Goal: Information Seeking & Learning: Check status

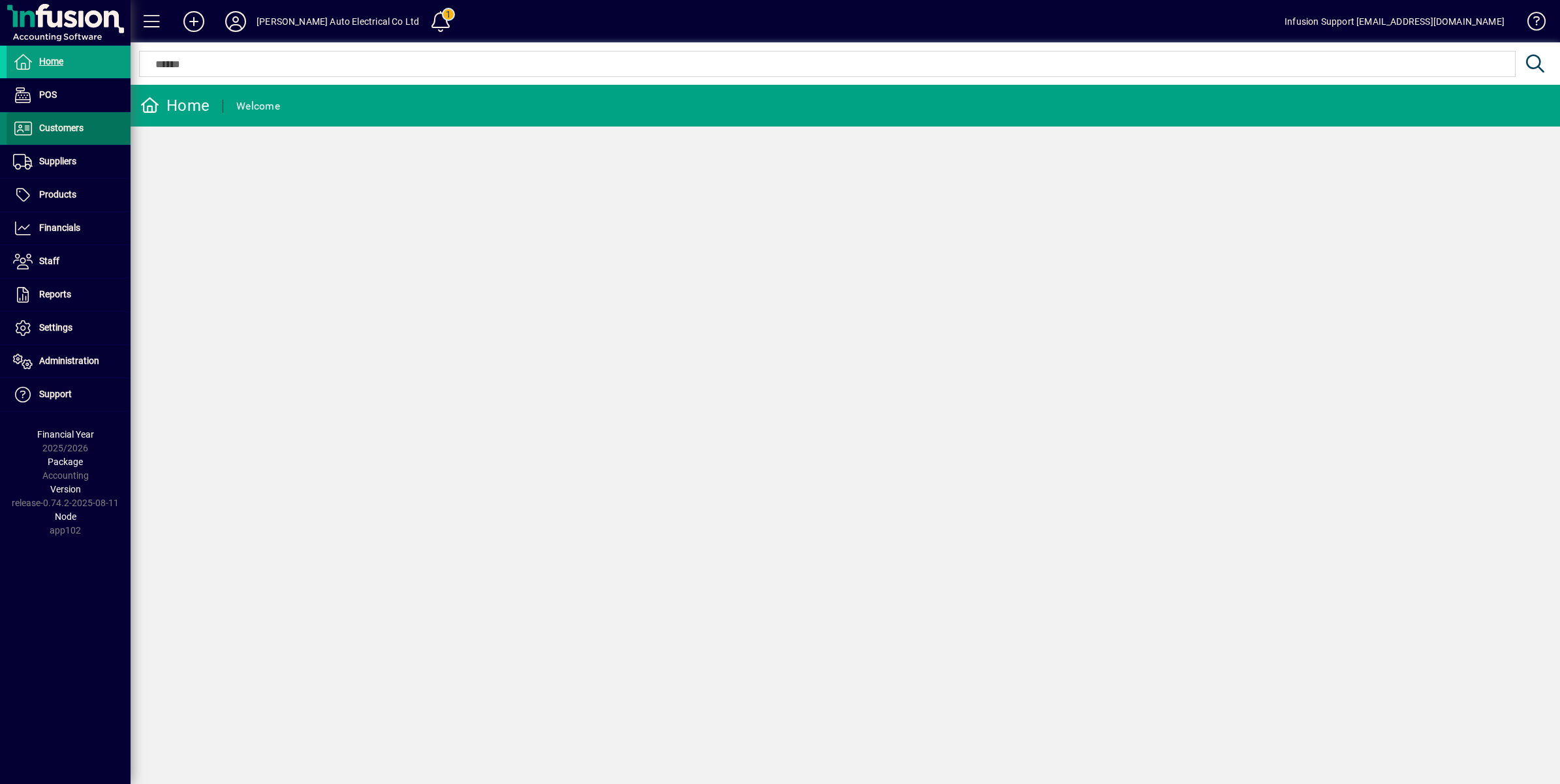
click at [67, 128] on span "Customers" at bounding box center [61, 128] width 44 height 11
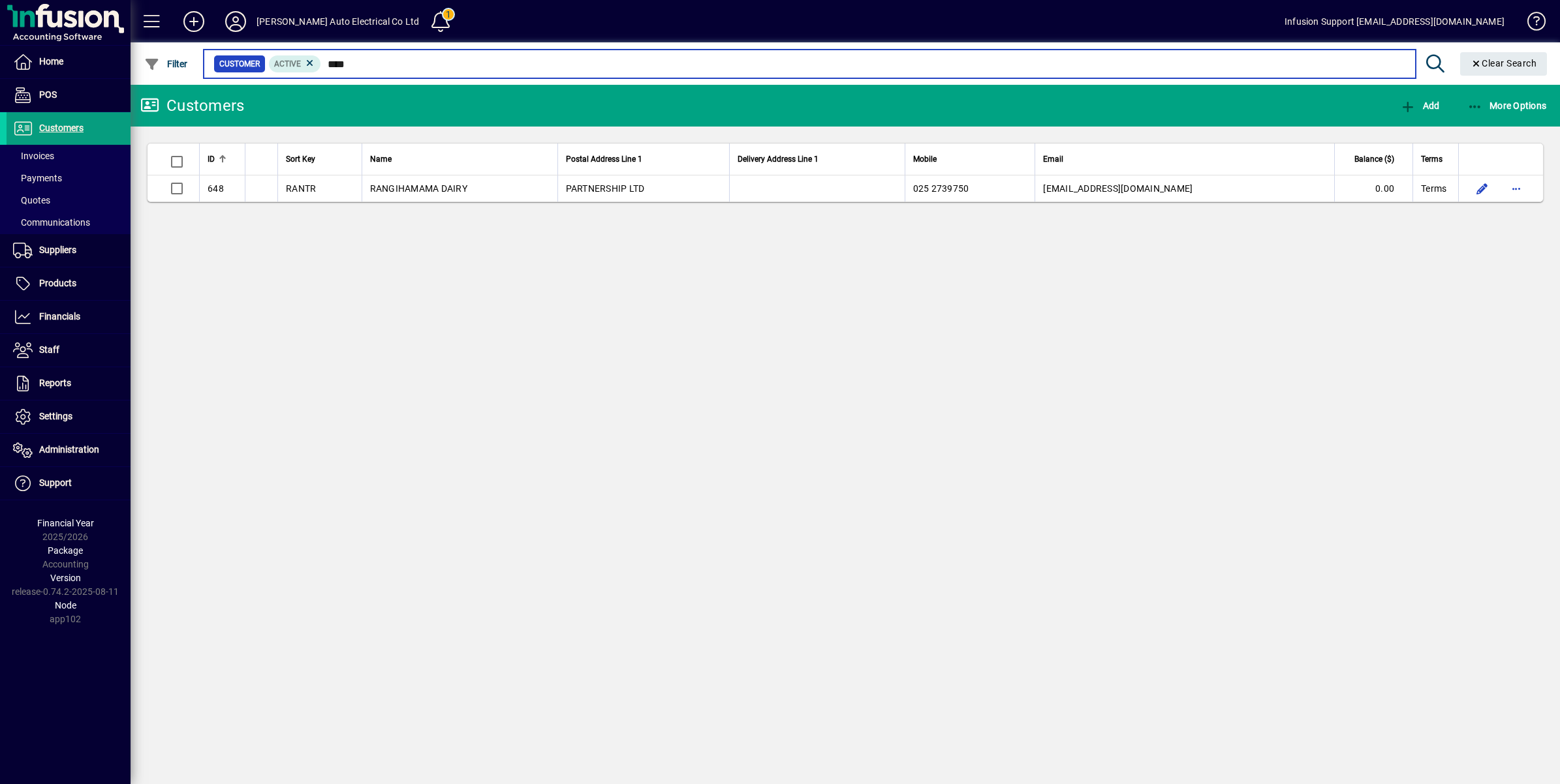
drag, startPoint x: 330, startPoint y: 63, endPoint x: 481, endPoint y: 63, distance: 151.0
click at [481, 63] on input "****" at bounding box center [863, 64] width 1083 height 19
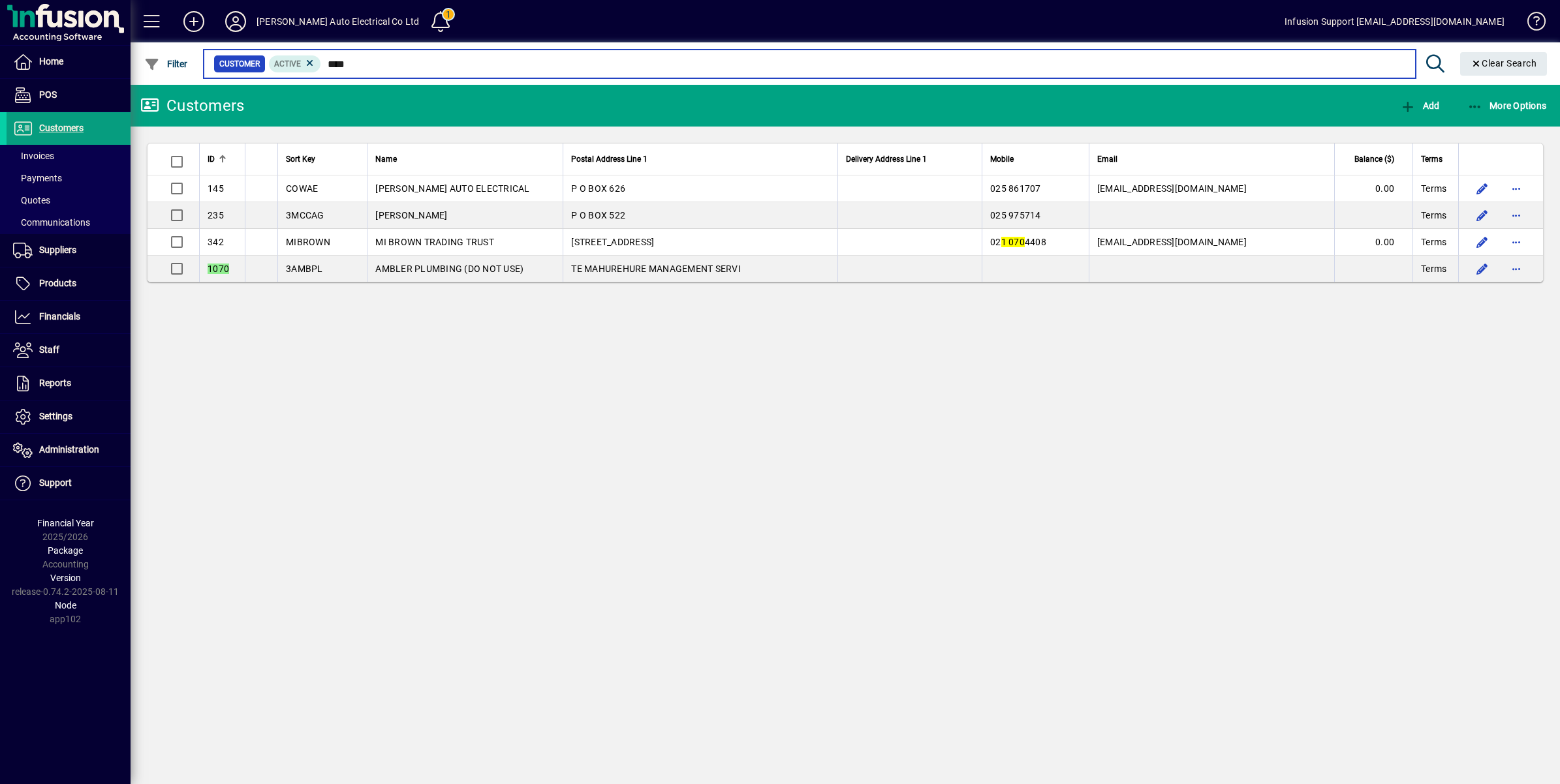
drag, startPoint x: 325, startPoint y: 67, endPoint x: 447, endPoint y: 67, distance: 122.0
click at [445, 67] on input "****" at bounding box center [863, 64] width 1083 height 19
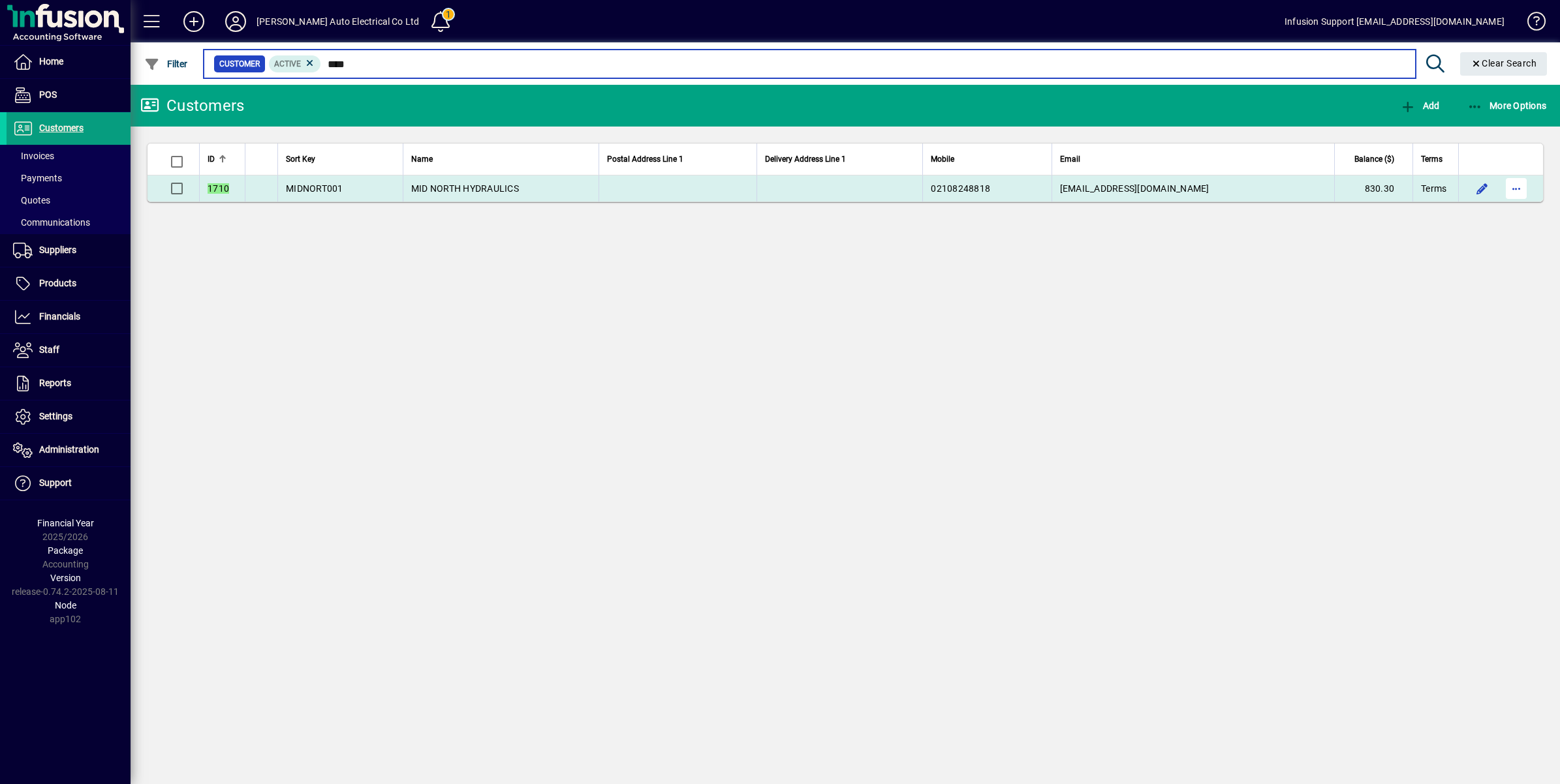
type input "****"
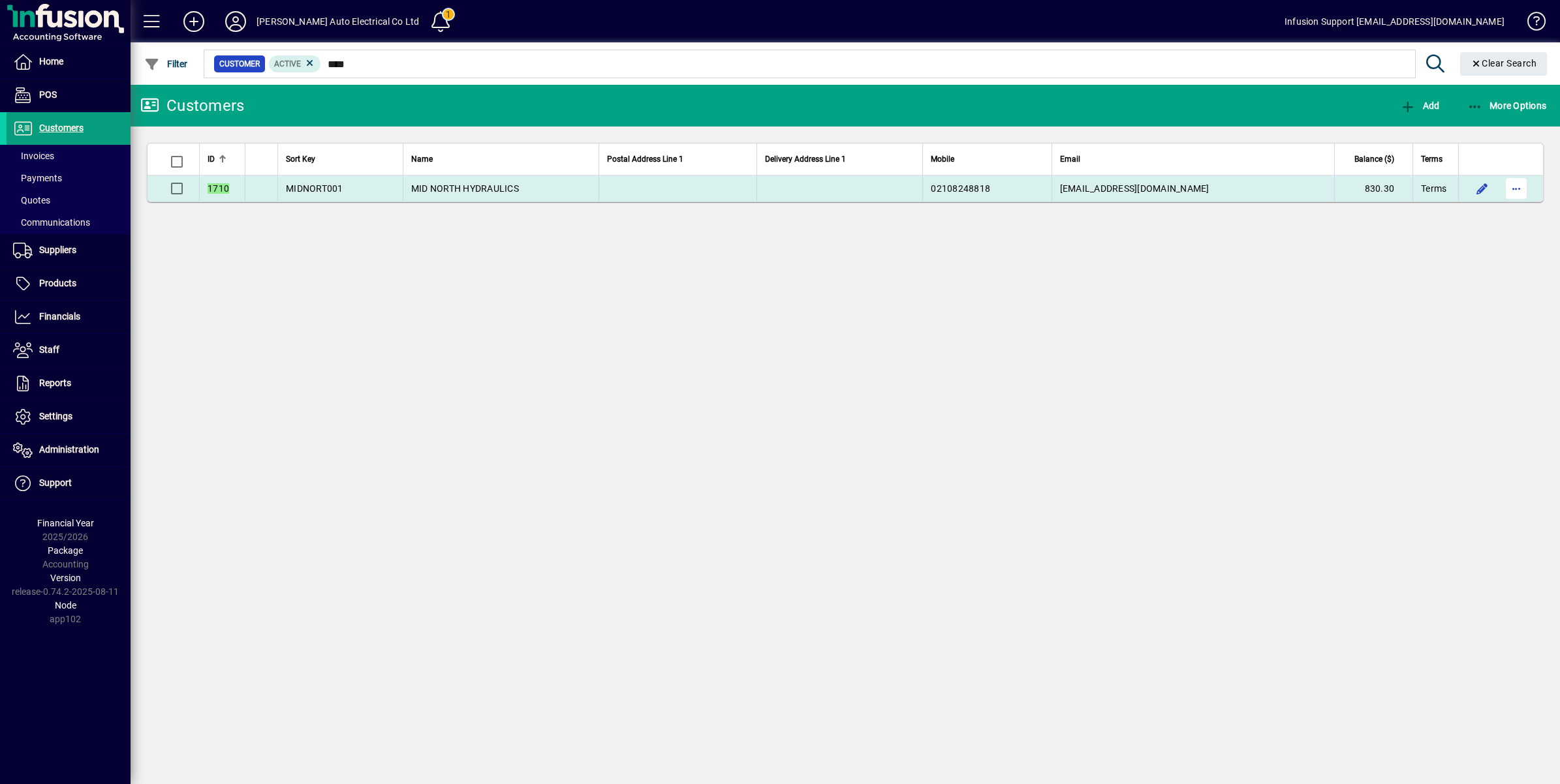
click at [1520, 189] on span "button" at bounding box center [1516, 188] width 31 height 31
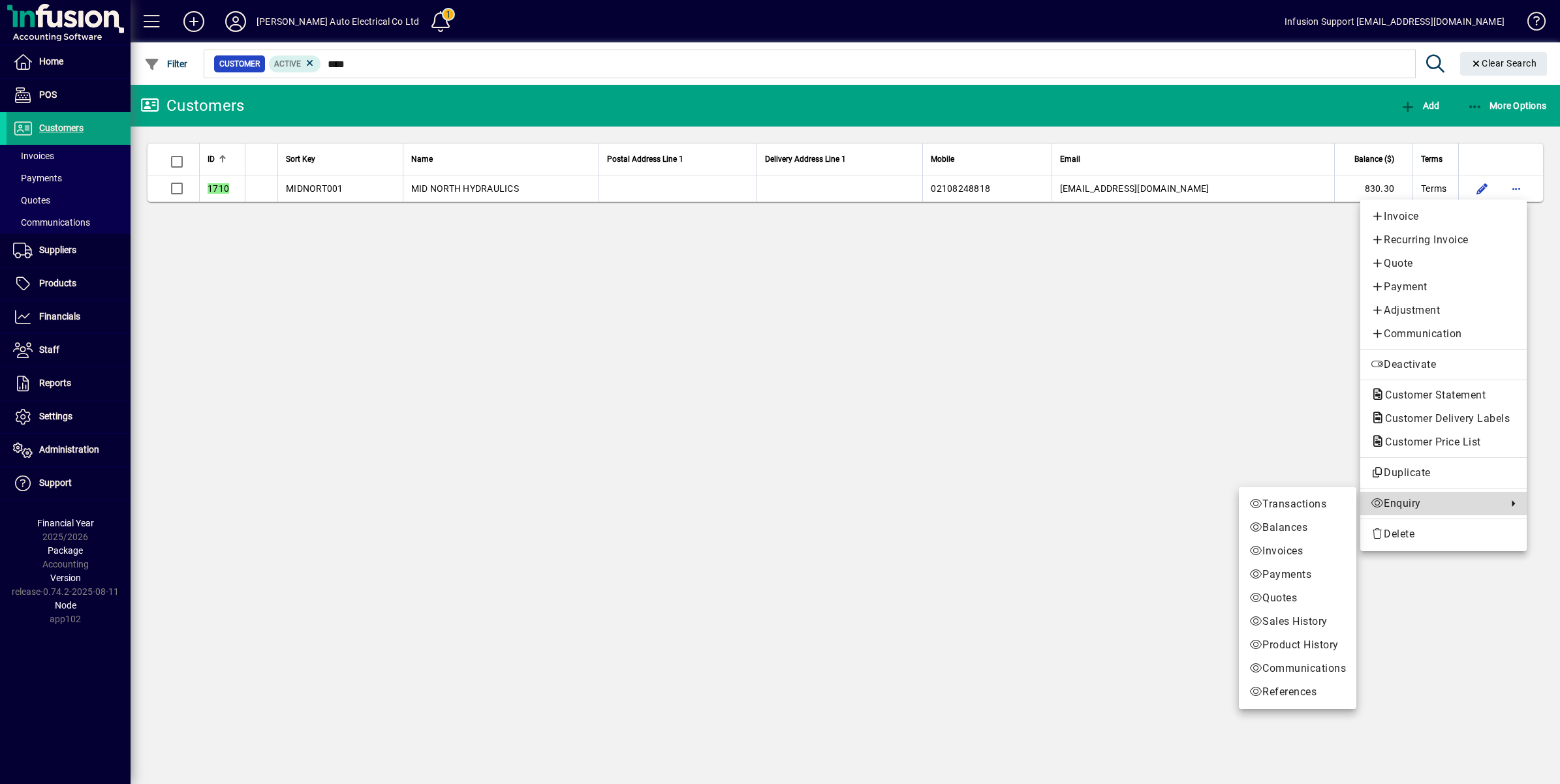
click at [1401, 502] on span "Enquiry" at bounding box center [1436, 504] width 130 height 16
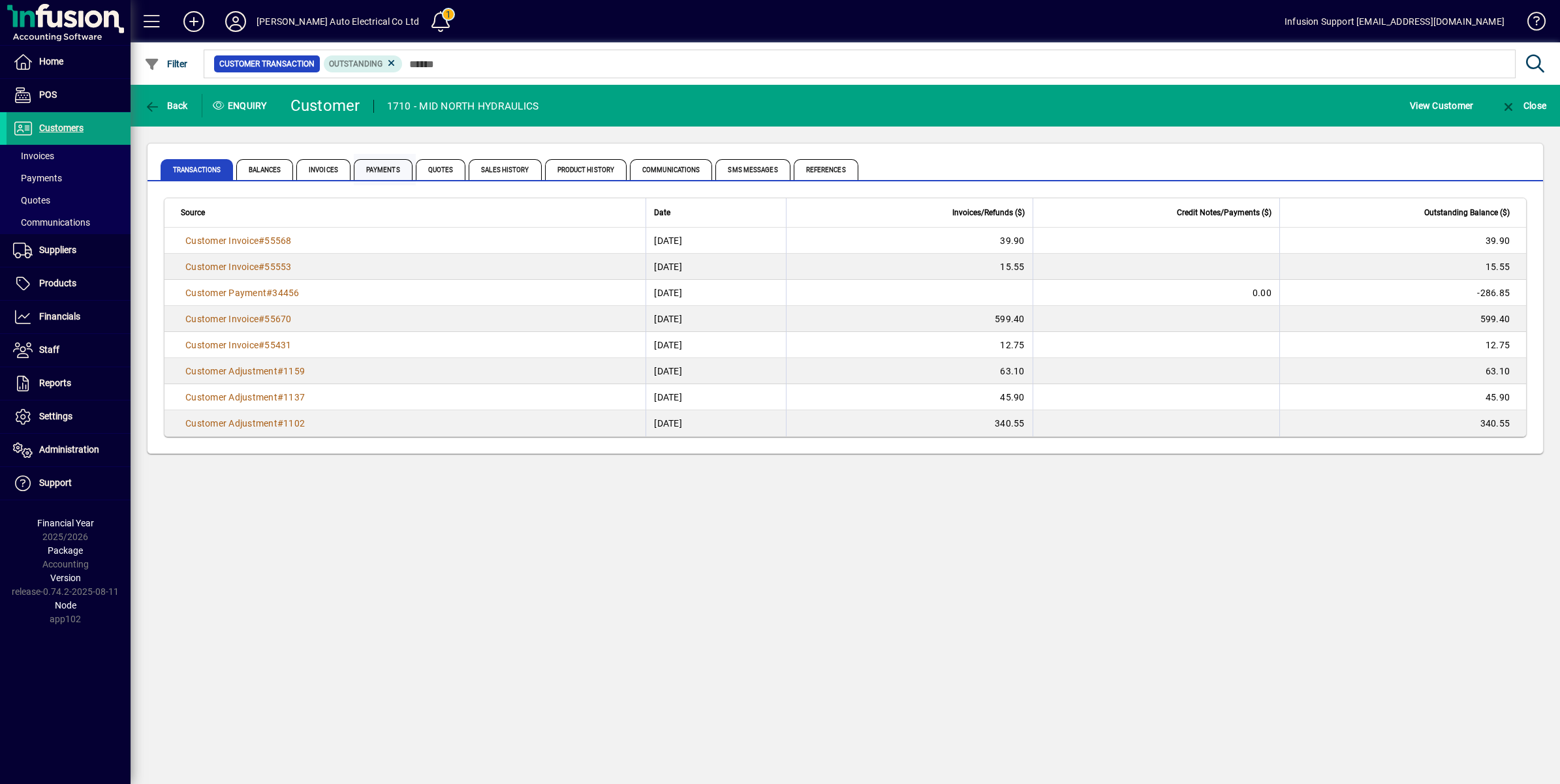
click at [385, 170] on span "Payments" at bounding box center [383, 170] width 59 height 21
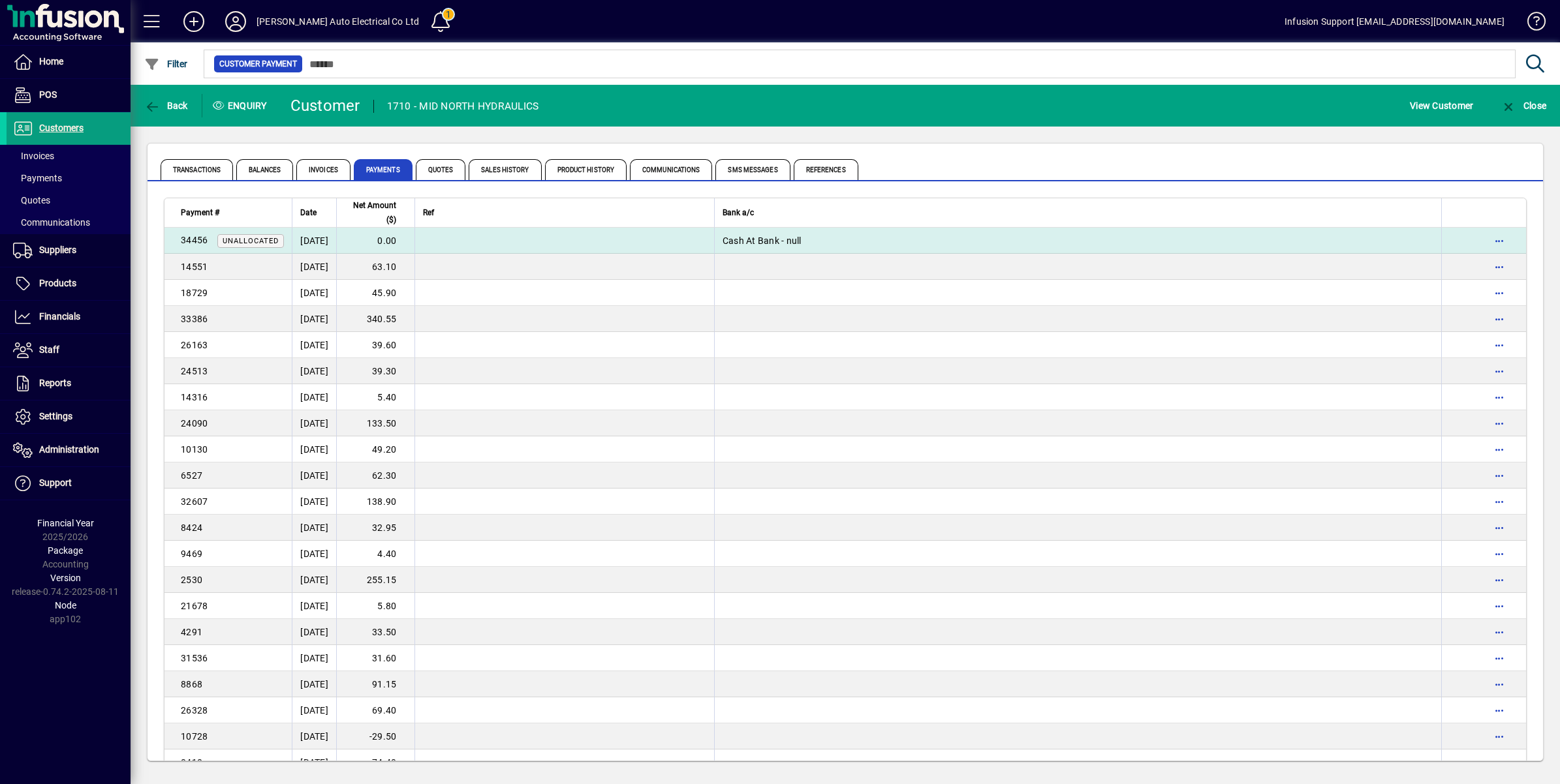
click at [336, 237] on td "28/08/2025" at bounding box center [313, 240] width 44 height 26
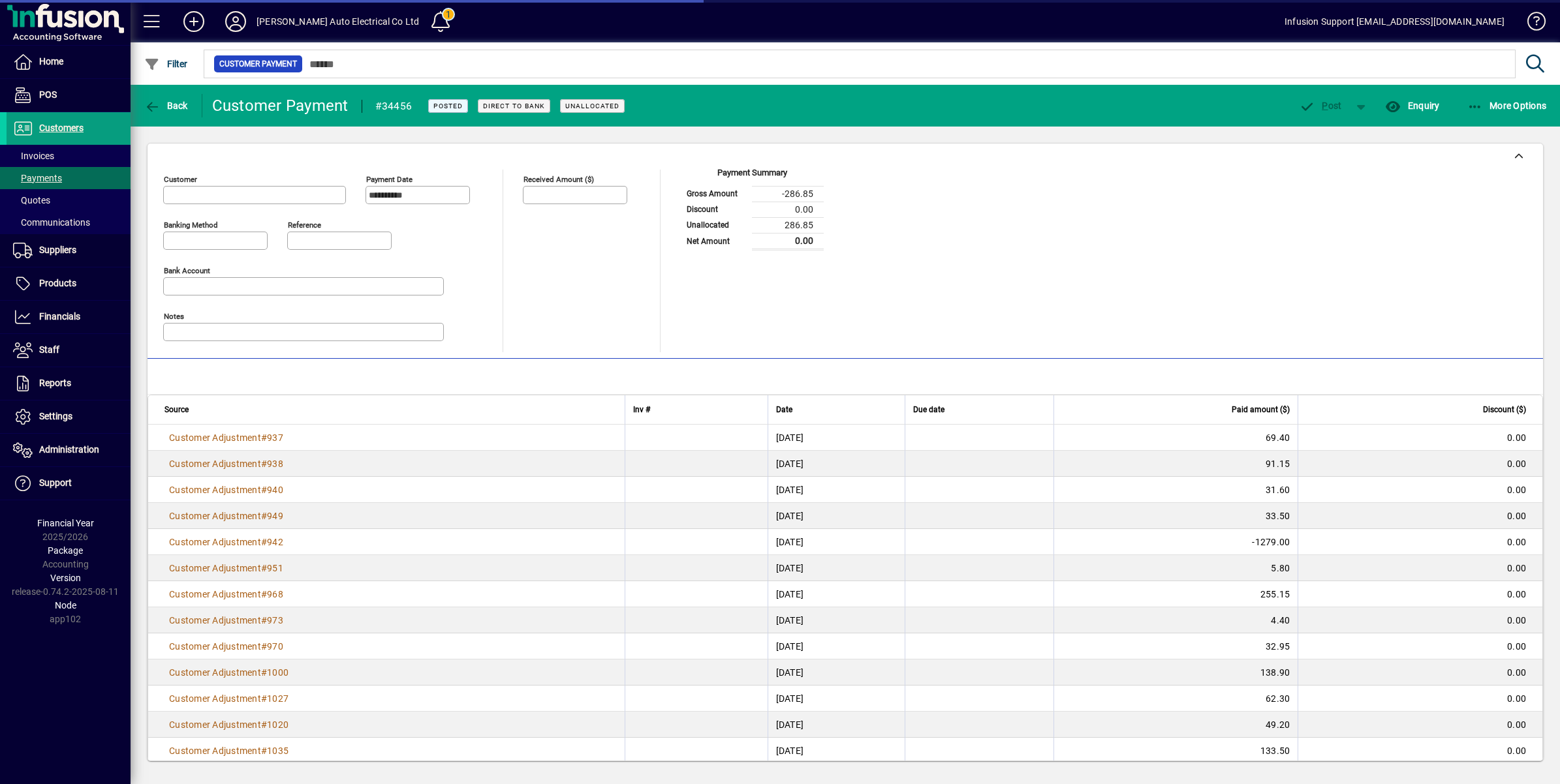
type input "**********"
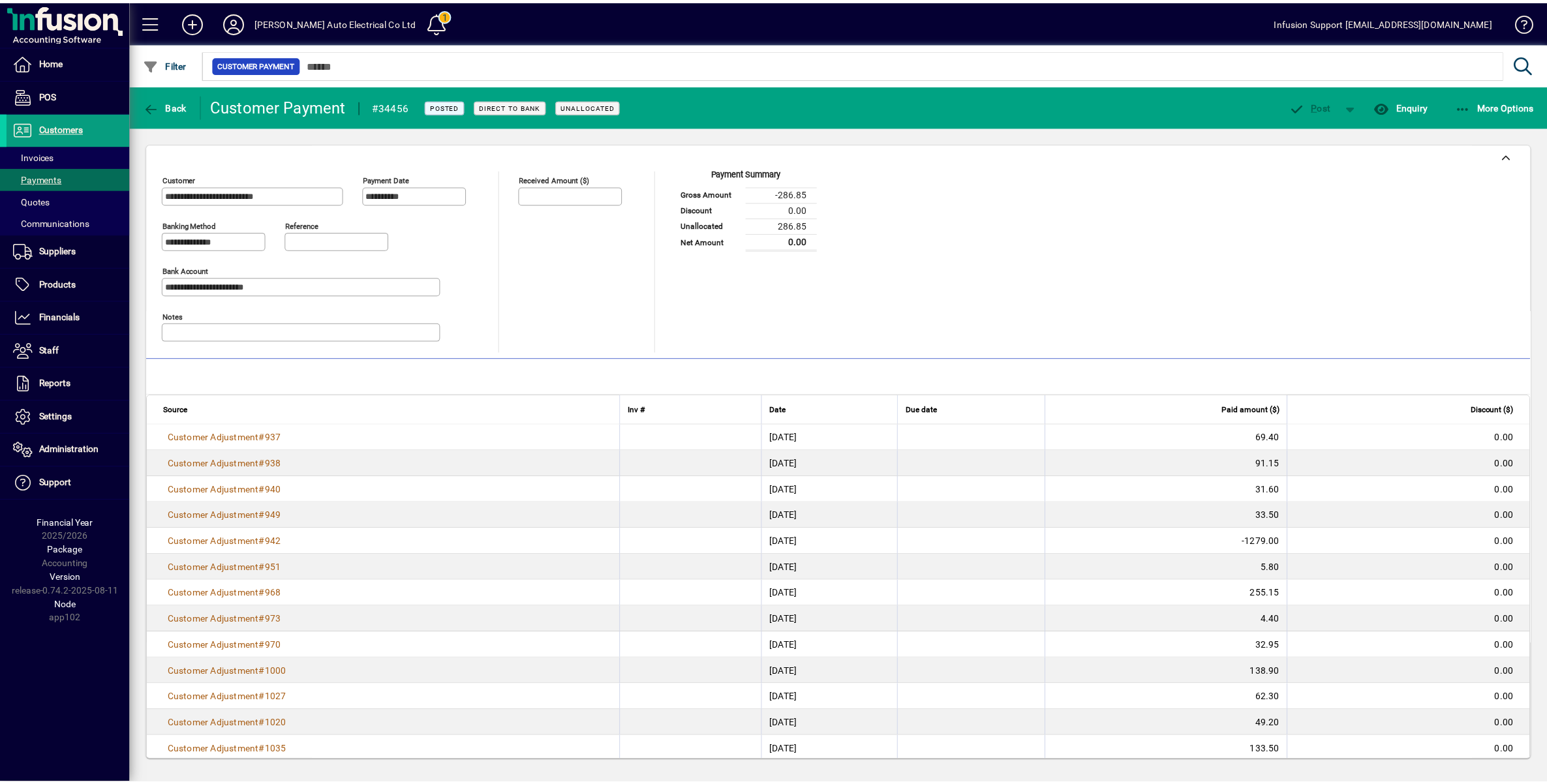
scroll to position [95, 0]
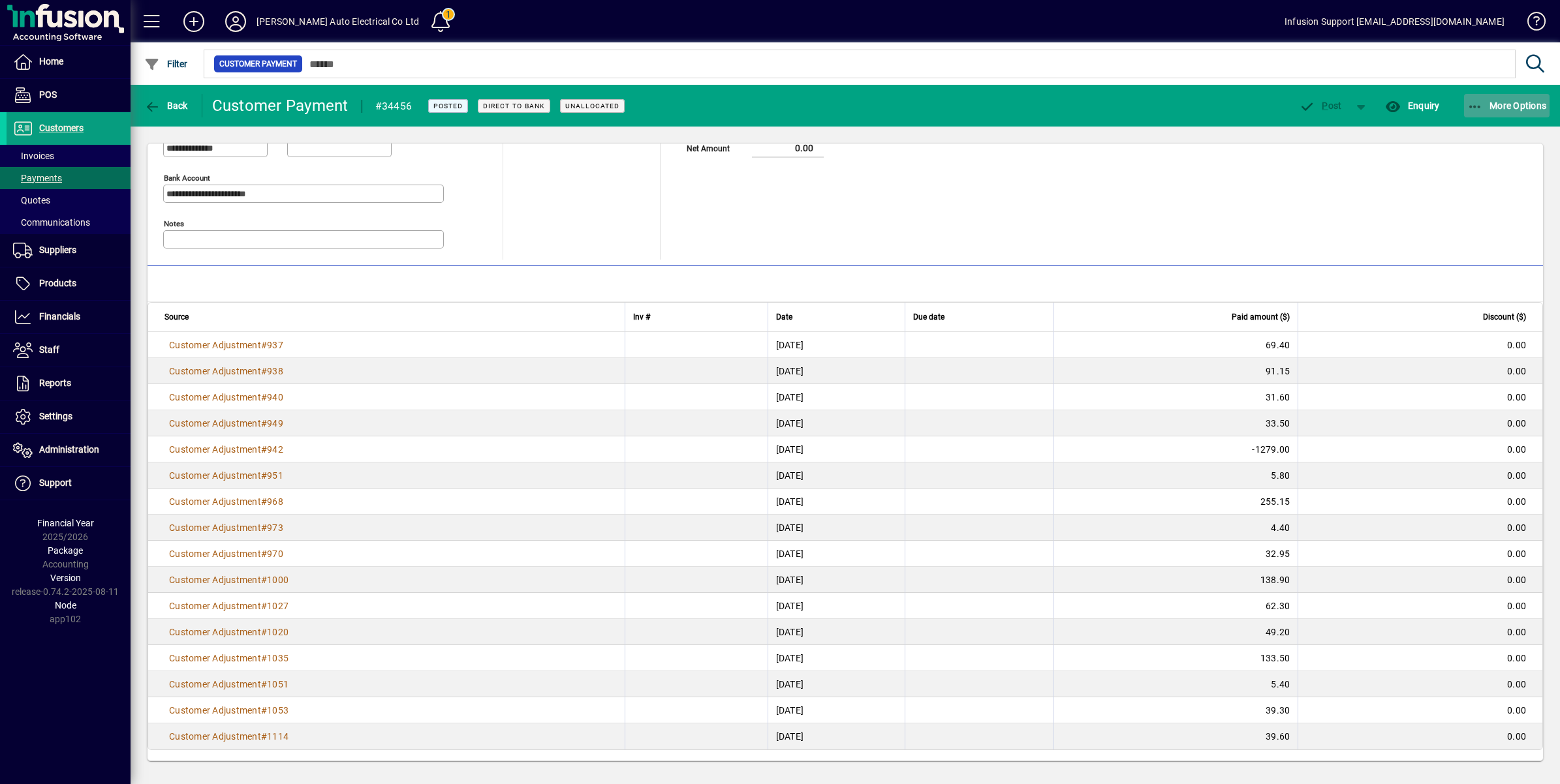
click at [1523, 106] on span "More Options" at bounding box center [1507, 106] width 79 height 11
click at [1477, 131] on span "Payment Summary" at bounding box center [1493, 134] width 115 height 13
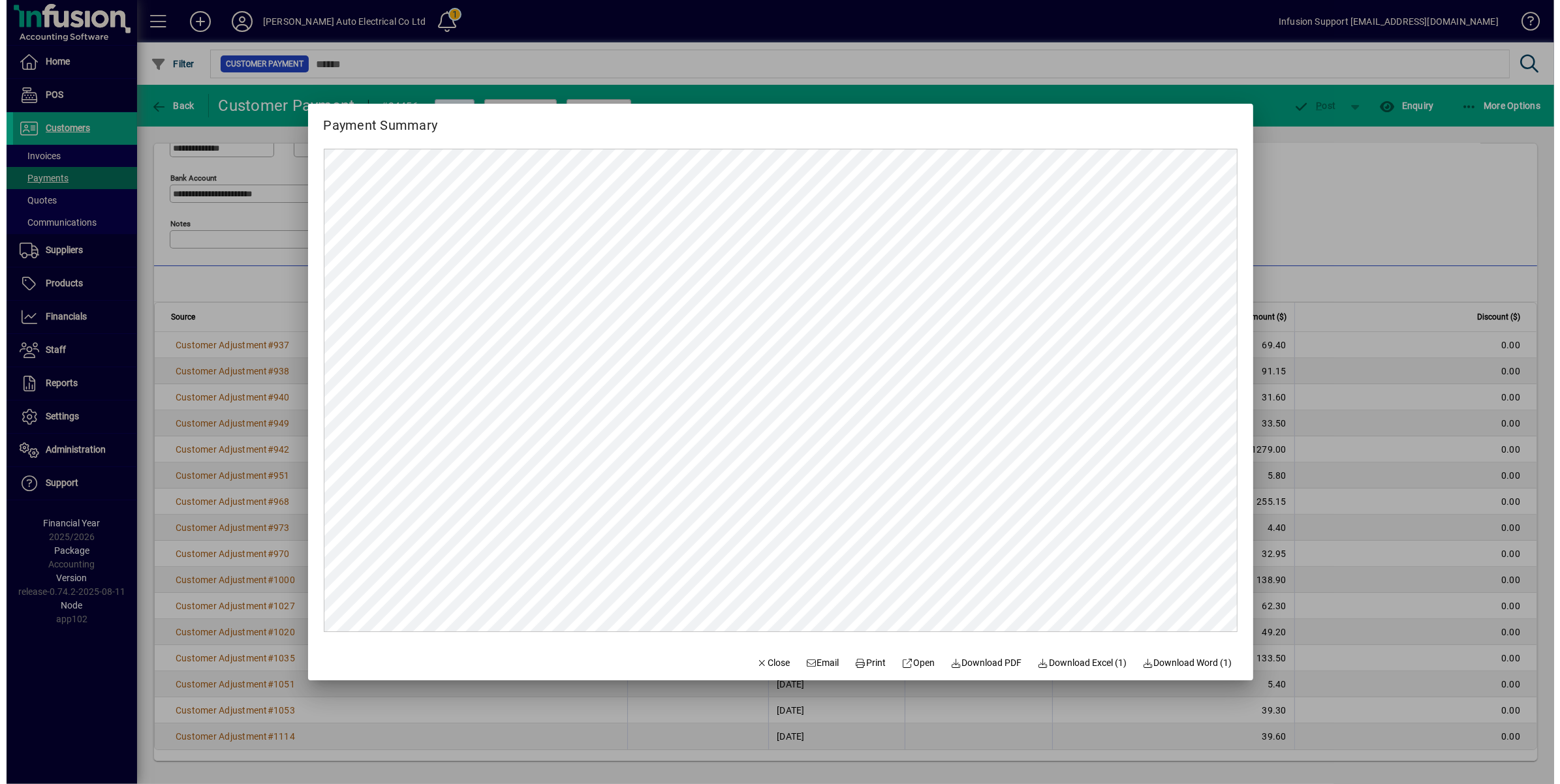
scroll to position [0, 0]
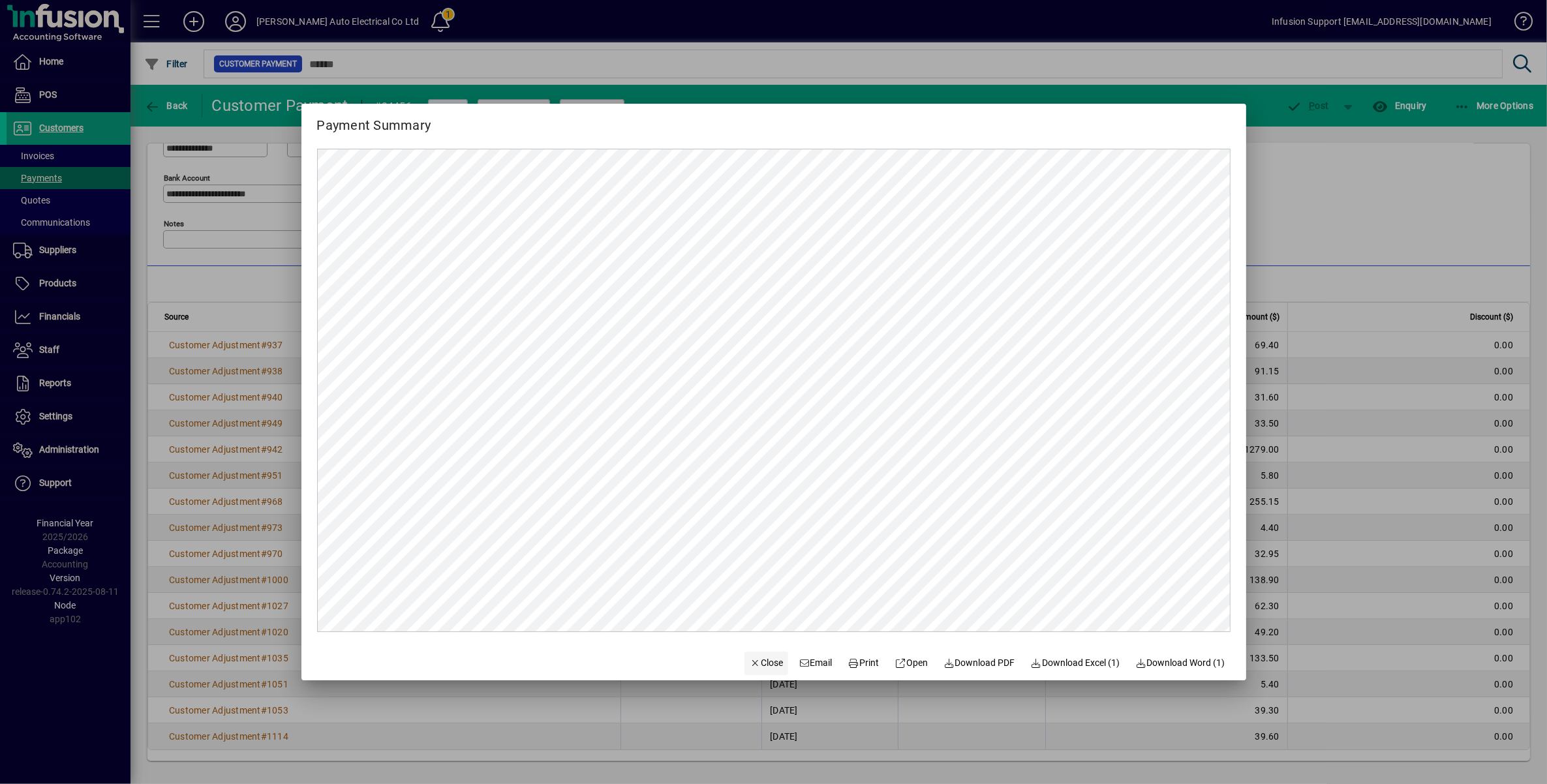
click at [750, 664] on span "Close" at bounding box center [766, 663] width 34 height 14
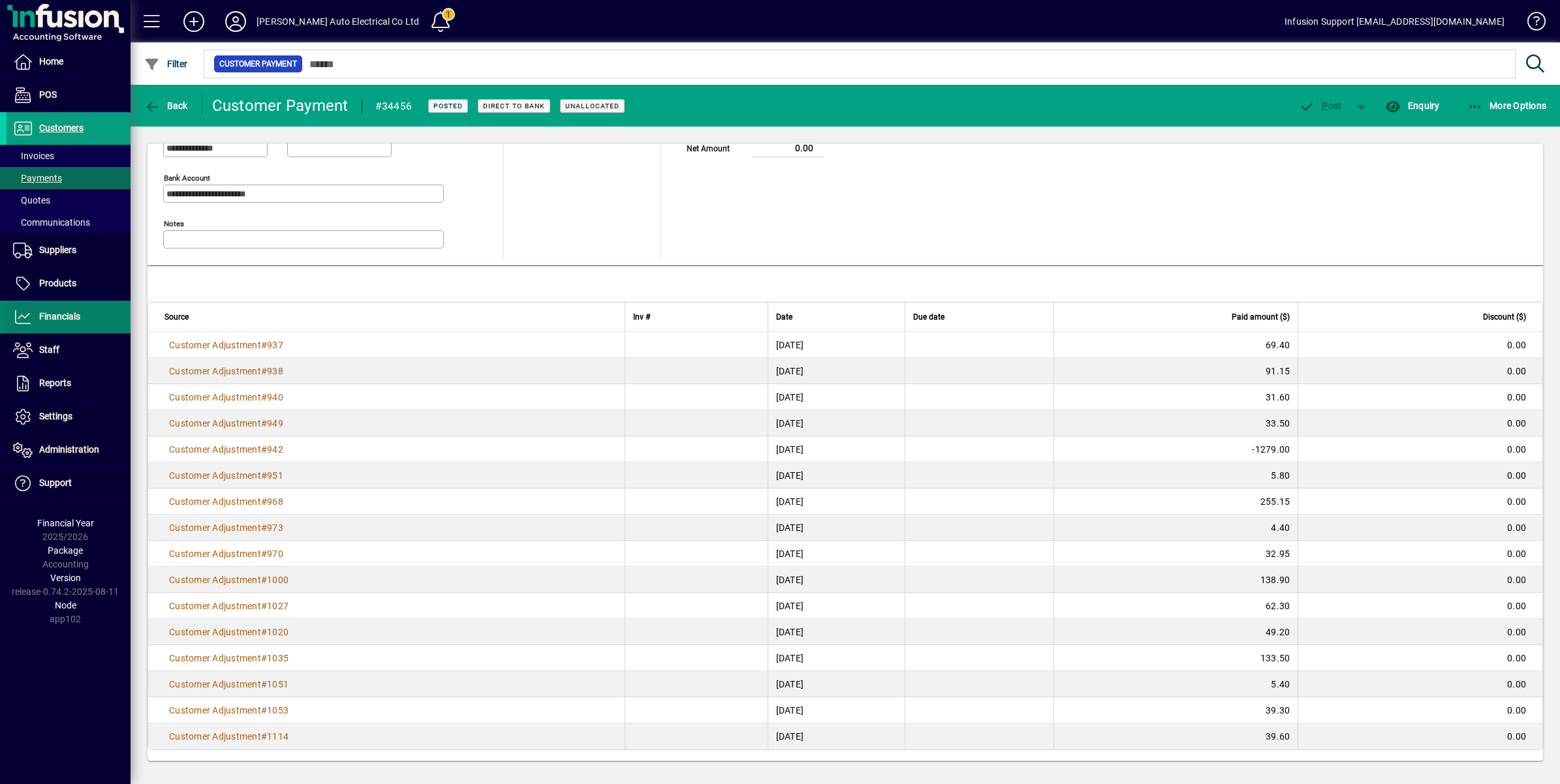
click at [63, 313] on span "Financials" at bounding box center [60, 317] width 41 height 11
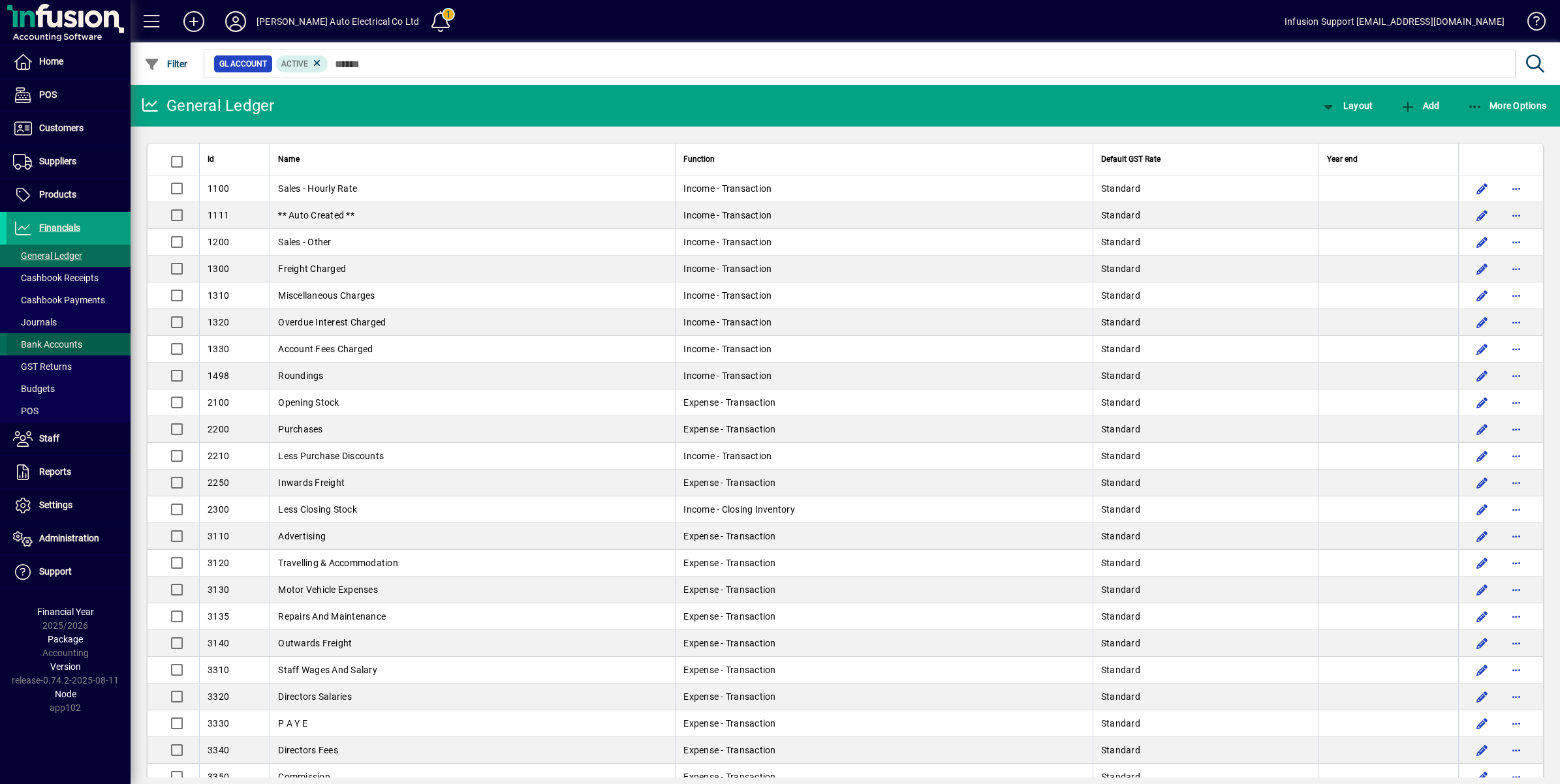
click at [62, 340] on span "Bank Accounts" at bounding box center [48, 344] width 69 height 11
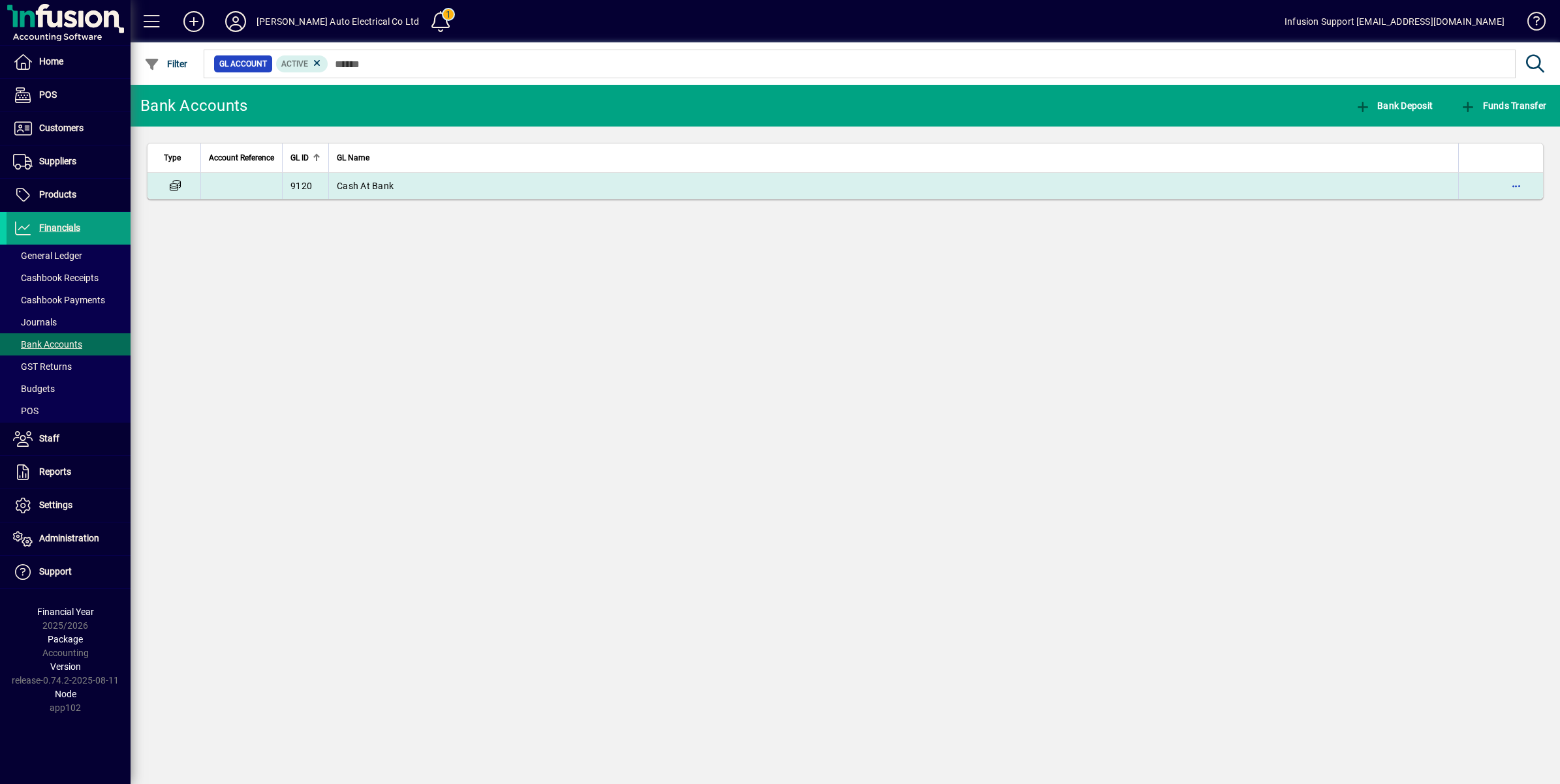
click at [387, 184] on span "Cash At Bank" at bounding box center [365, 186] width 57 height 11
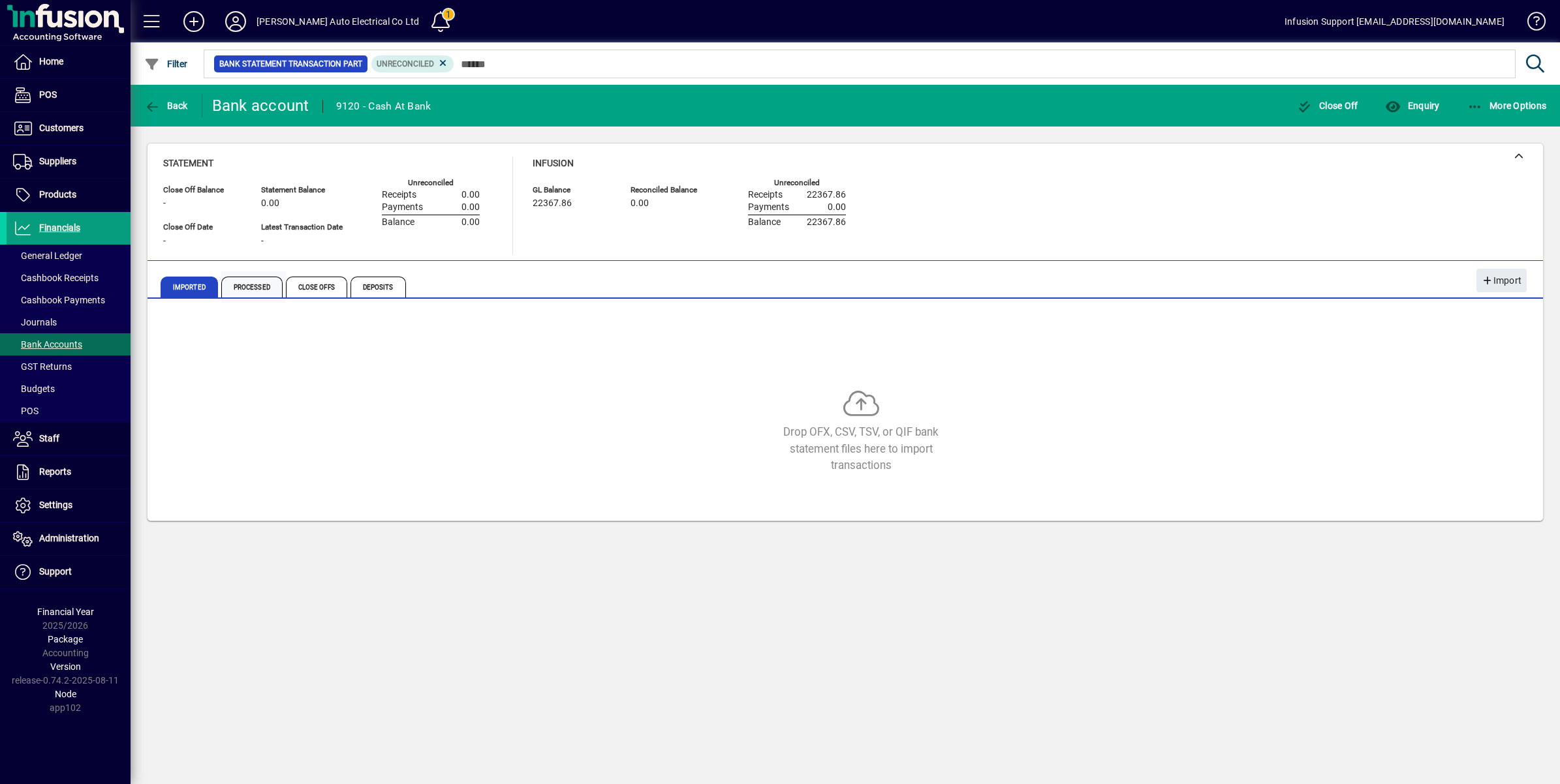
click at [245, 289] on span "Processed" at bounding box center [252, 288] width 62 height 21
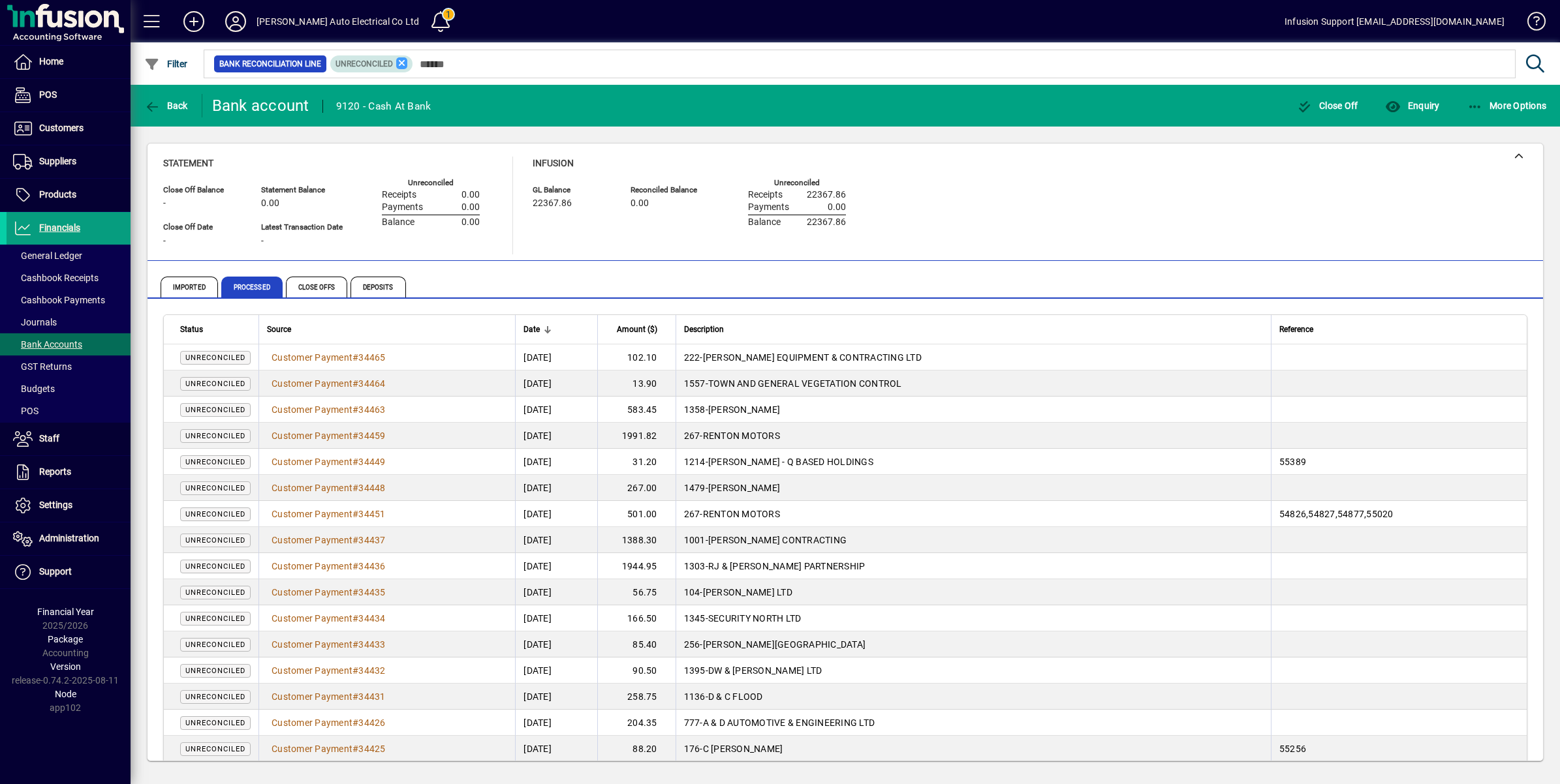
click at [405, 65] on icon at bounding box center [402, 63] width 12 height 12
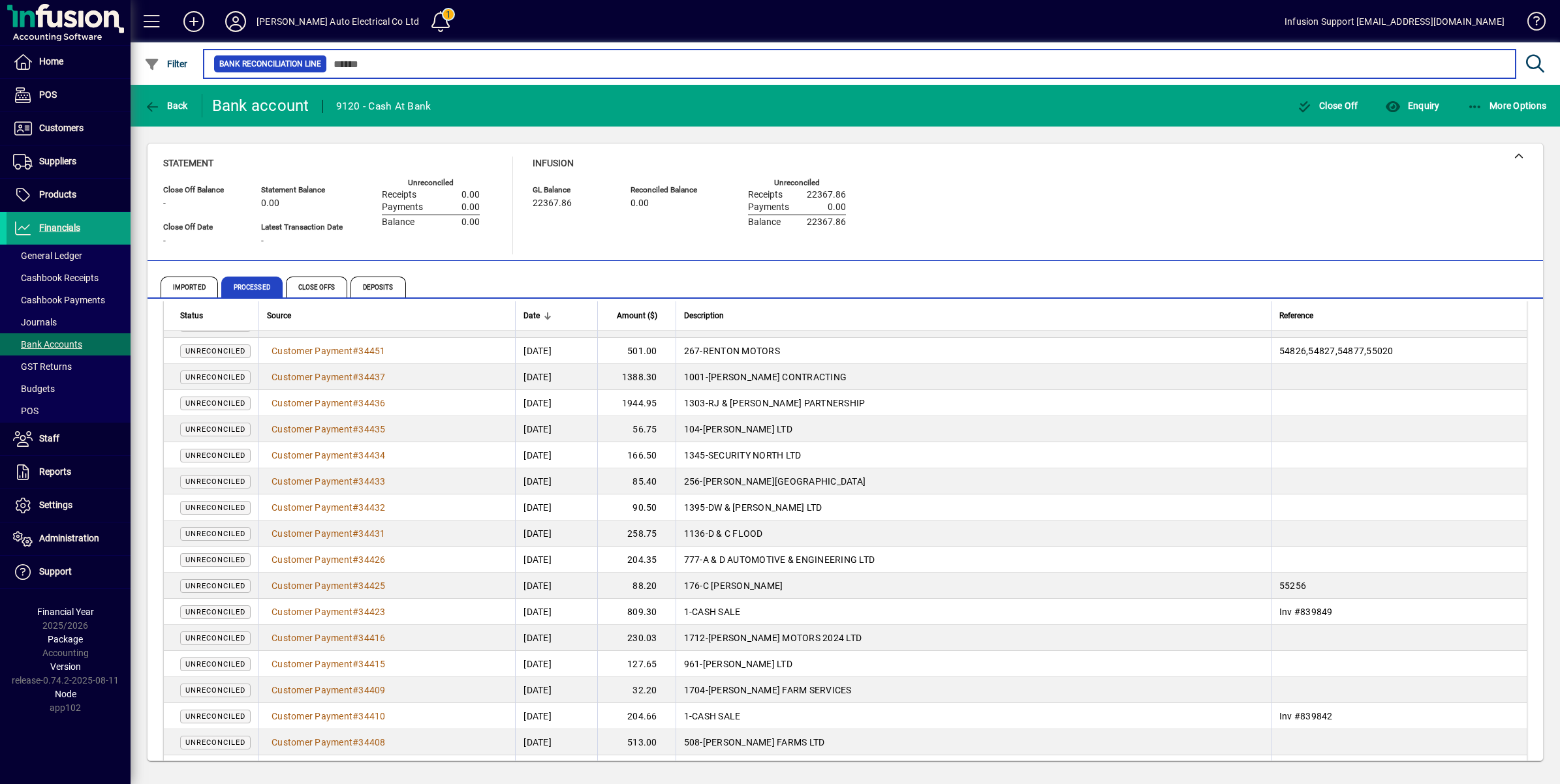
scroll to position [408, 0]
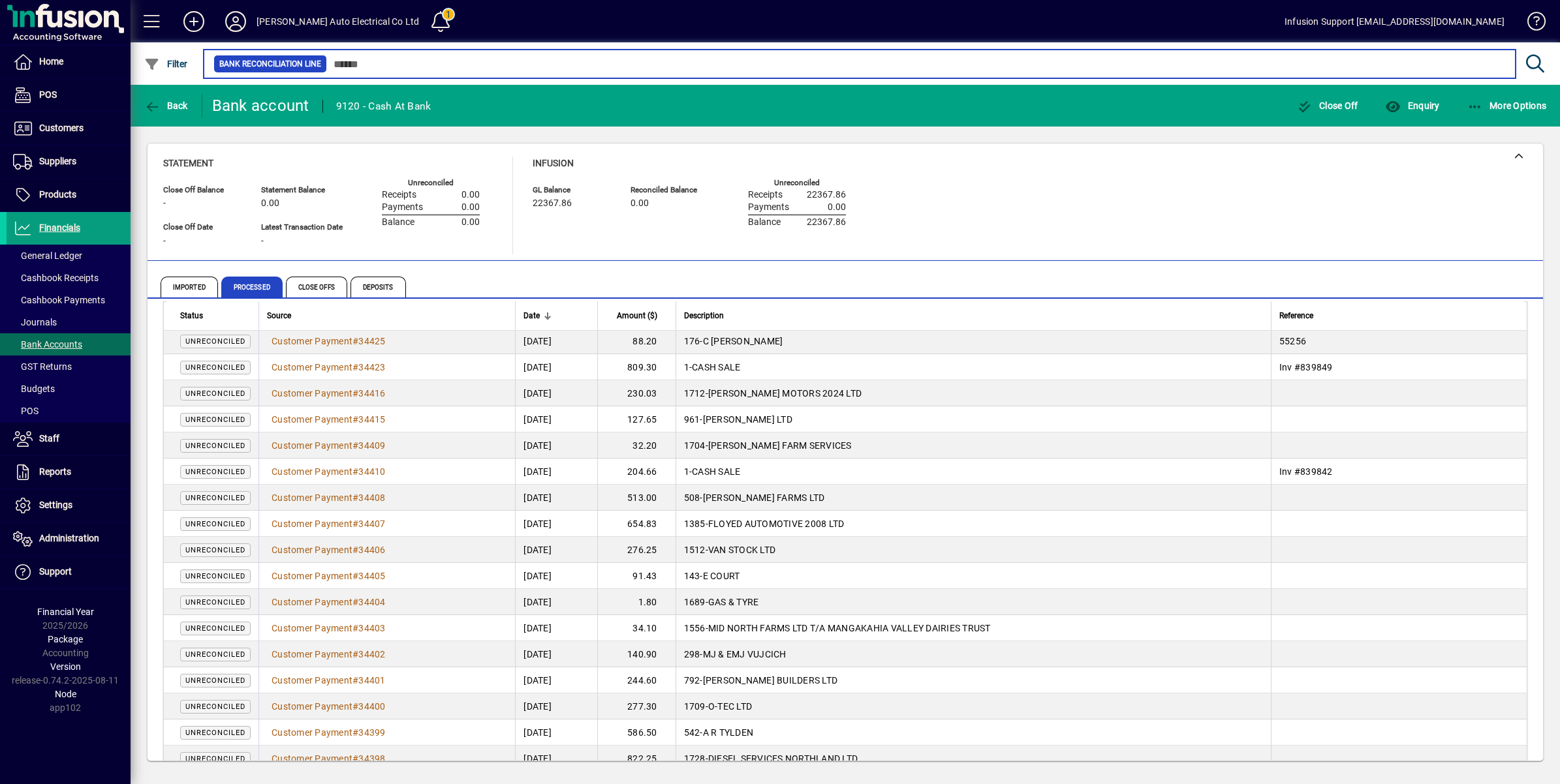
click at [389, 59] on input "text" at bounding box center [917, 64] width 1178 height 19
type input "*****"
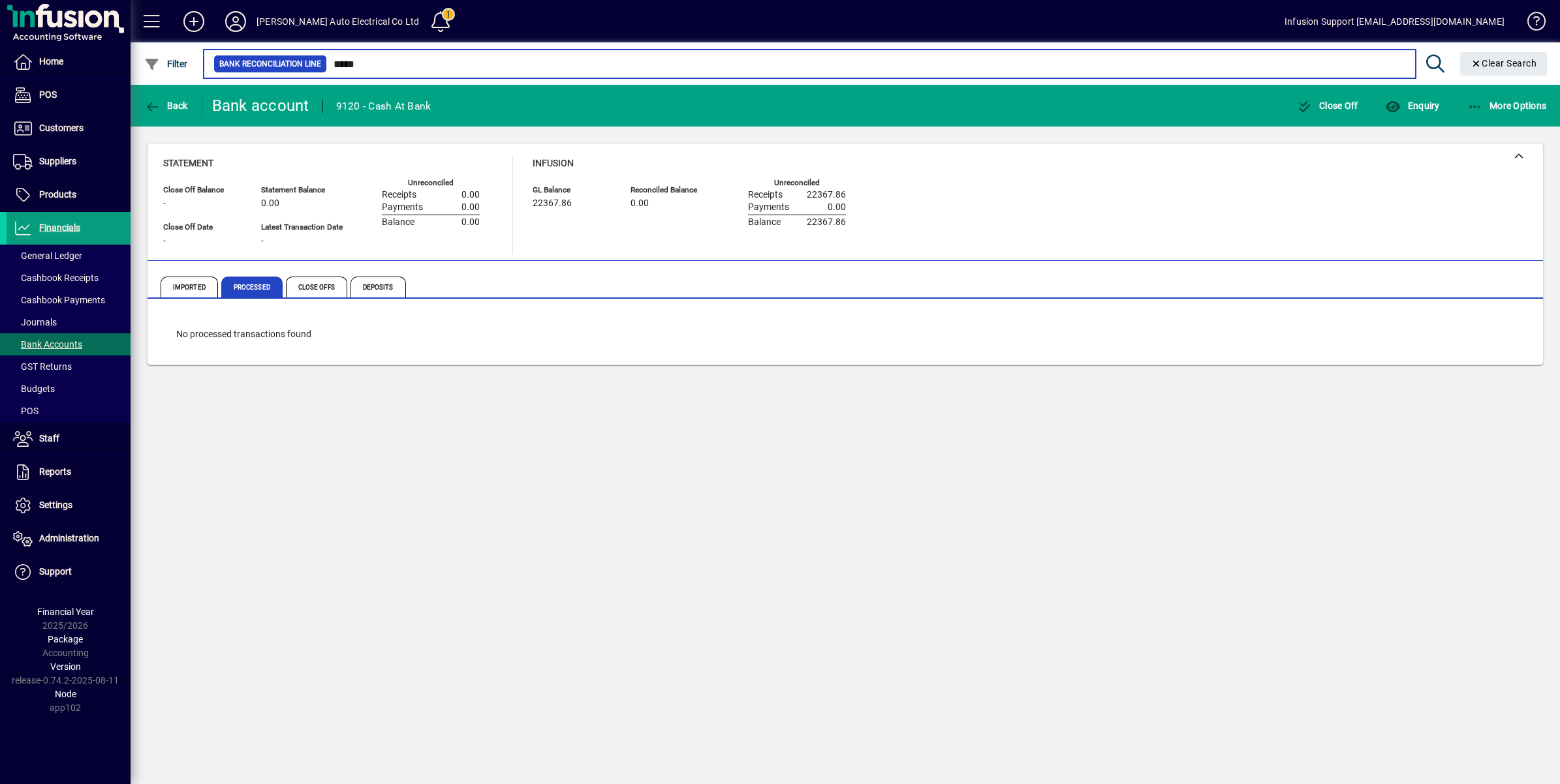
drag, startPoint x: 331, startPoint y: 61, endPoint x: 439, endPoint y: 63, distance: 108.0
click at [439, 63] on input "*****" at bounding box center [866, 64] width 1079 height 19
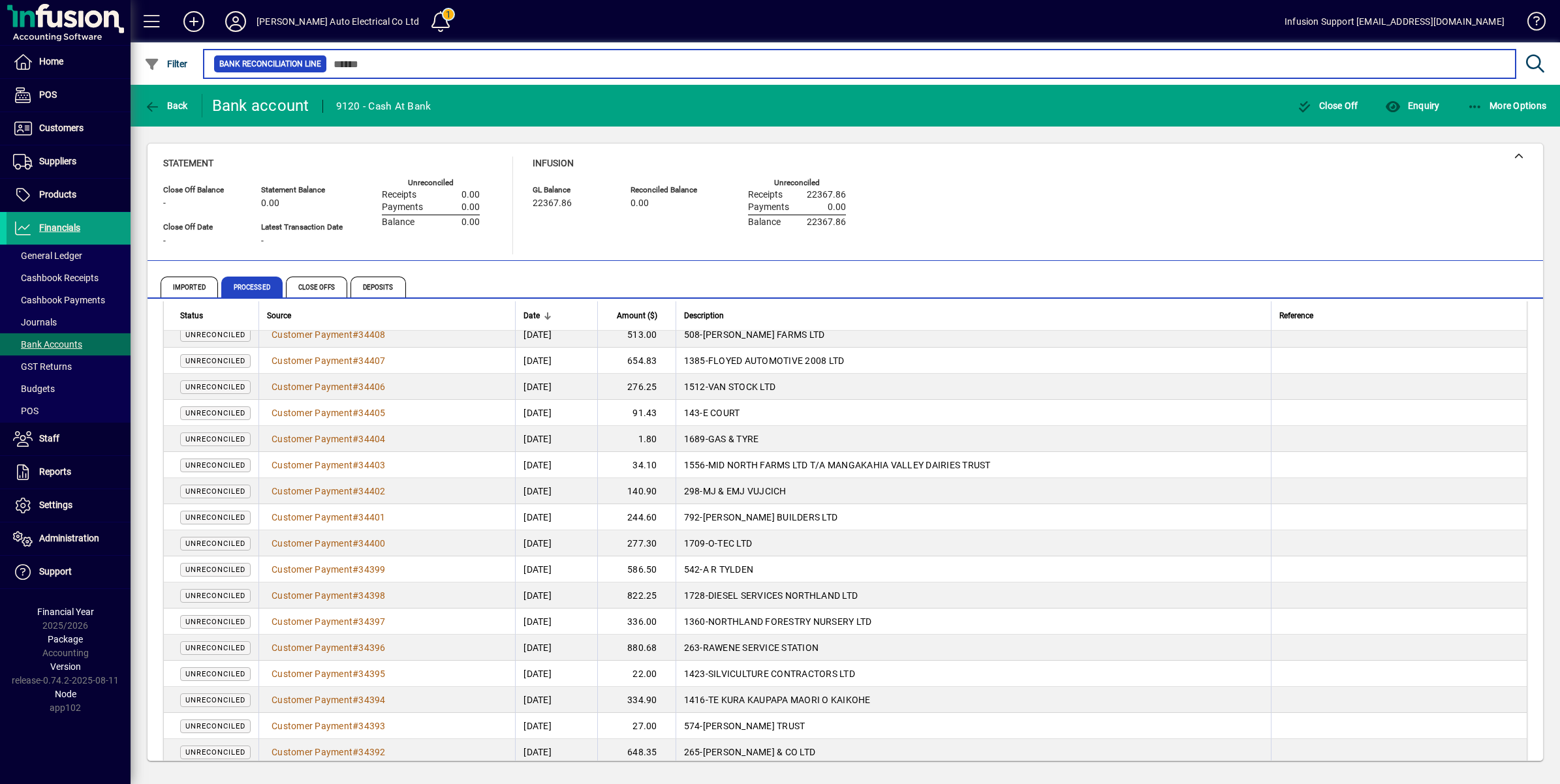
scroll to position [734, 0]
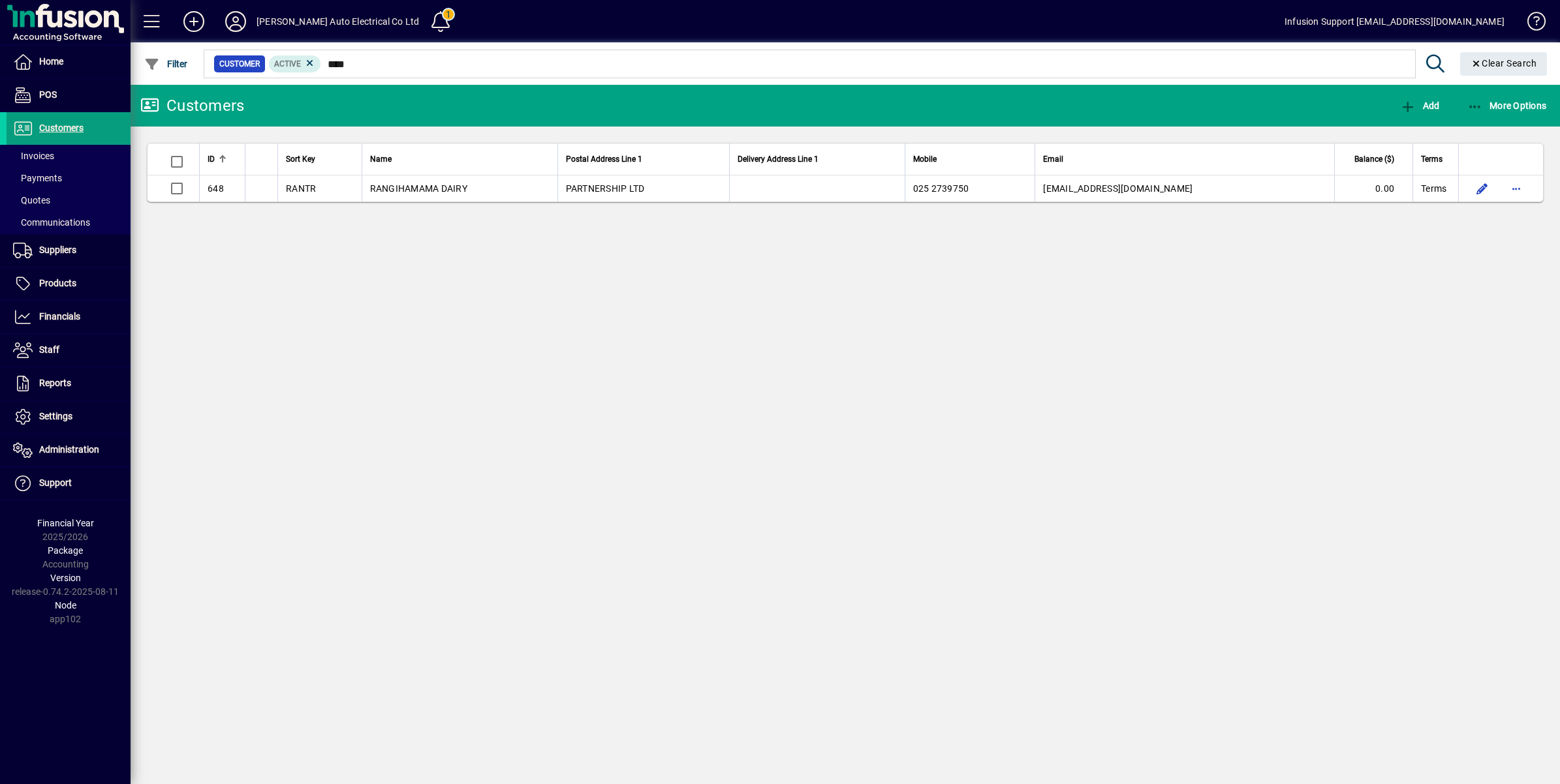
drag, startPoint x: 327, startPoint y: 59, endPoint x: 452, endPoint y: 59, distance: 125.0
click at [452, 59] on input "****" at bounding box center [863, 64] width 1083 height 19
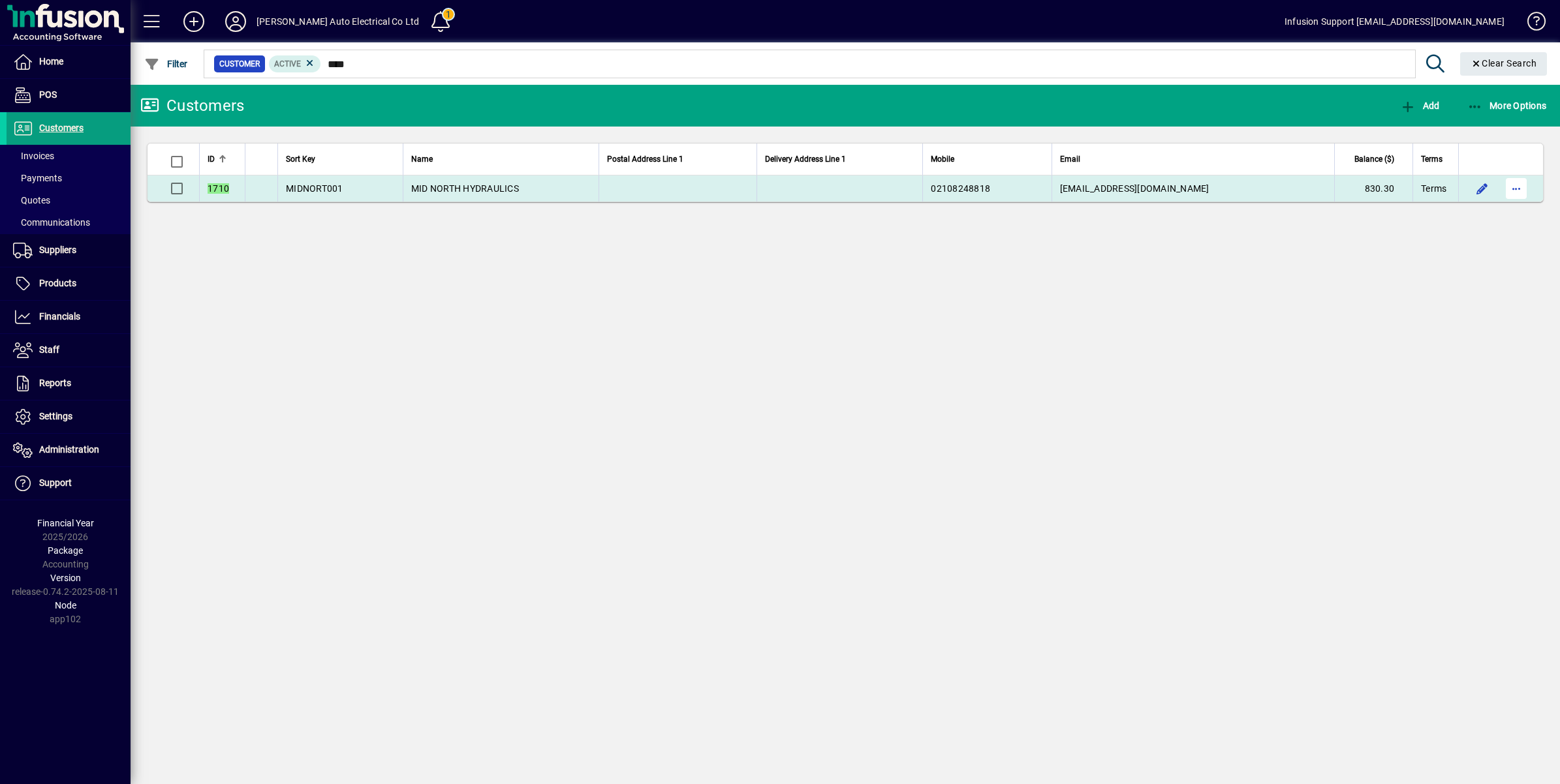
type input "****"
click at [1512, 186] on span "button" at bounding box center [1516, 188] width 31 height 31
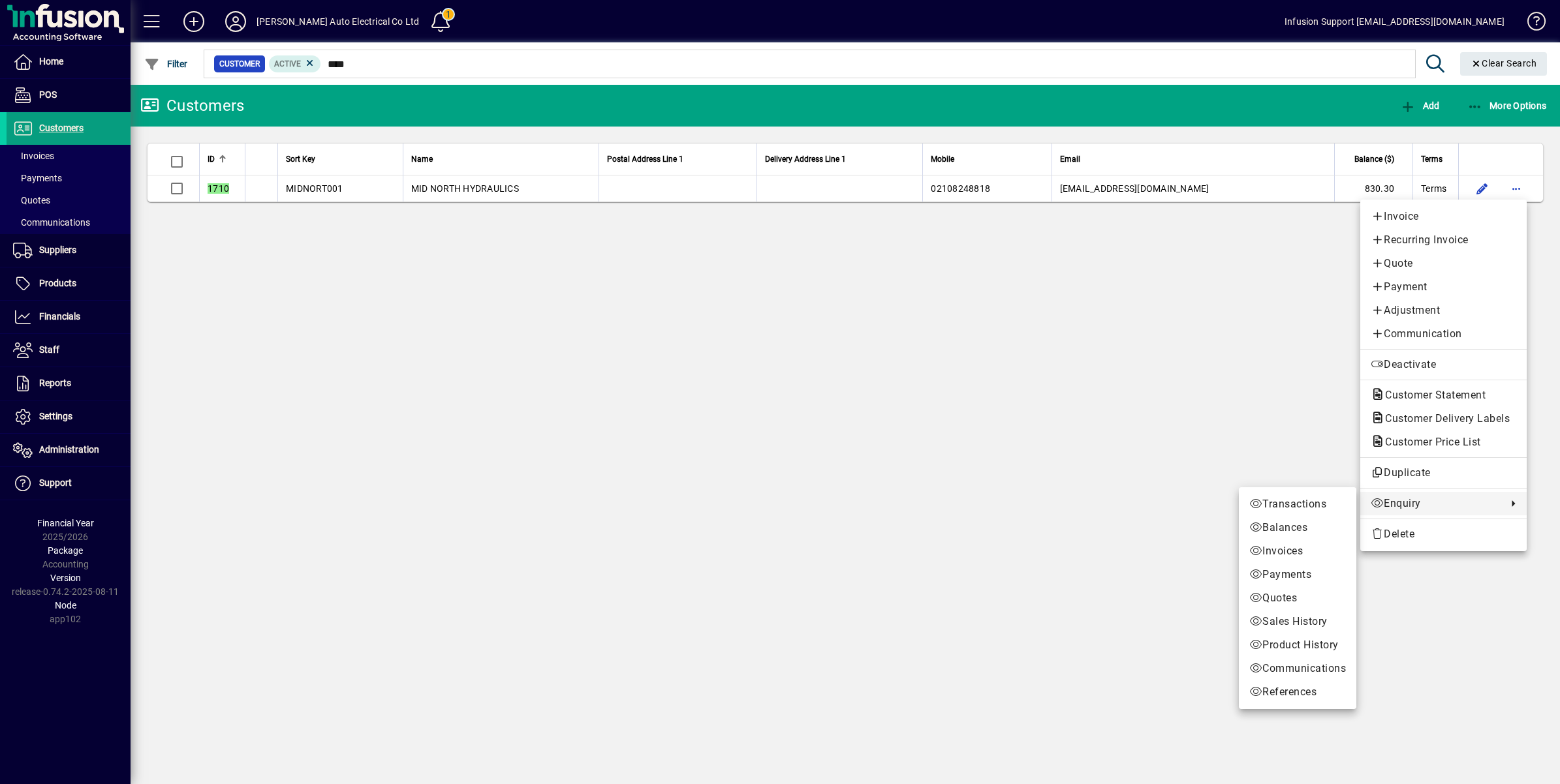
click at [1403, 503] on span "Enquiry" at bounding box center [1436, 504] width 130 height 16
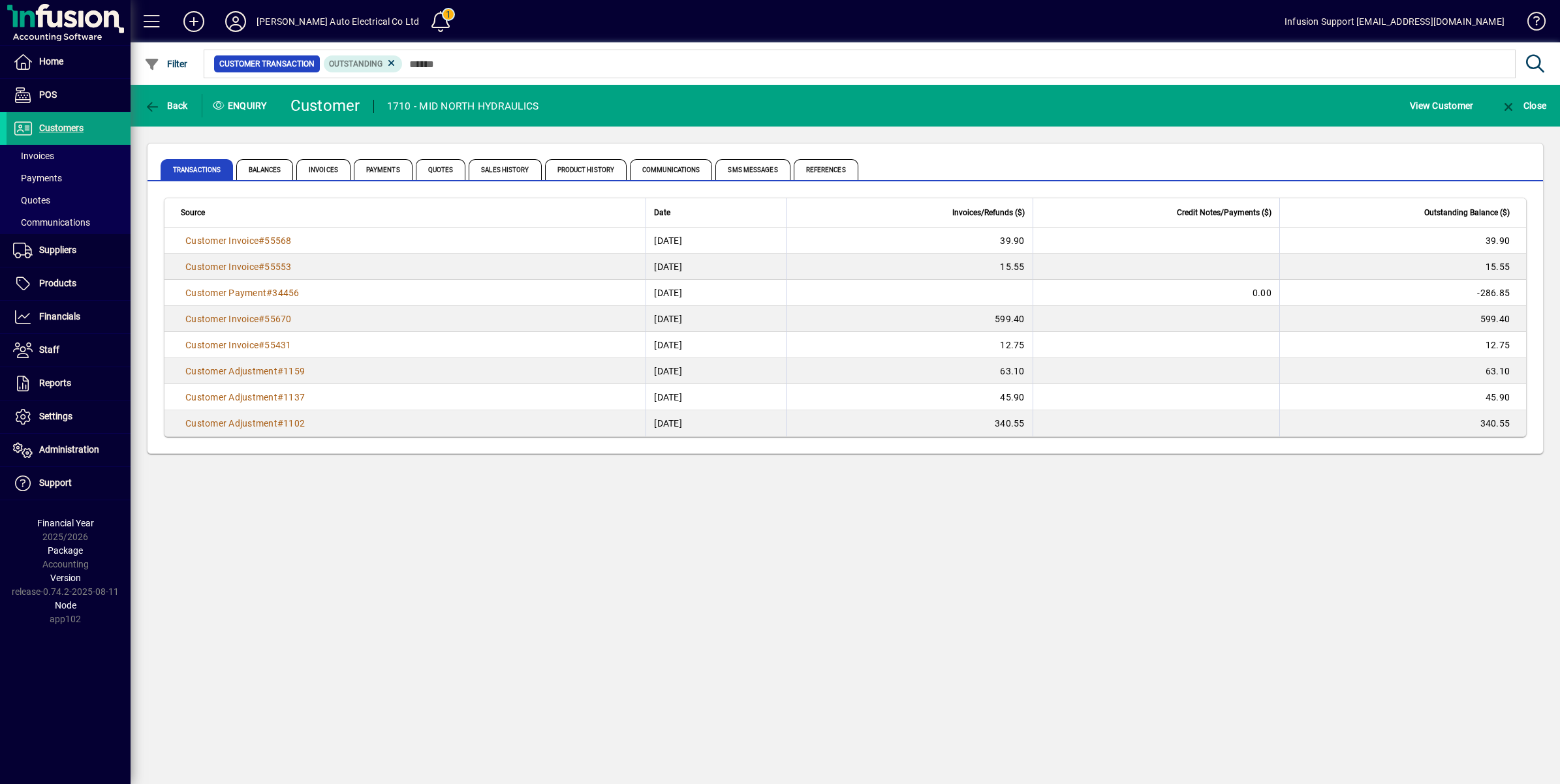
drag, startPoint x: 309, startPoint y: 292, endPoint x: 154, endPoint y: 290, distance: 155.0
click at [154, 290] on app-page-flat "Source Date Invoices/Refunds ($) Credit Notes/Payments ($) Outstanding Balance …" at bounding box center [845, 317] width 1395 height 272
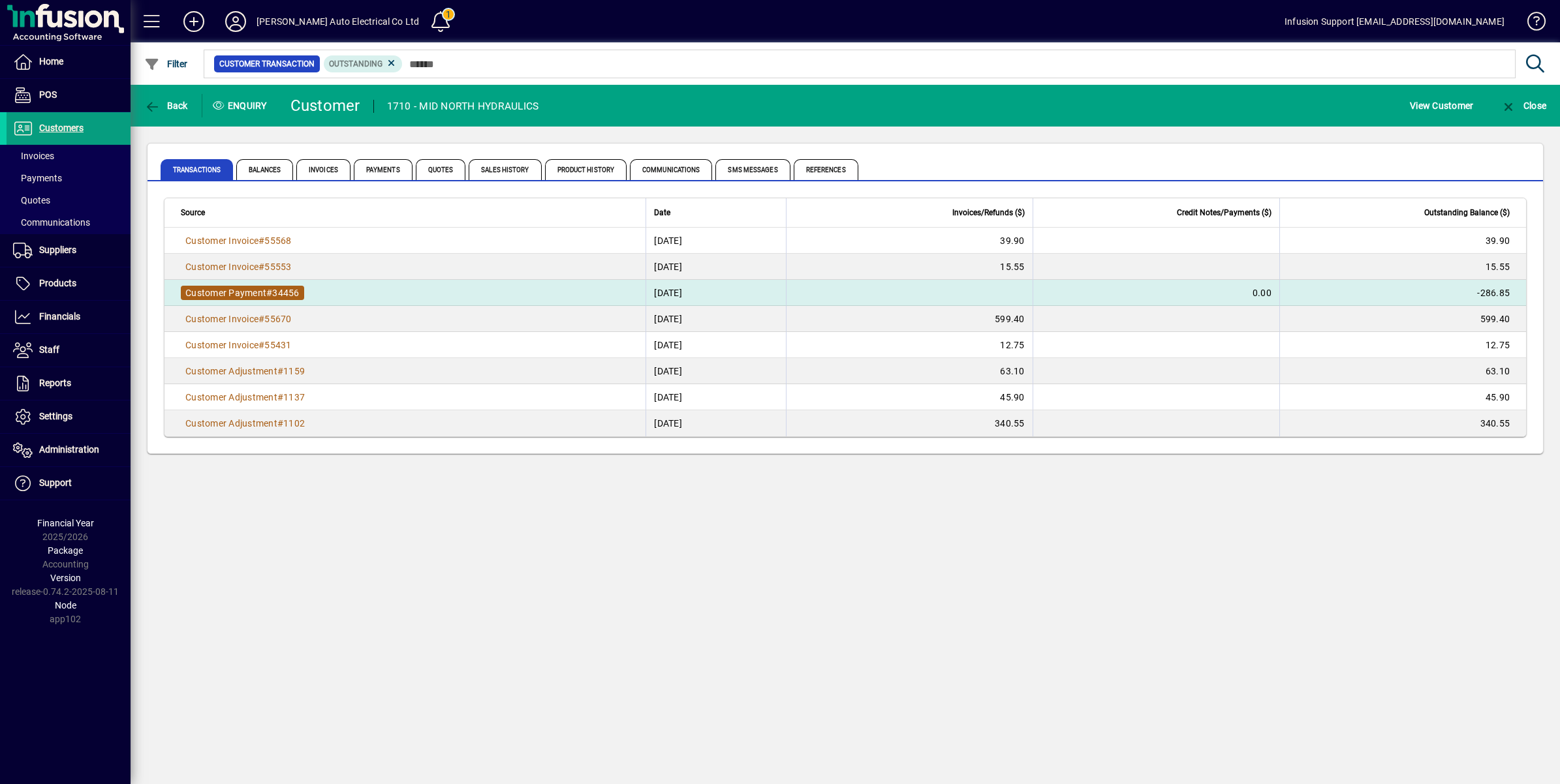
drag, startPoint x: 154, startPoint y: 290, endPoint x: 268, endPoint y: 291, distance: 114.0
click at [428, 288] on td "Customer Payment # 34456" at bounding box center [405, 292] width 481 height 26
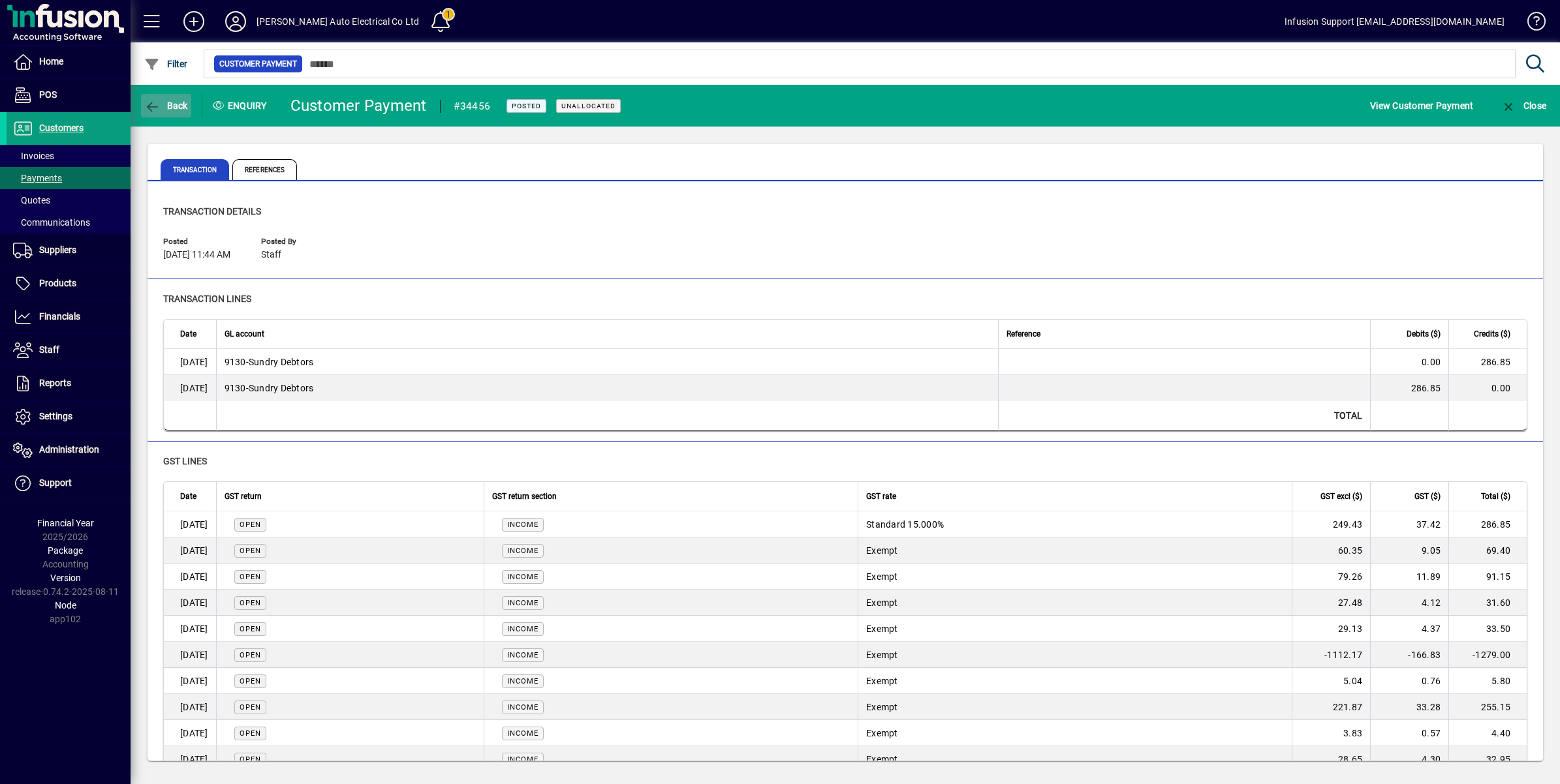
click at [152, 103] on icon "button" at bounding box center [152, 107] width 17 height 13
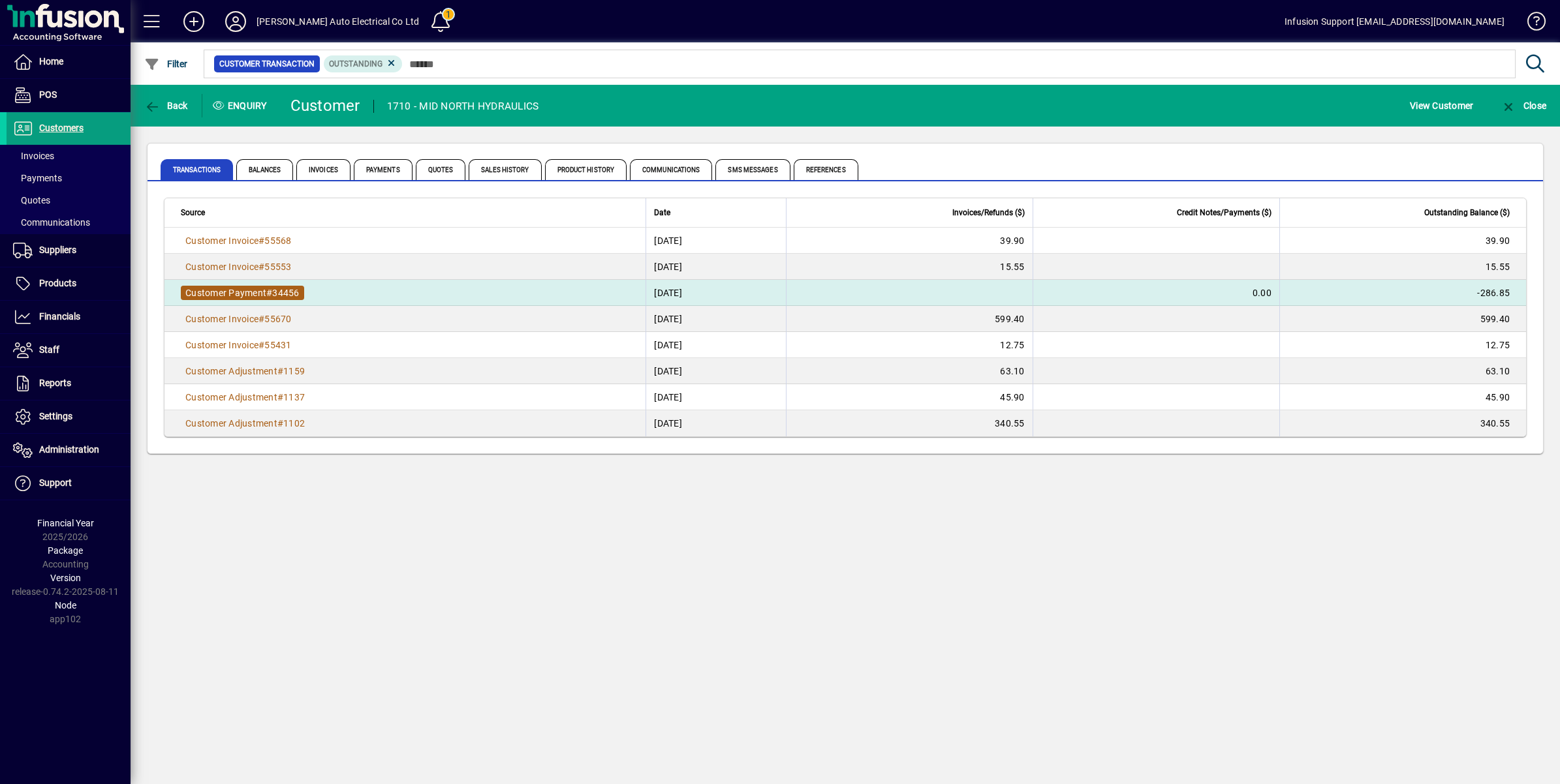
click at [251, 288] on span "Customer Payment" at bounding box center [226, 293] width 81 height 11
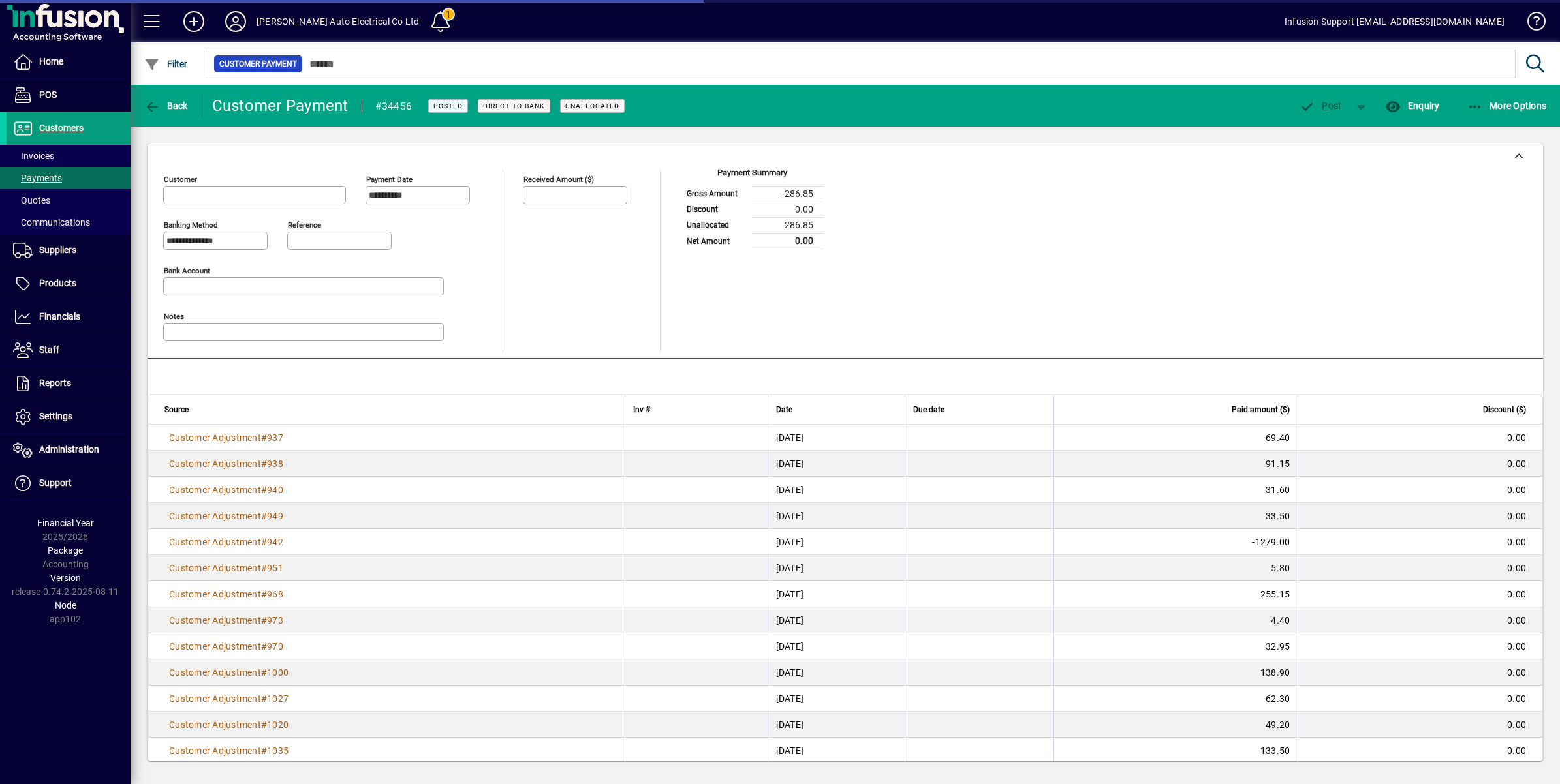
type input "**********"
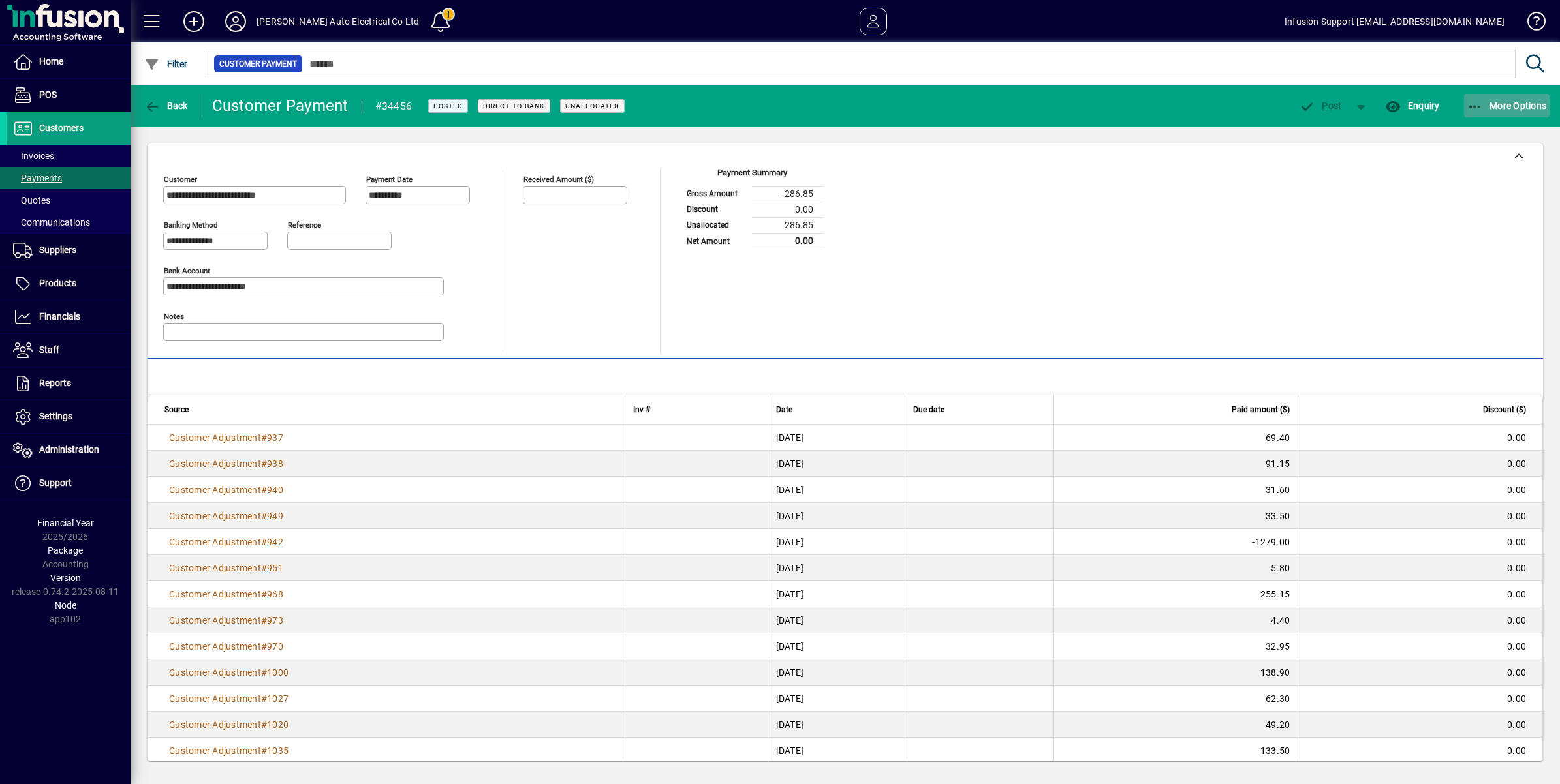
click at [1503, 102] on span "More Options" at bounding box center [1507, 106] width 79 height 11
click at [1504, 134] on span "Payment Summary" at bounding box center [1493, 134] width 115 height 13
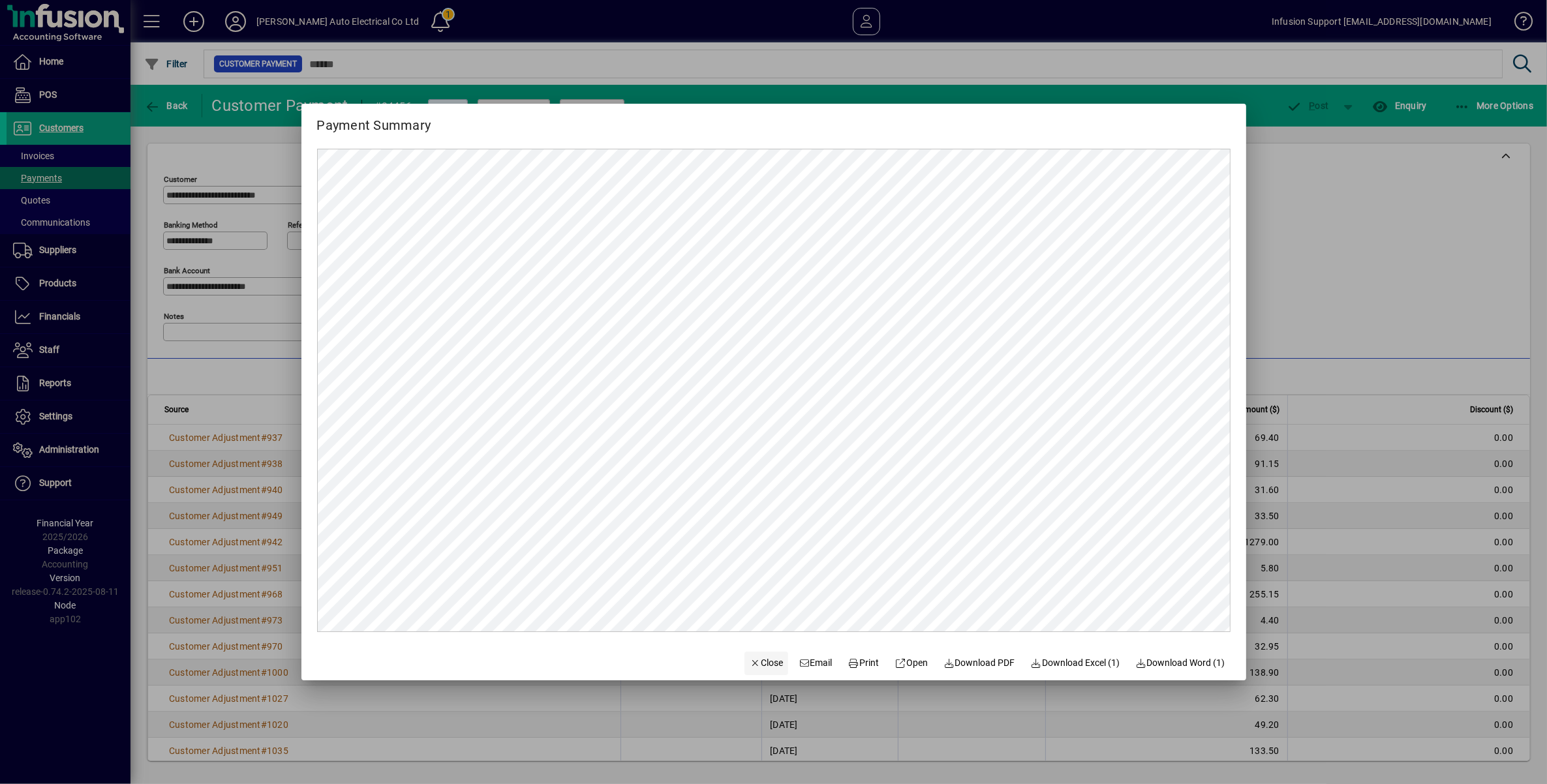
click at [755, 660] on span "Close" at bounding box center [766, 663] width 34 height 14
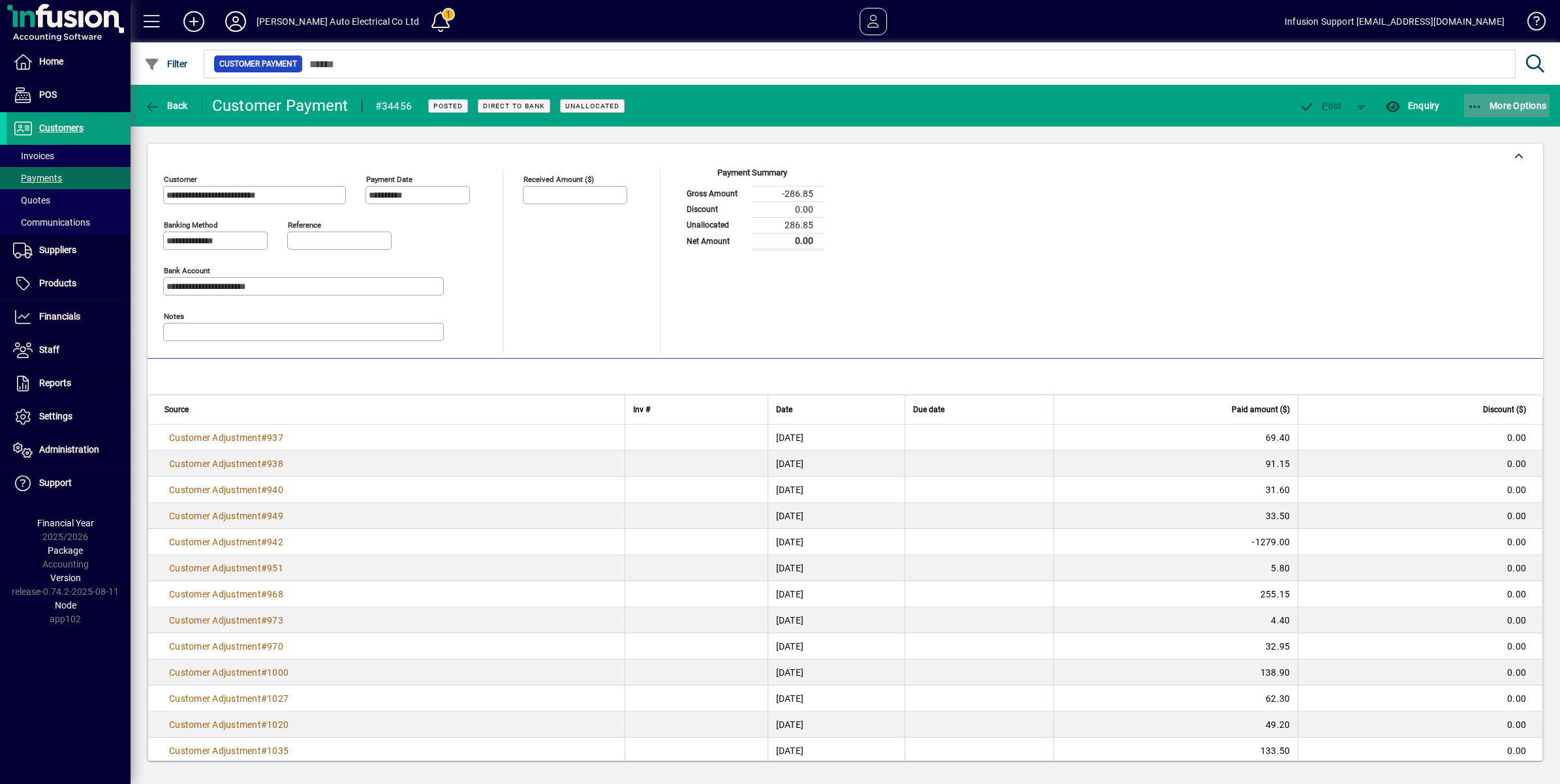
click at [1484, 110] on span "More Options" at bounding box center [1507, 106] width 79 height 11
click at [142, 108] on div at bounding box center [780, 392] width 1560 height 784
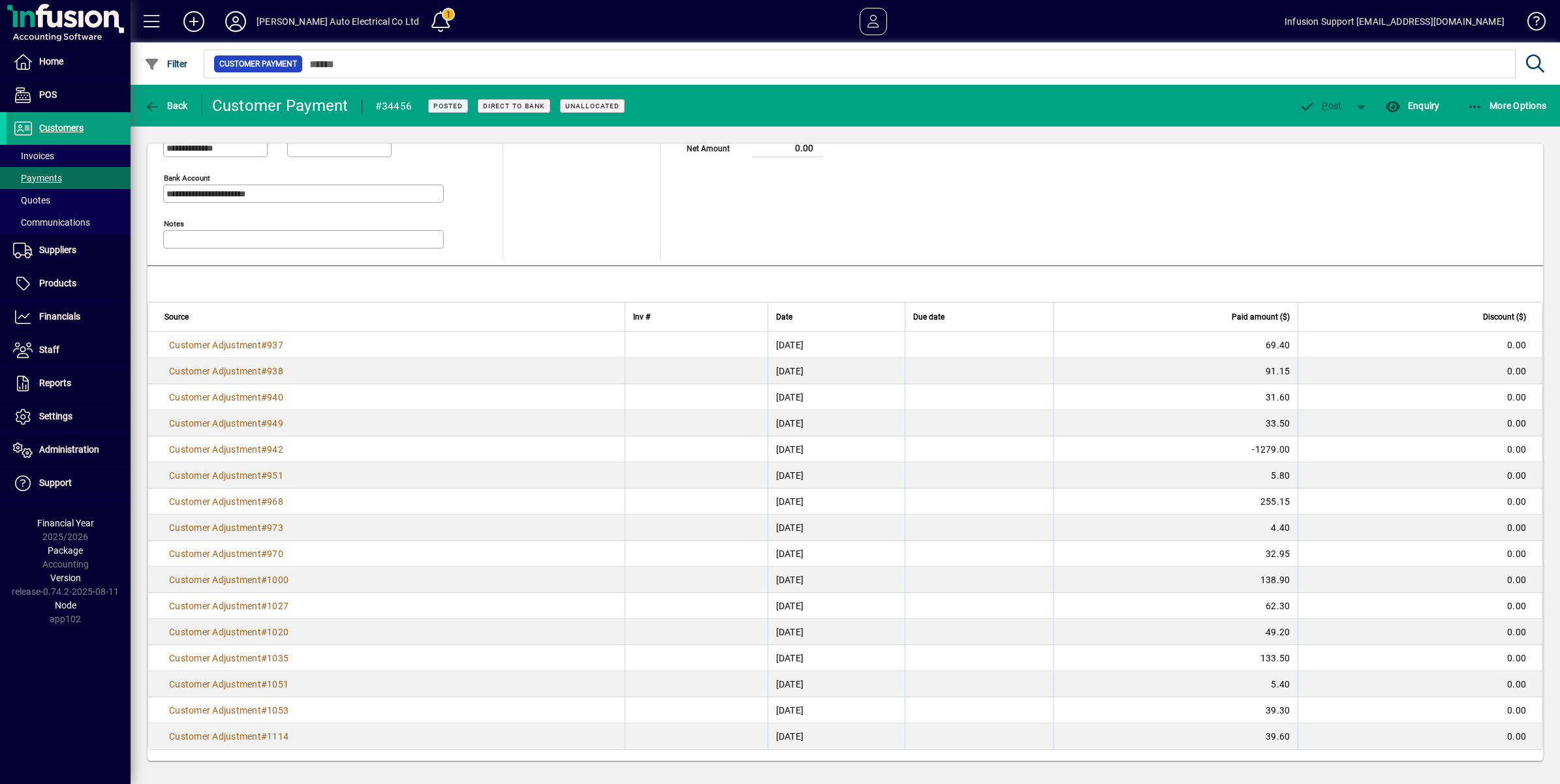
drag, startPoint x: 395, startPoint y: 18, endPoint x: 322, endPoint y: 18, distance: 73.0
click at [322, 18] on div "M V Birchall Auto Electrical Co Ltd" at bounding box center [338, 22] width 163 height 21
drag, startPoint x: 322, startPoint y: 18, endPoint x: 628, endPoint y: 20, distance: 306.0
click at [622, 17] on mat-toolbar-row "M V Birchall Auto Electrical Co Ltd 1 Infusion Support support@infusionsoftware…" at bounding box center [845, 21] width 1430 height 42
drag, startPoint x: 395, startPoint y: 20, endPoint x: 376, endPoint y: 20, distance: 19.0
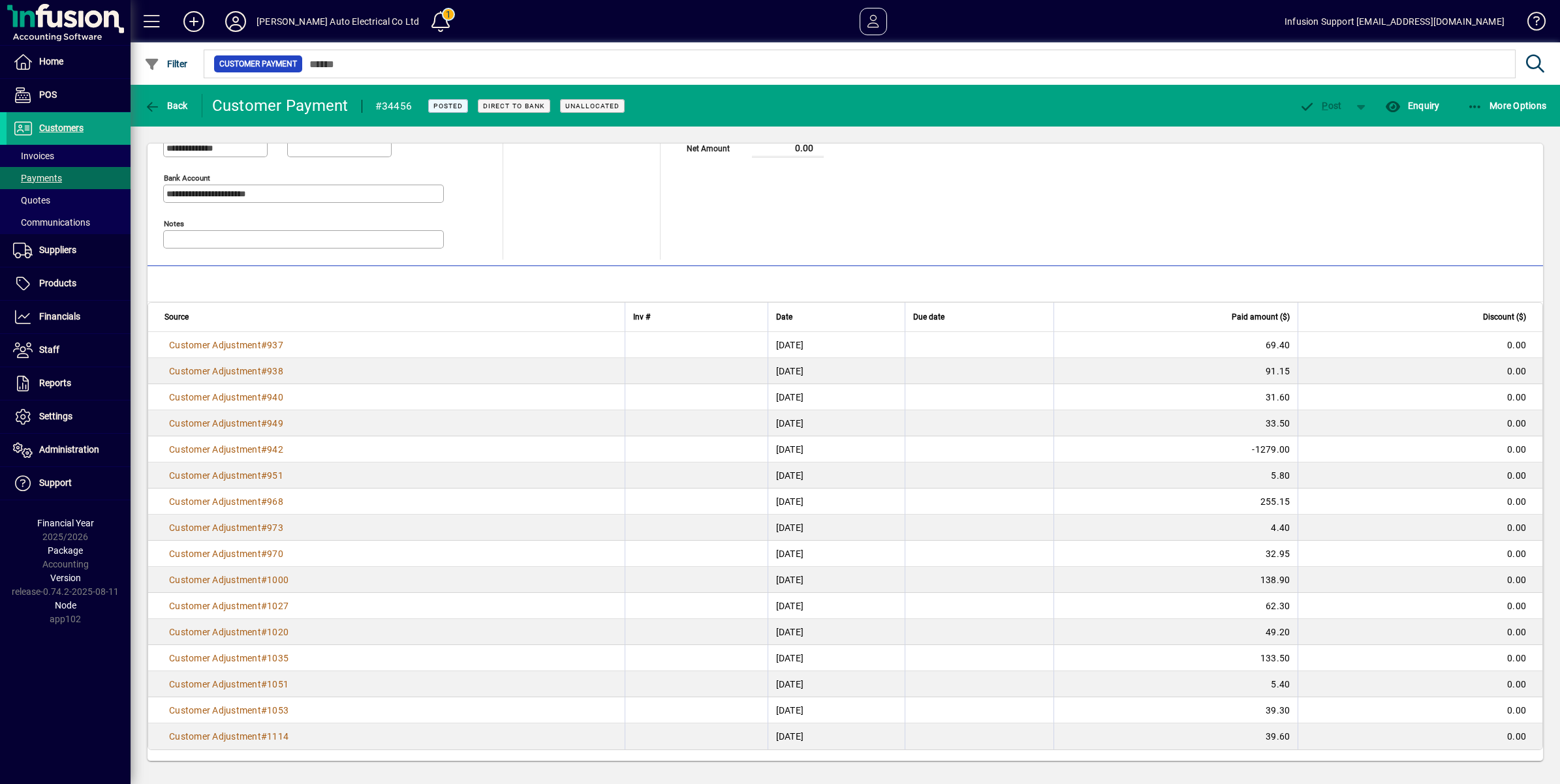
click at [376, 20] on div "M V Birchall Auto Electrical Co Ltd" at bounding box center [338, 22] width 163 height 21
drag, startPoint x: 465, startPoint y: 25, endPoint x: 581, endPoint y: 15, distance: 116.4
click at [581, 15] on mat-toolbar-row "M V Birchall Auto Electrical Co Ltd 1 Infusion Support support@infusionsoftware…" at bounding box center [845, 21] width 1430 height 42
click at [419, 15] on span at bounding box center [440, 21] width 42 height 42
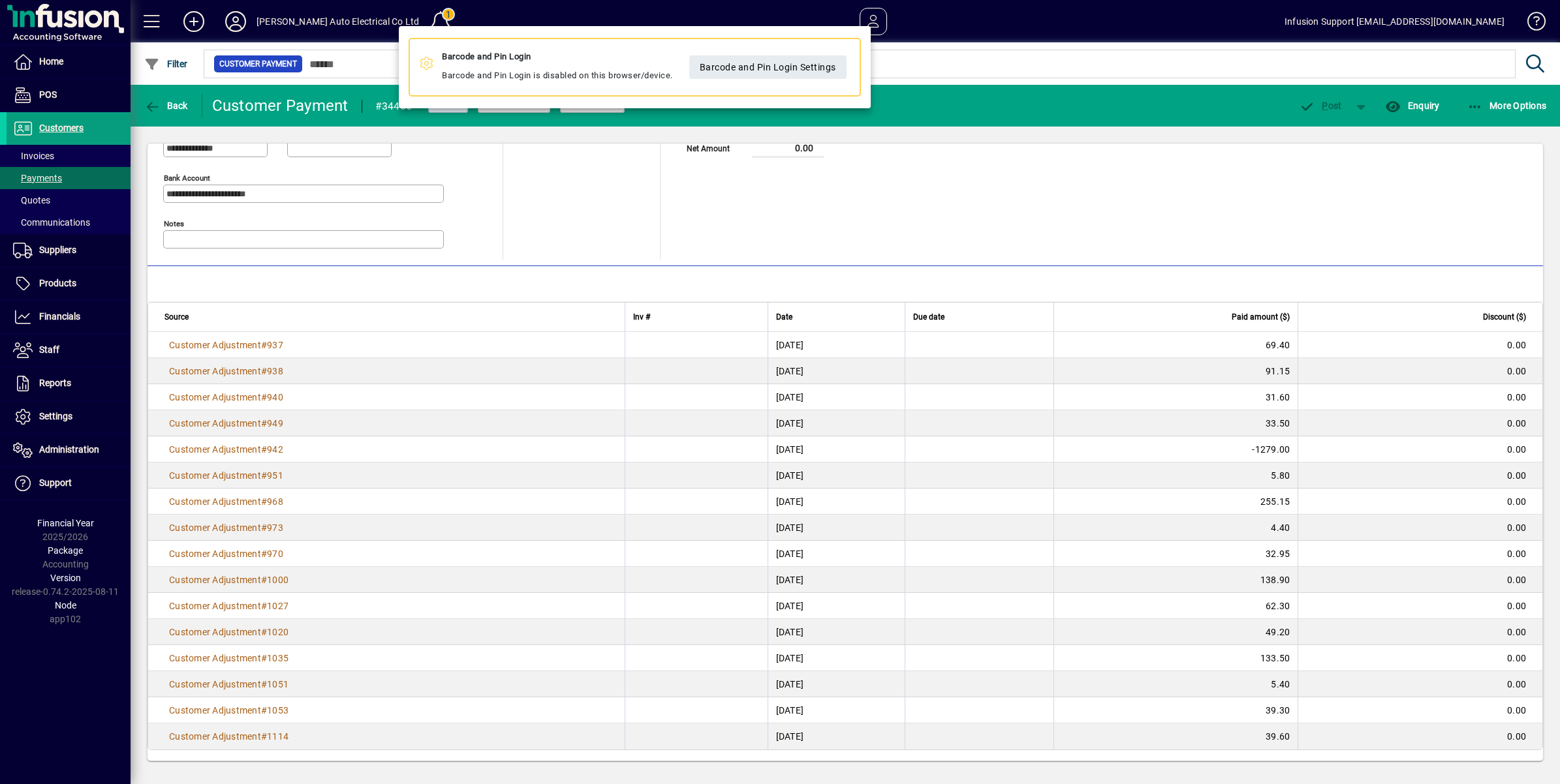
drag, startPoint x: 399, startPoint y: 20, endPoint x: 369, endPoint y: 18, distance: 30.1
click at [370, 18] on div at bounding box center [780, 392] width 1560 height 784
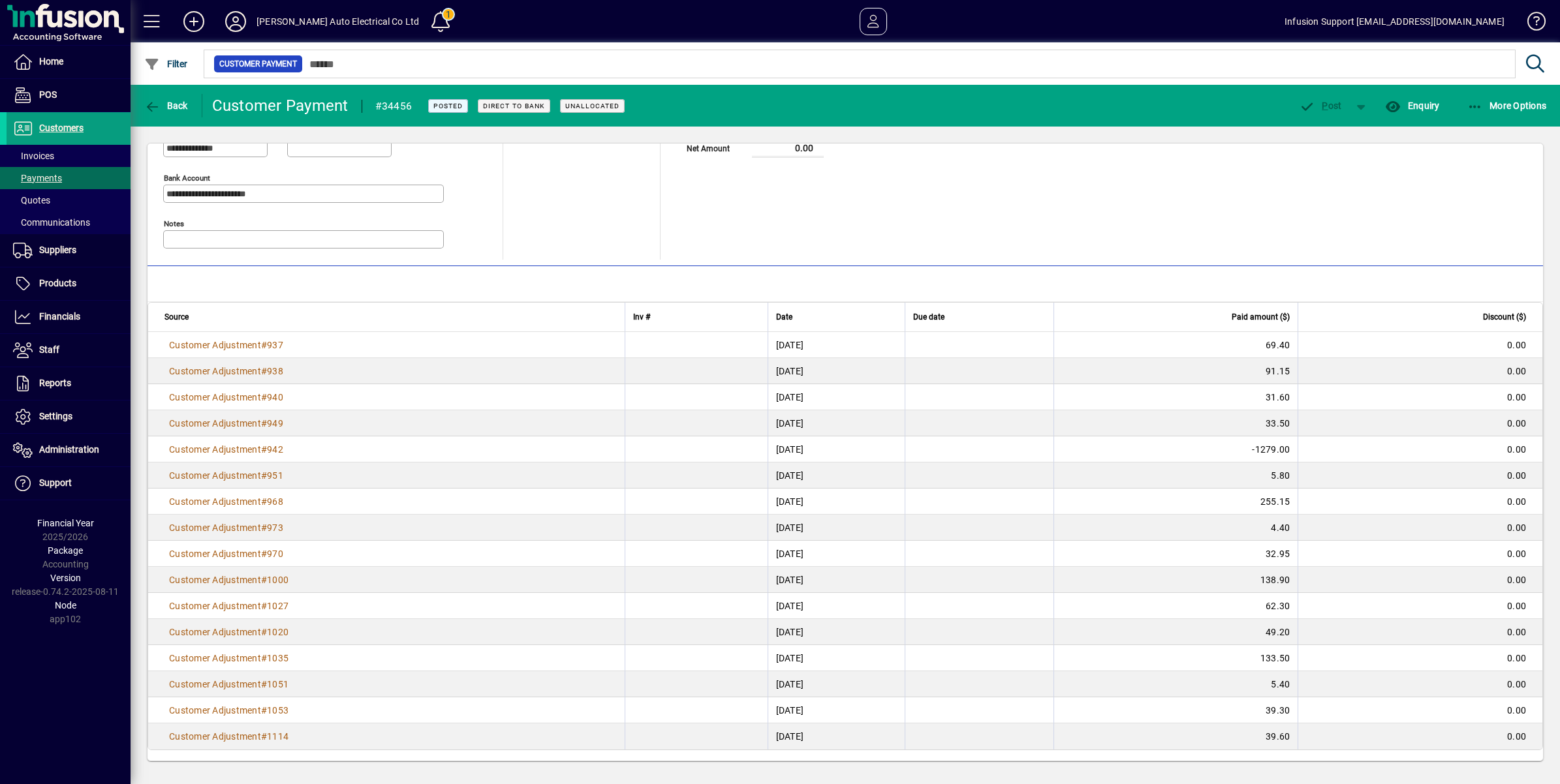
drag, startPoint x: 395, startPoint y: 19, endPoint x: 383, endPoint y: 19, distance: 12.0
click at [383, 19] on div "M V Birchall Auto Electrical Co Ltd" at bounding box center [338, 22] width 163 height 21
drag, startPoint x: 383, startPoint y: 19, endPoint x: 262, endPoint y: 15, distance: 121.1
click at [261, 15] on div "M V Birchall Auto Electrical Co Ltd" at bounding box center [338, 22] width 163 height 21
drag, startPoint x: 259, startPoint y: 20, endPoint x: 402, endPoint y: 28, distance: 143.2
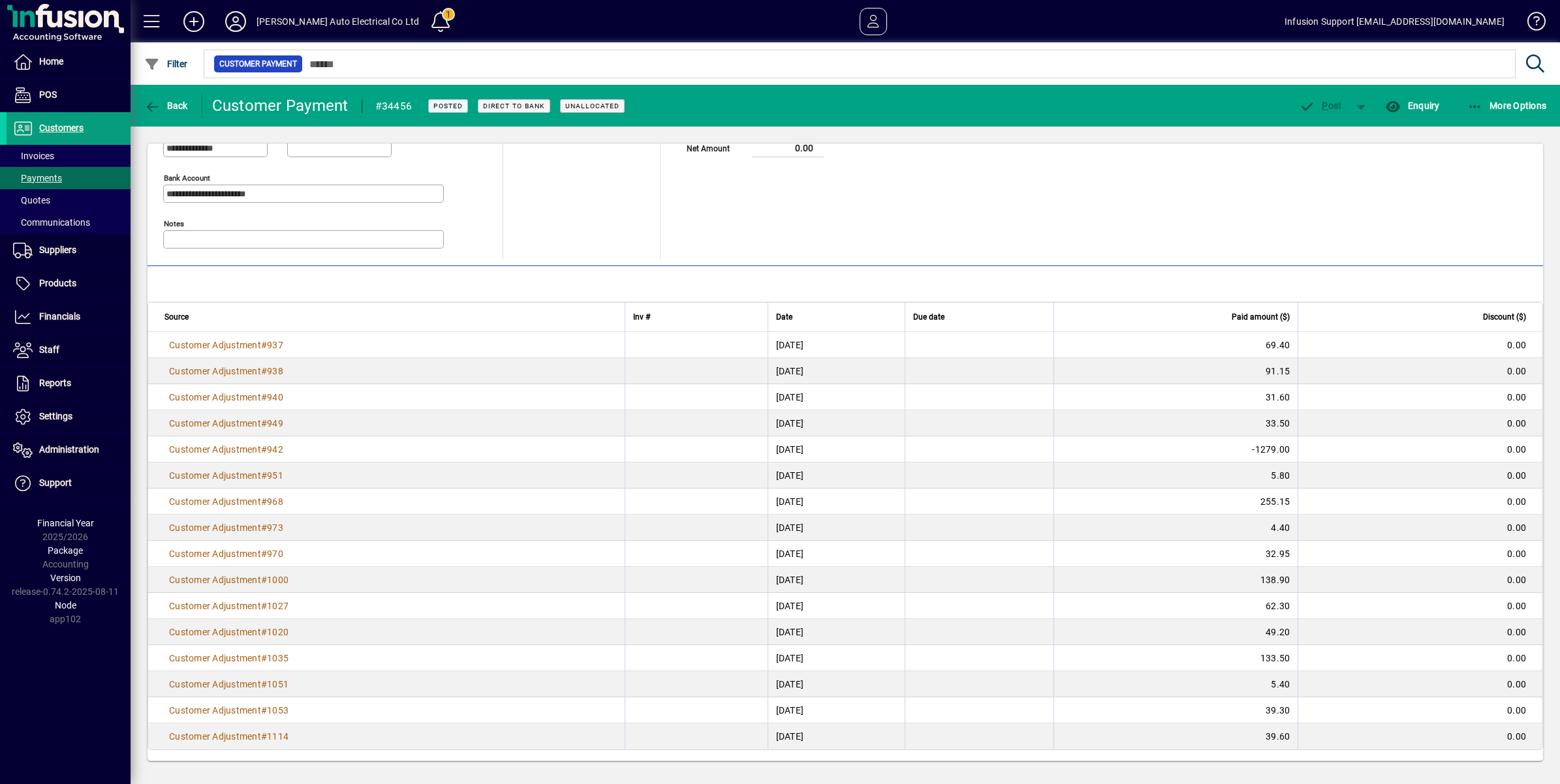
click at [402, 28] on mat-toolbar-row "M V Birchall Auto Electrical Co Ltd 1 Infusion Support support@infusionsoftware…" at bounding box center [845, 21] width 1430 height 42
drag, startPoint x: 402, startPoint y: 28, endPoint x: 343, endPoint y: 25, distance: 59.1
copy mat-toolbar-row "M V Birchall Auto Electrical Co Ltd 1"
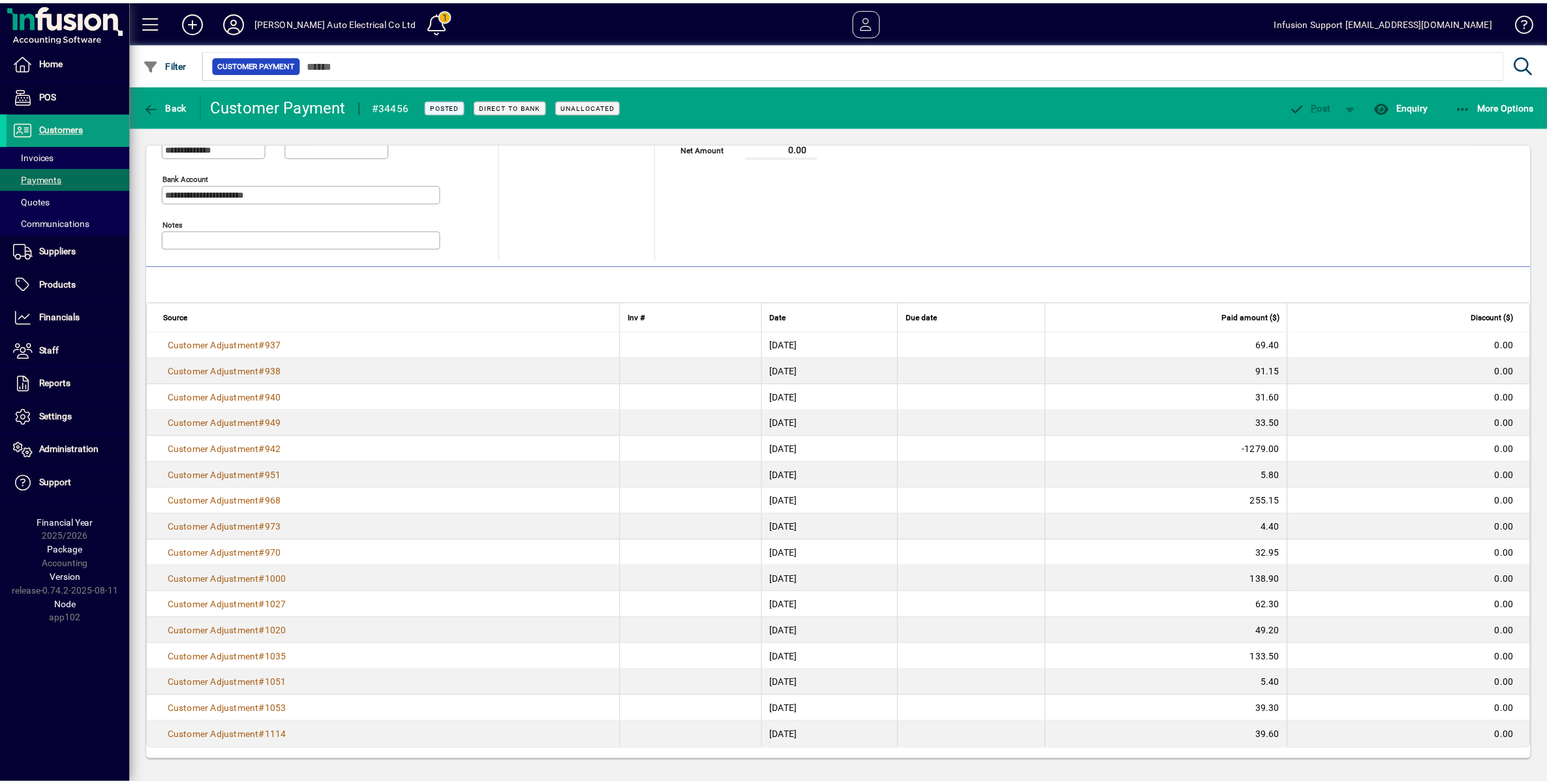
scroll to position [0, 0]
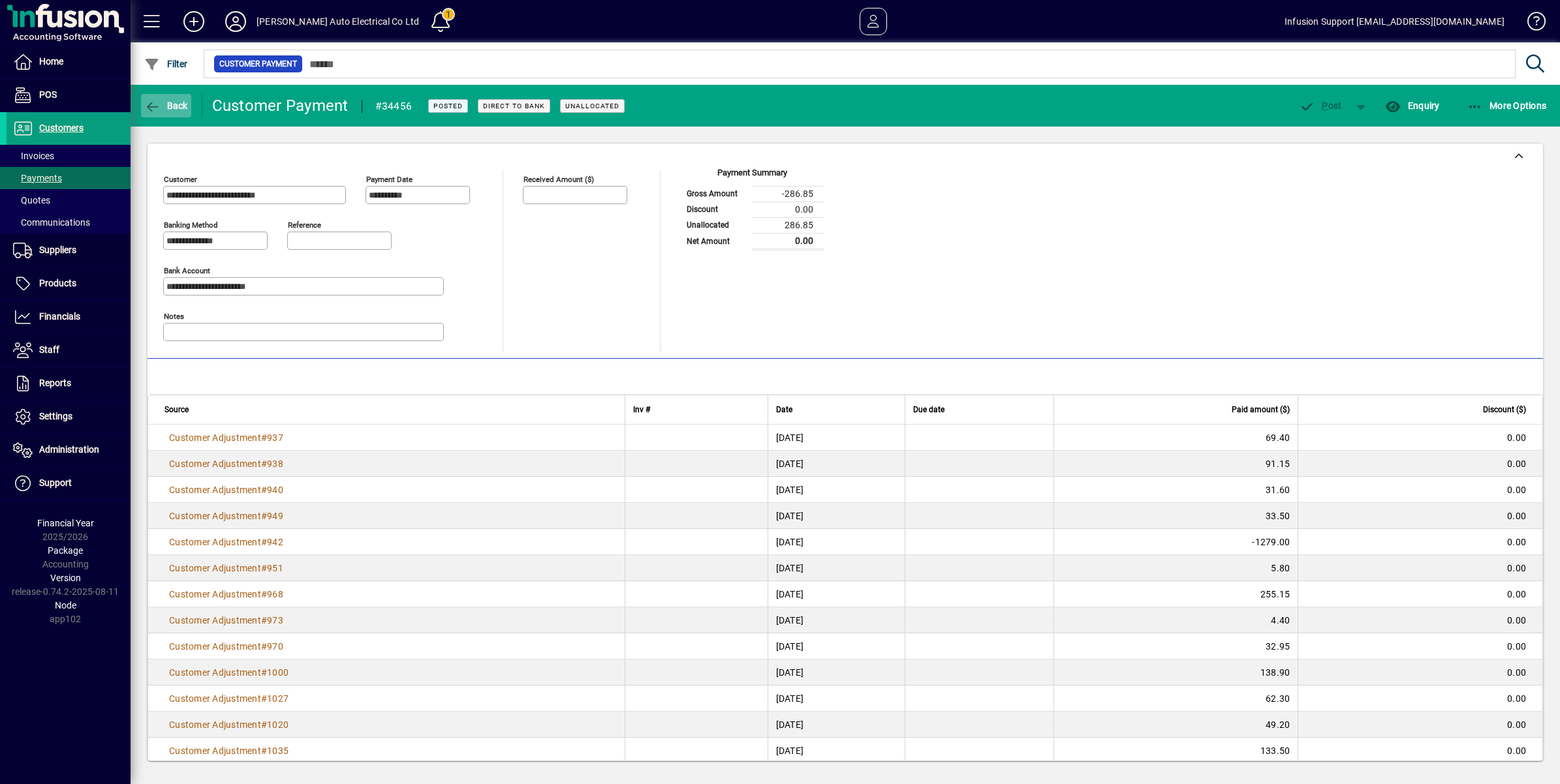
click at [149, 101] on icon "button" at bounding box center [152, 107] width 17 height 13
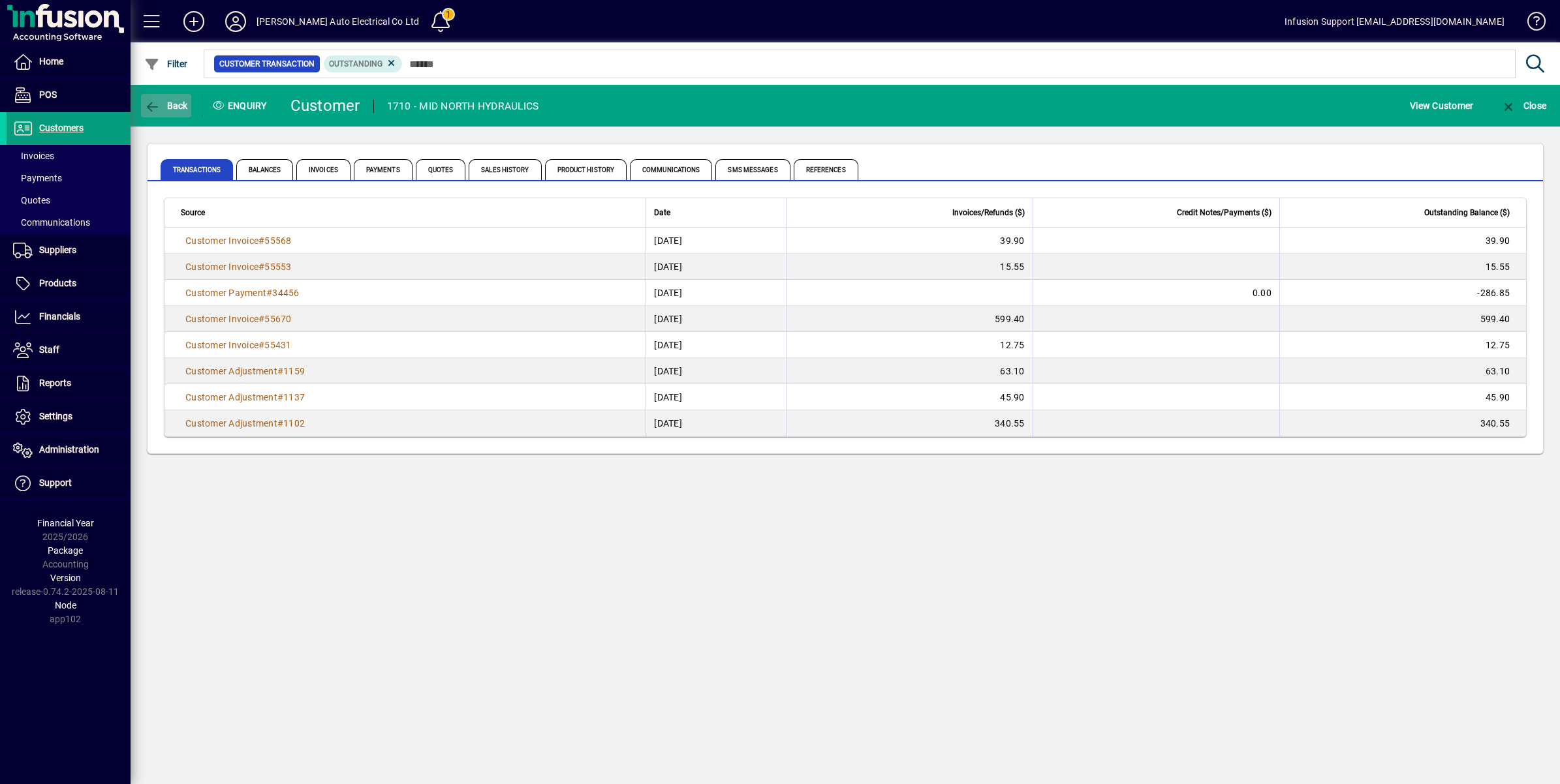
click at [145, 103] on icon "button" at bounding box center [152, 107] width 17 height 13
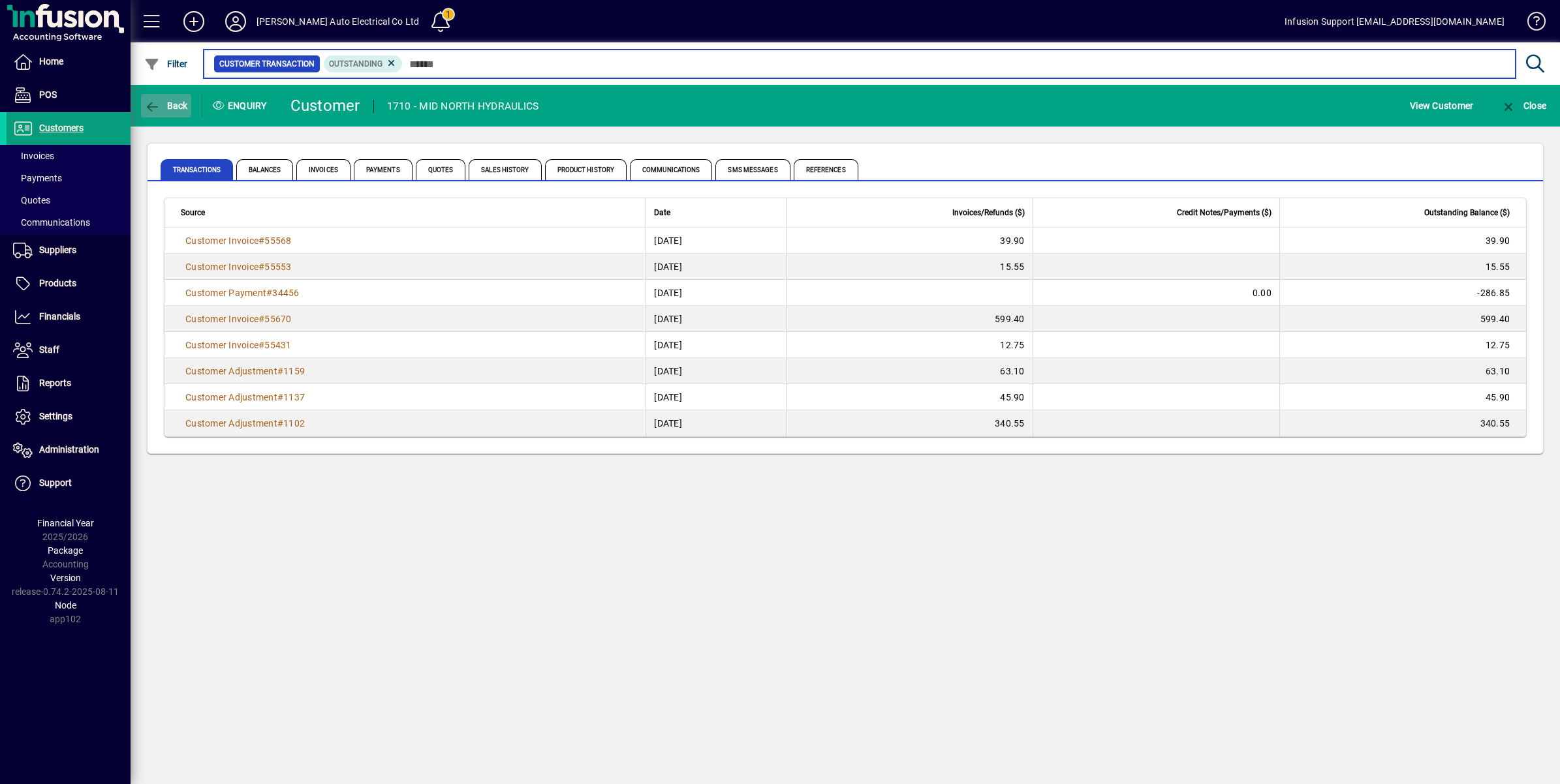
type input "****"
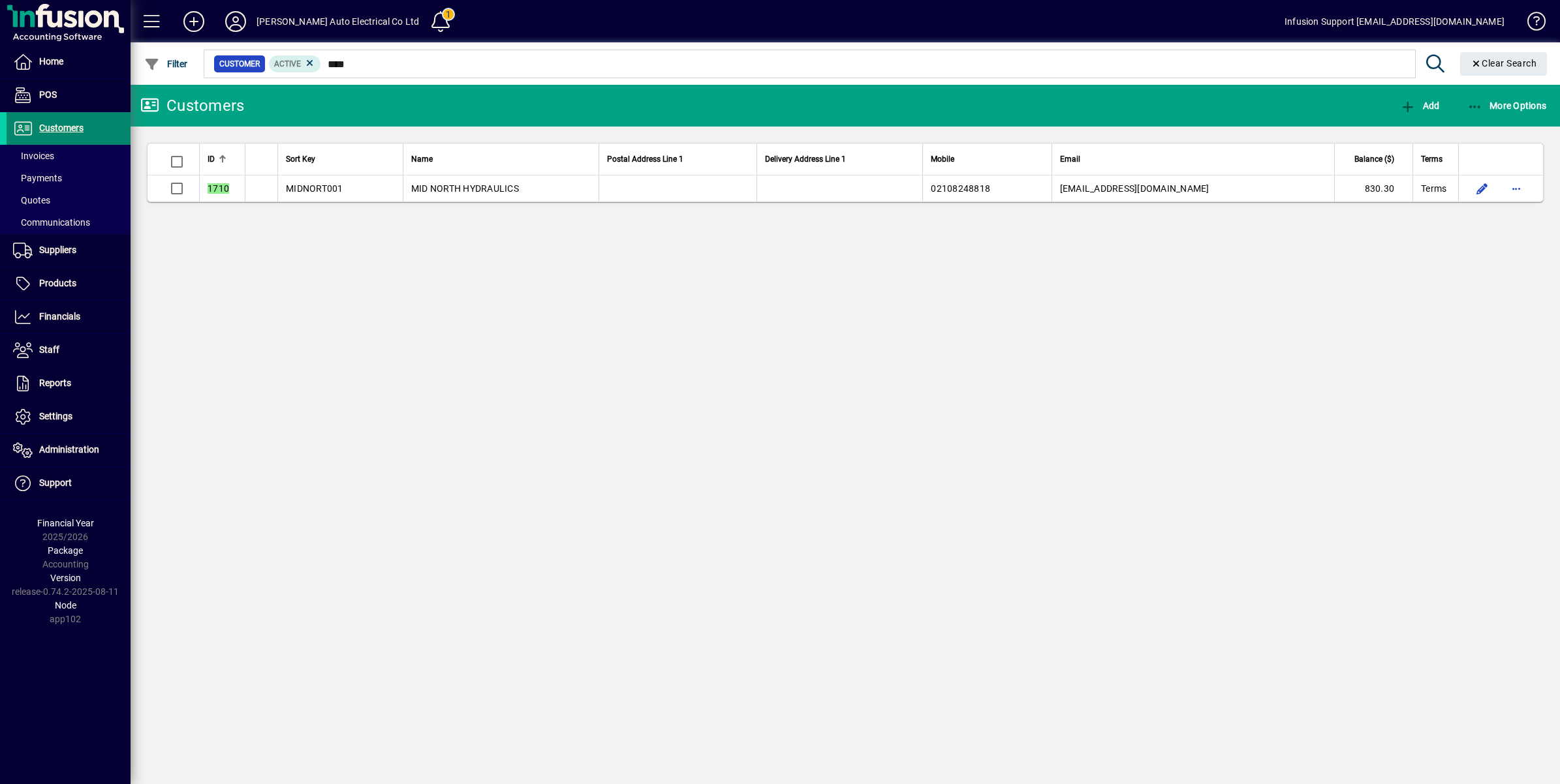
click at [52, 128] on span "Customers" at bounding box center [61, 128] width 44 height 11
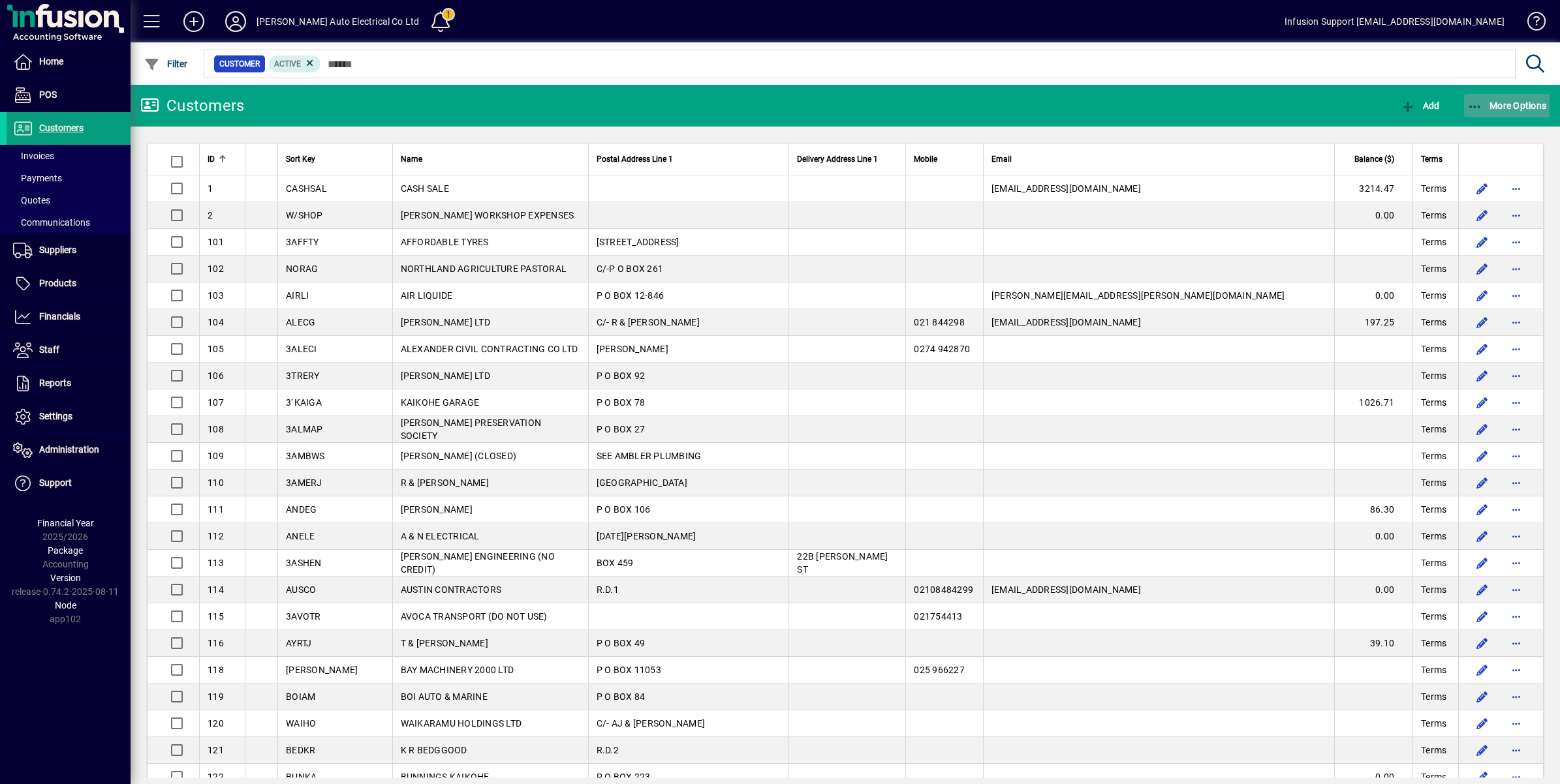
click at [1498, 106] on span "More Options" at bounding box center [1507, 106] width 79 height 11
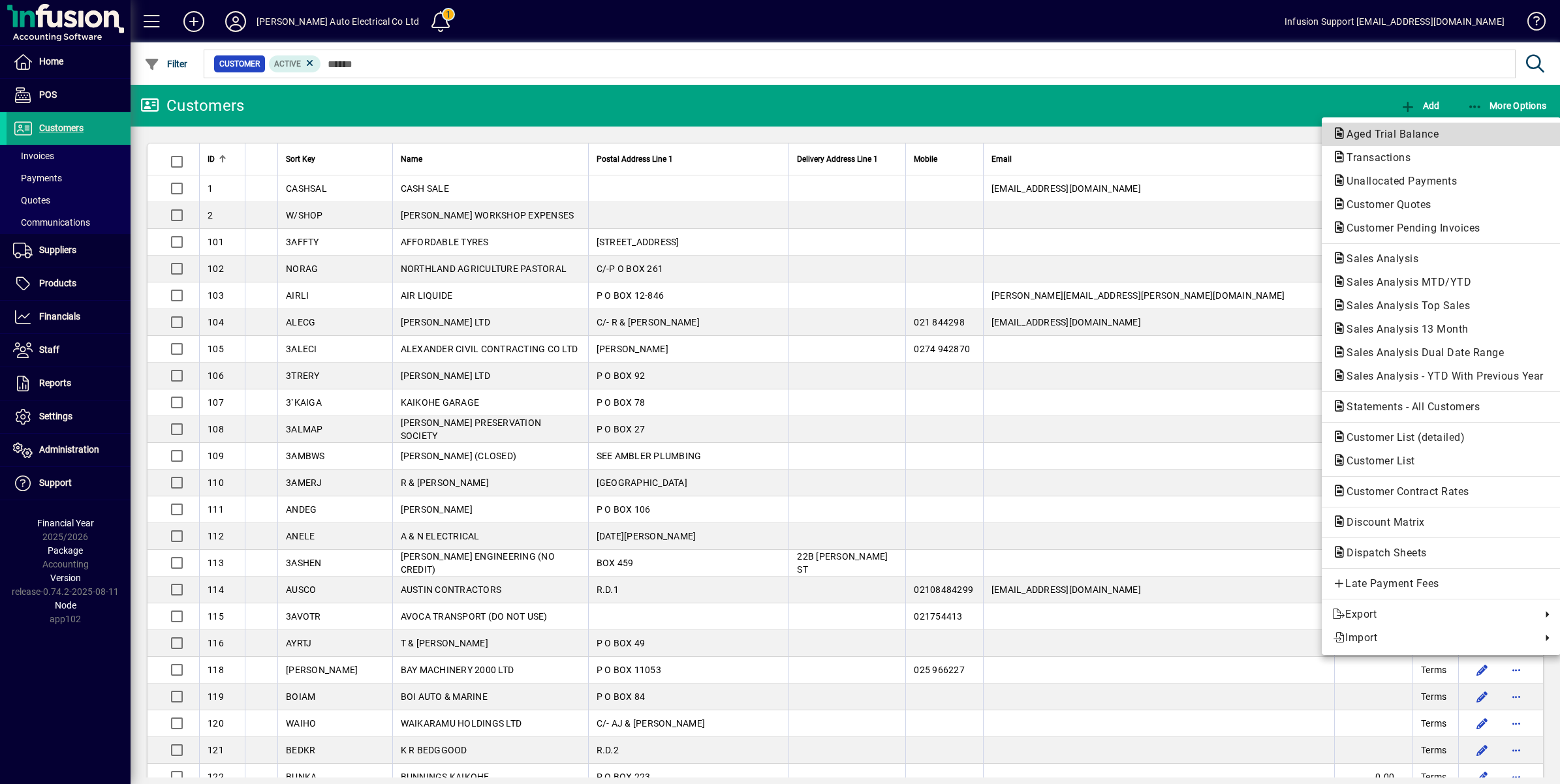
click at [1395, 135] on span "Aged Trial Balance" at bounding box center [1389, 134] width 113 height 13
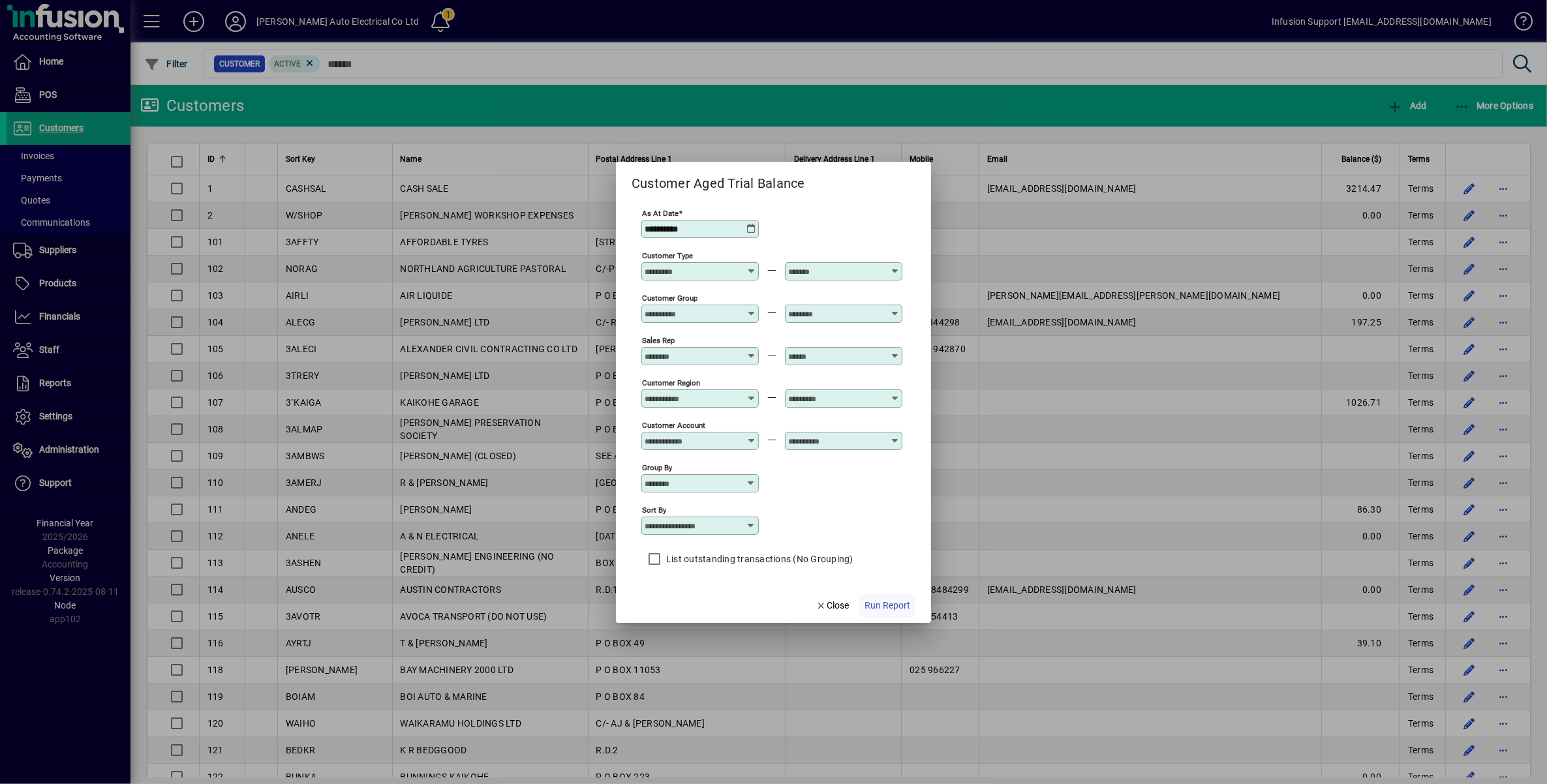
click at [885, 606] on span "Run Report" at bounding box center [887, 606] width 46 height 14
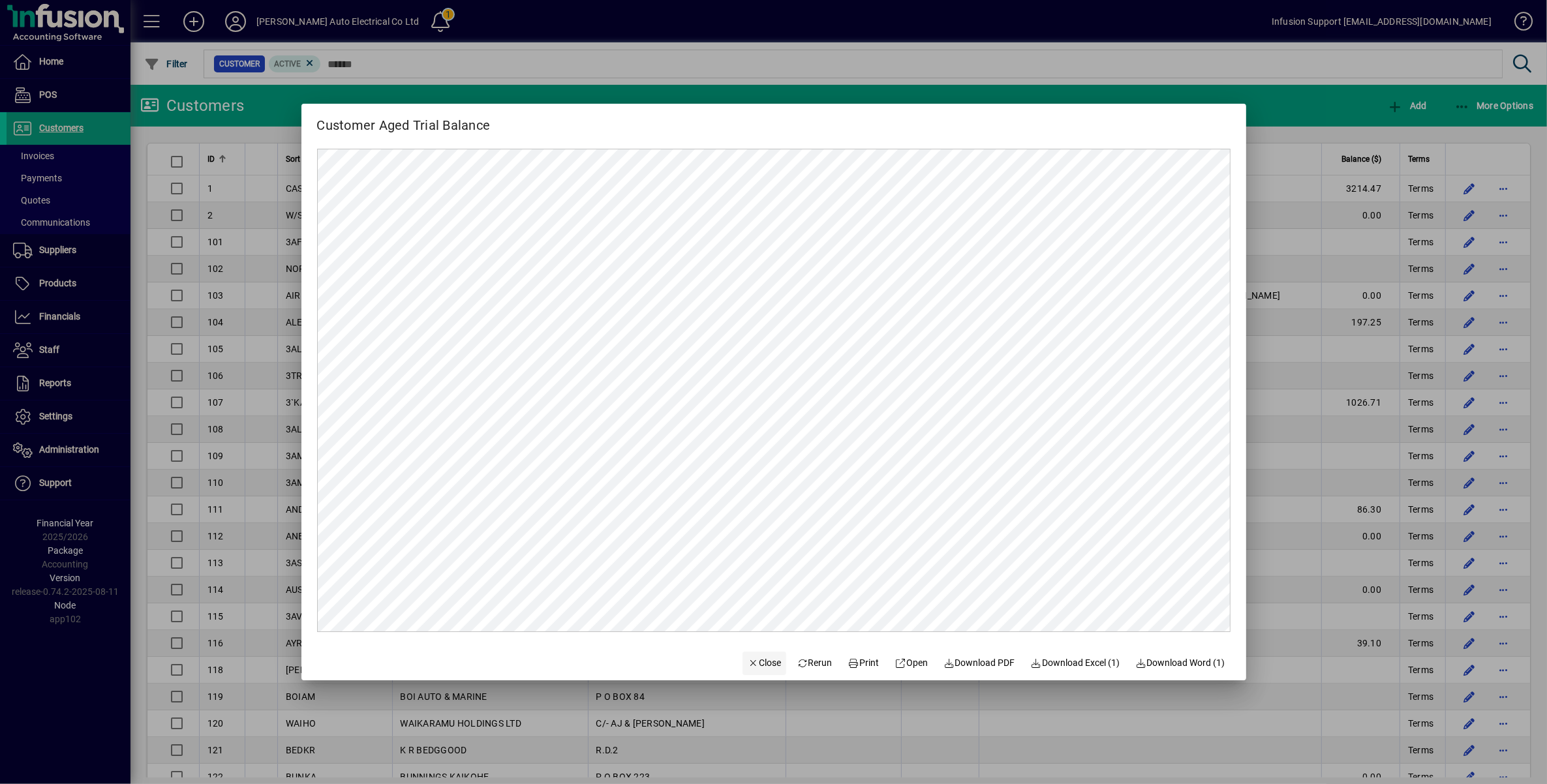
click at [748, 662] on icon "button" at bounding box center [754, 664] width 12 height 9
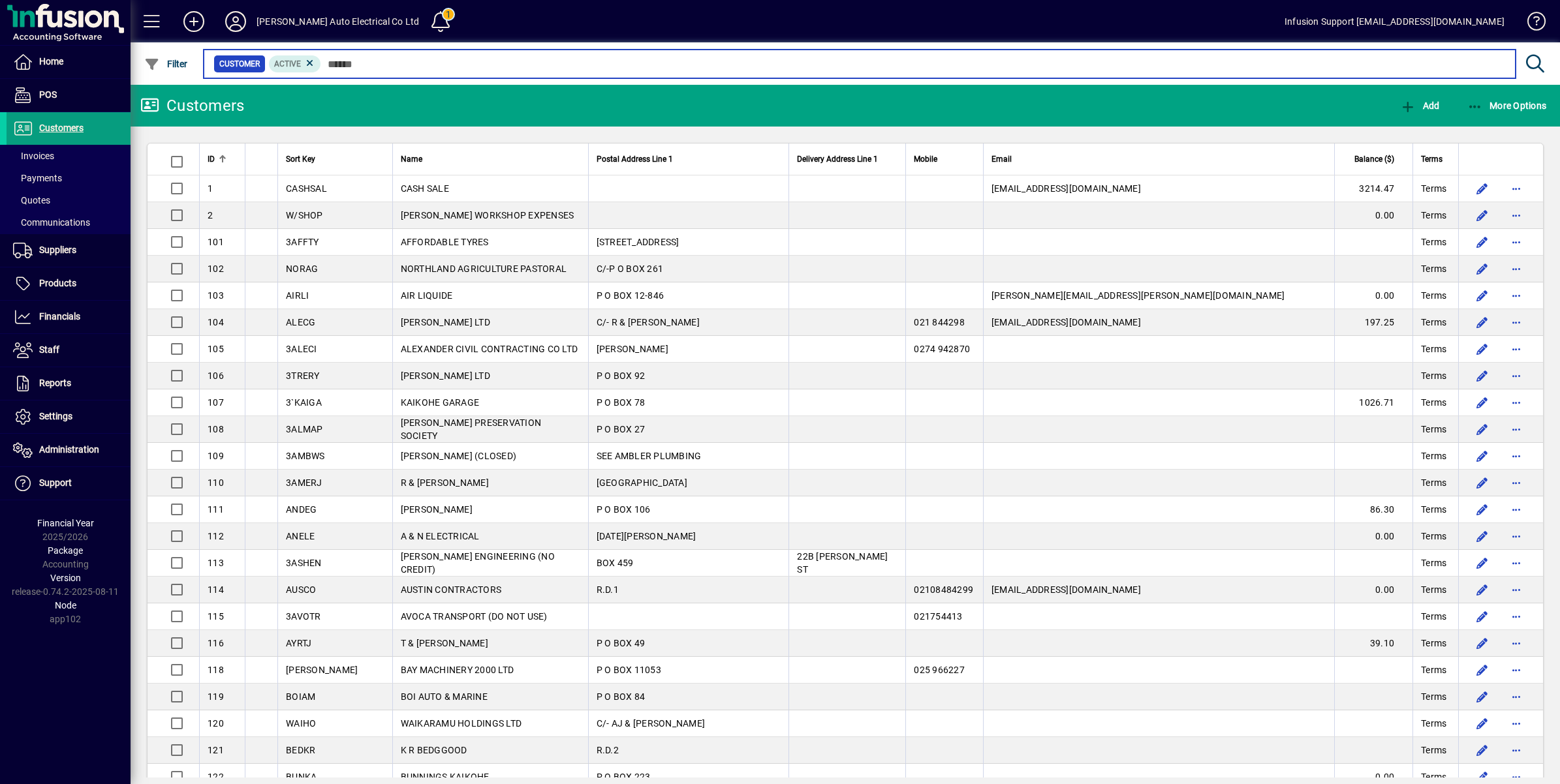
click at [359, 63] on input "text" at bounding box center [913, 64] width 1184 height 19
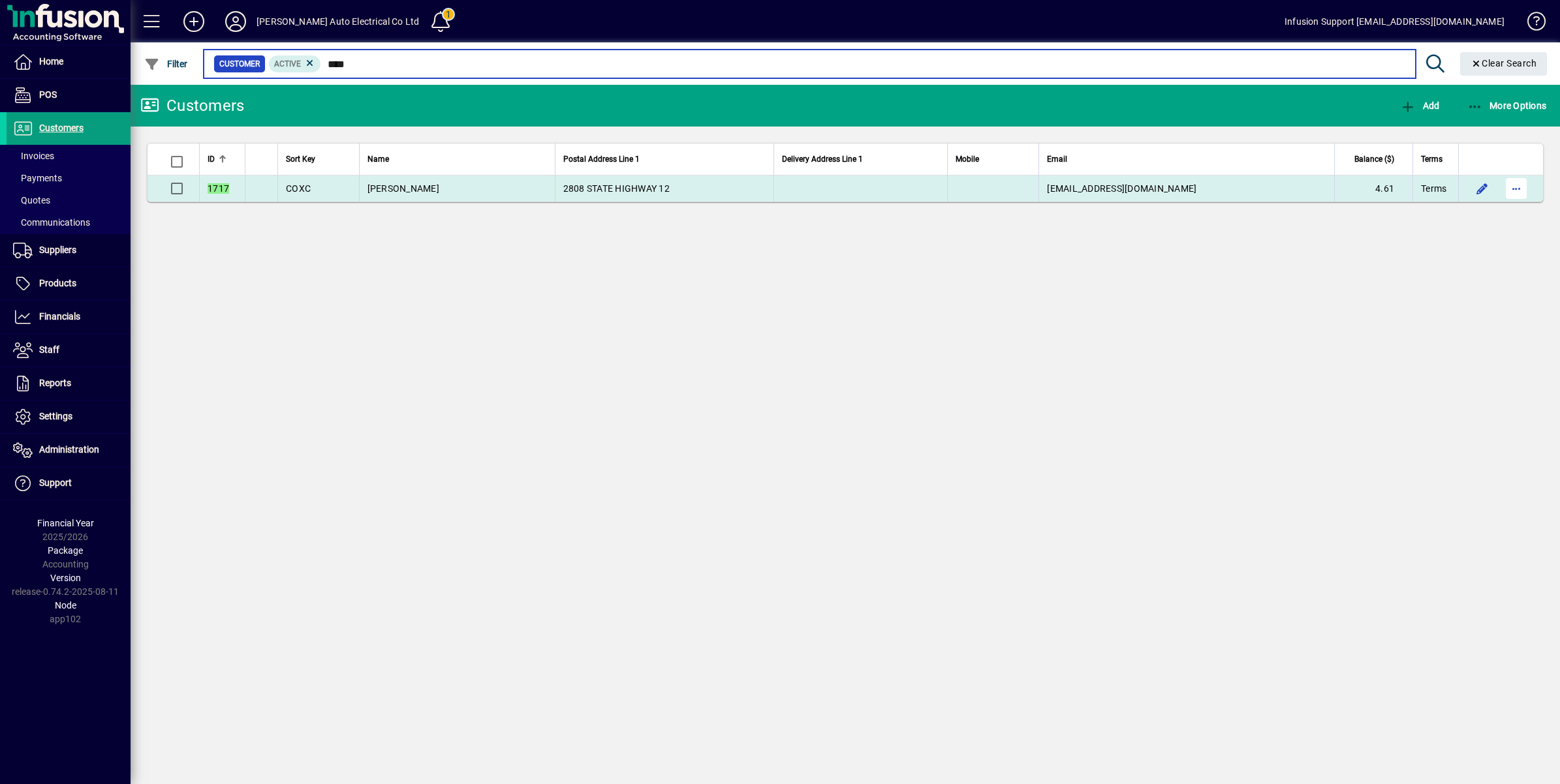
type input "****"
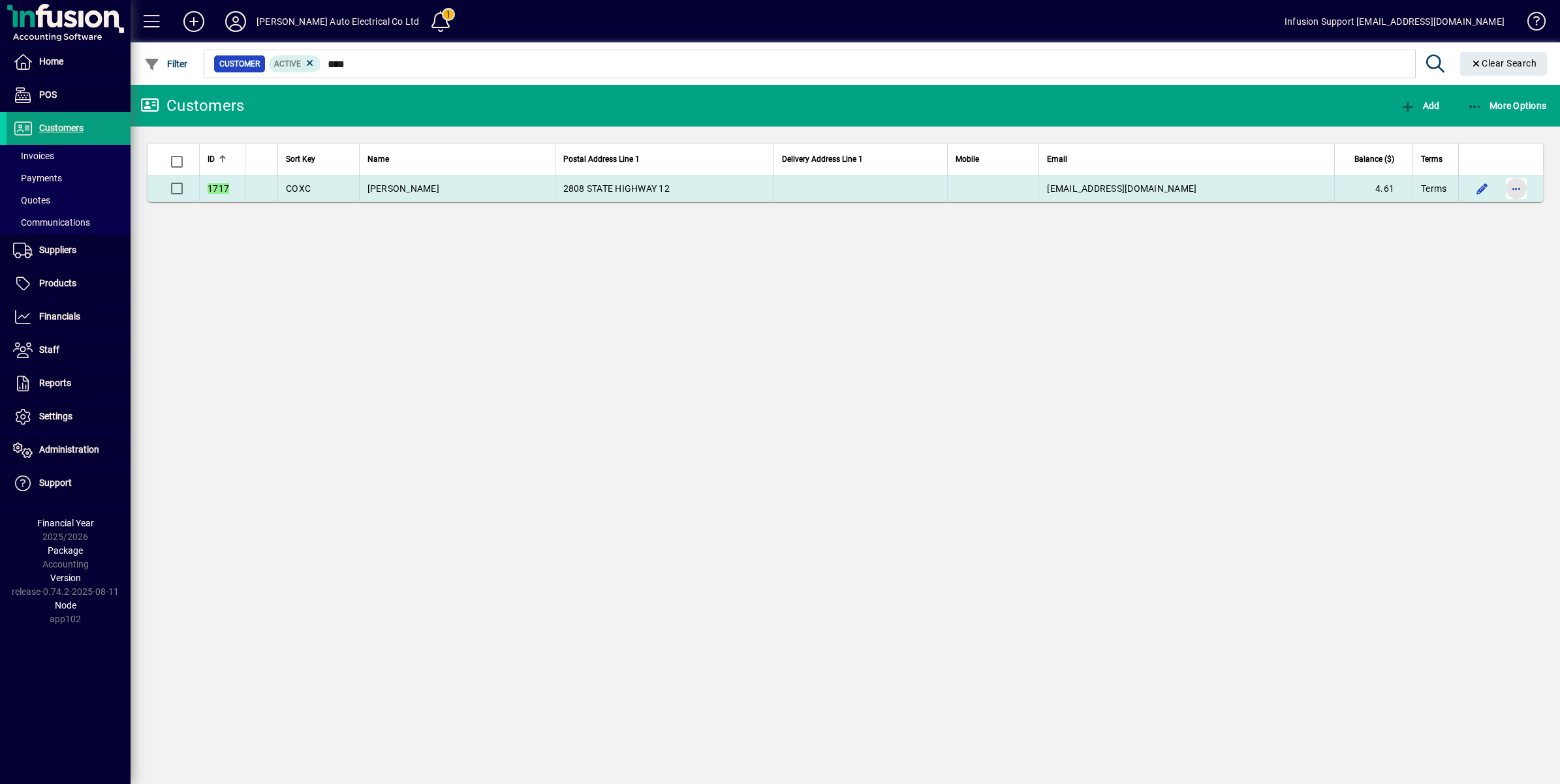
click at [1518, 190] on span "button" at bounding box center [1516, 188] width 31 height 31
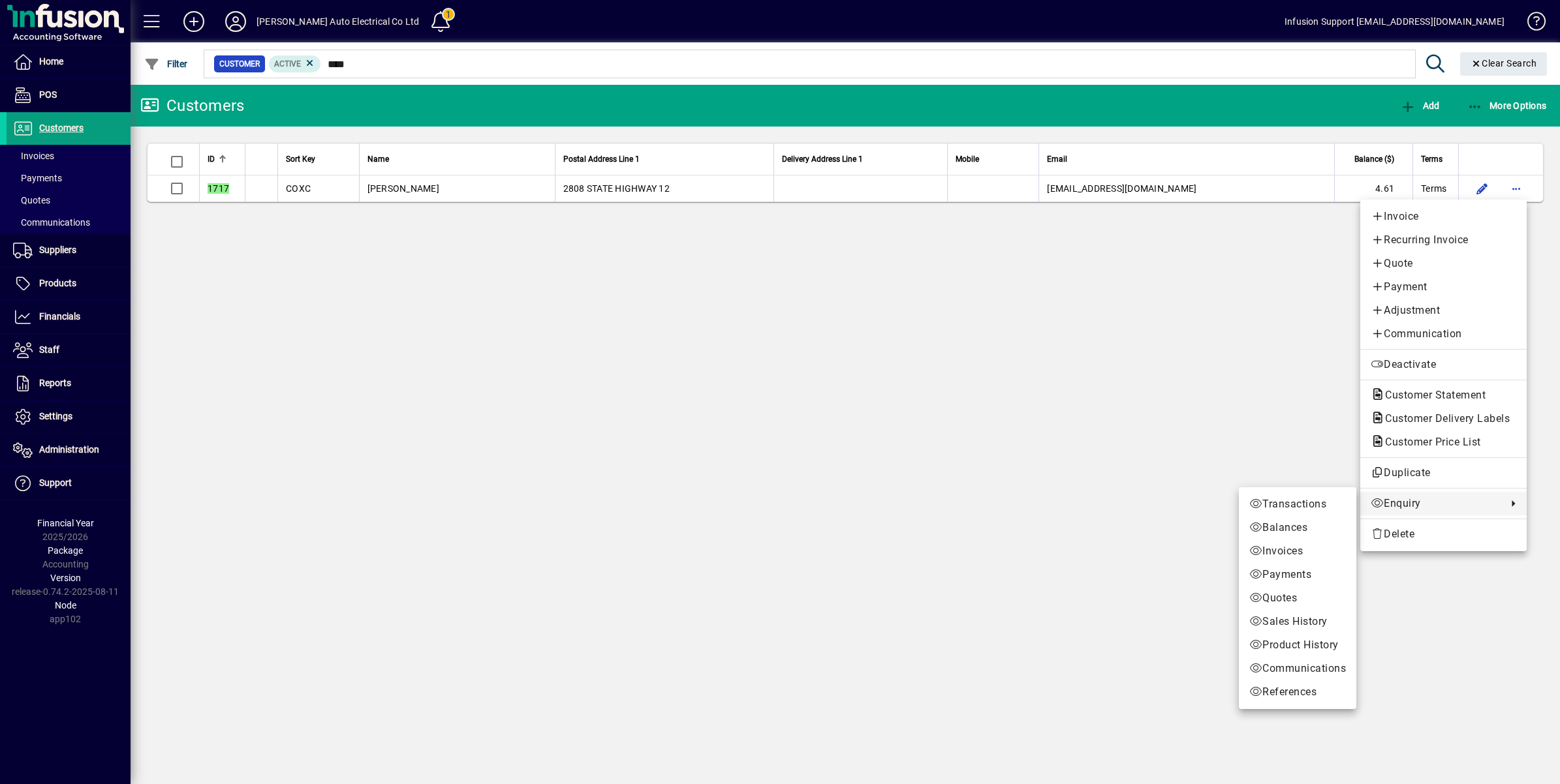
click at [1387, 506] on span "Enquiry" at bounding box center [1436, 504] width 130 height 16
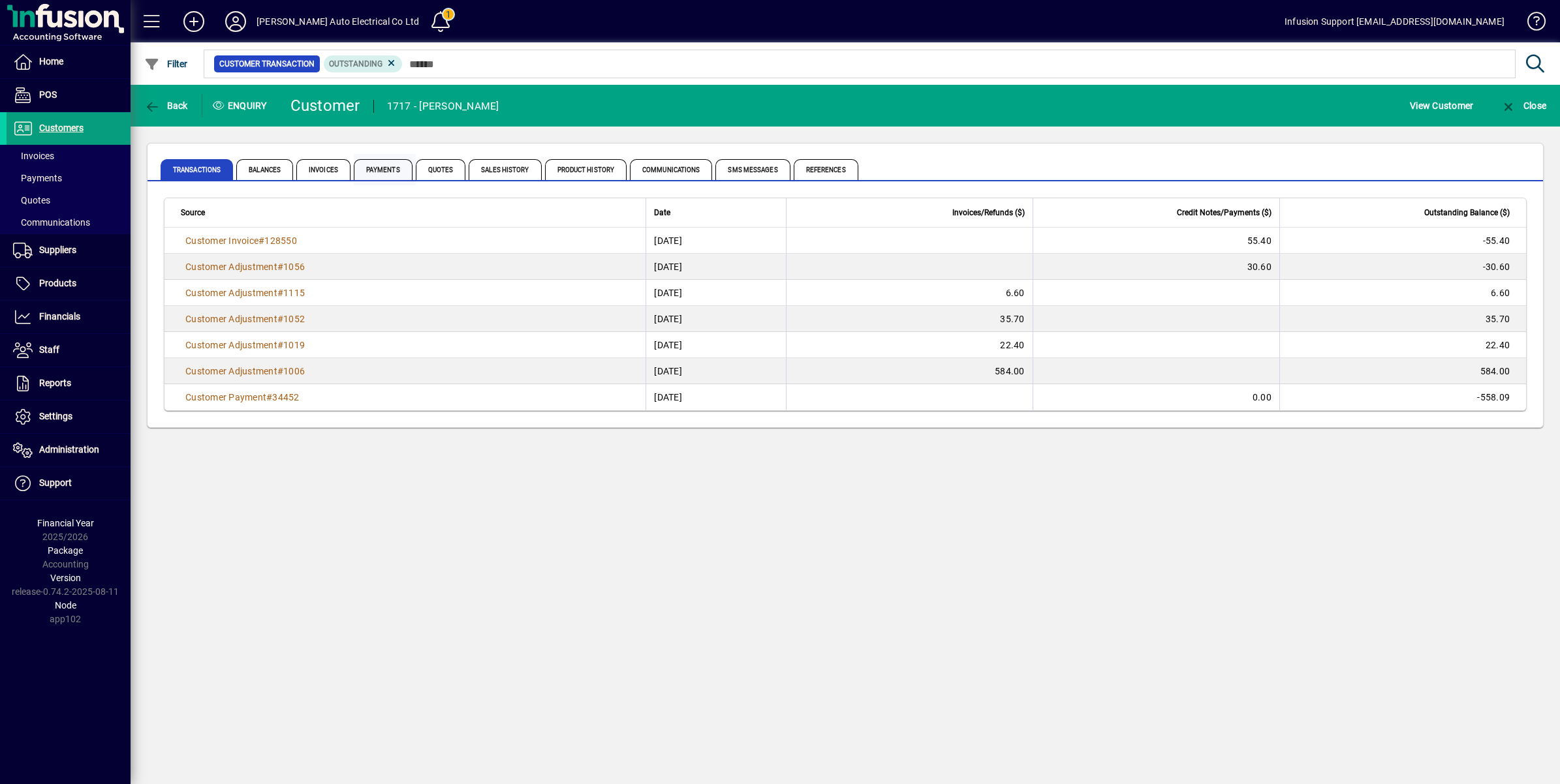
click at [391, 164] on span "Payments" at bounding box center [383, 170] width 59 height 21
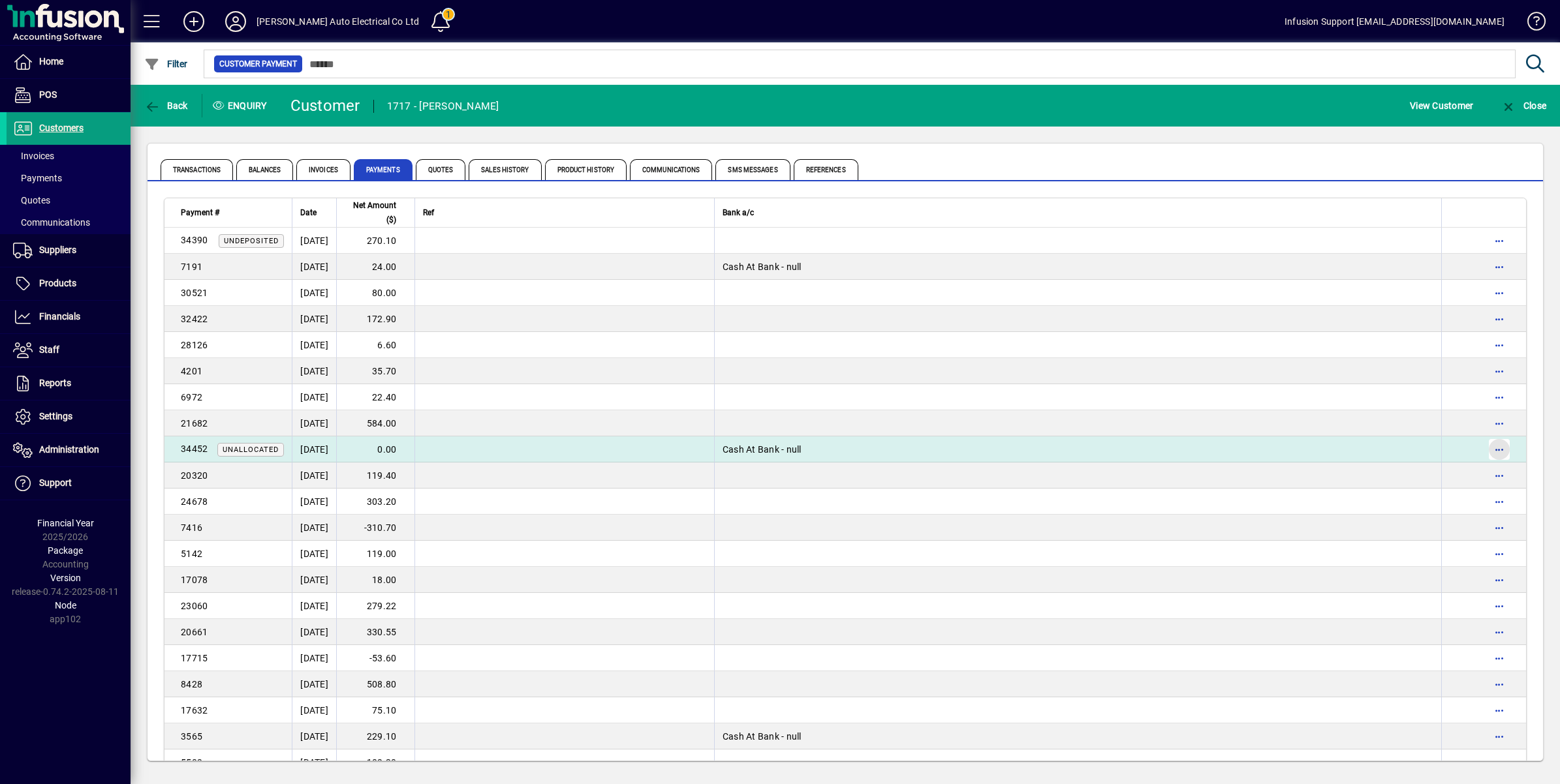
click at [1485, 450] on span "button" at bounding box center [1499, 449] width 31 height 31
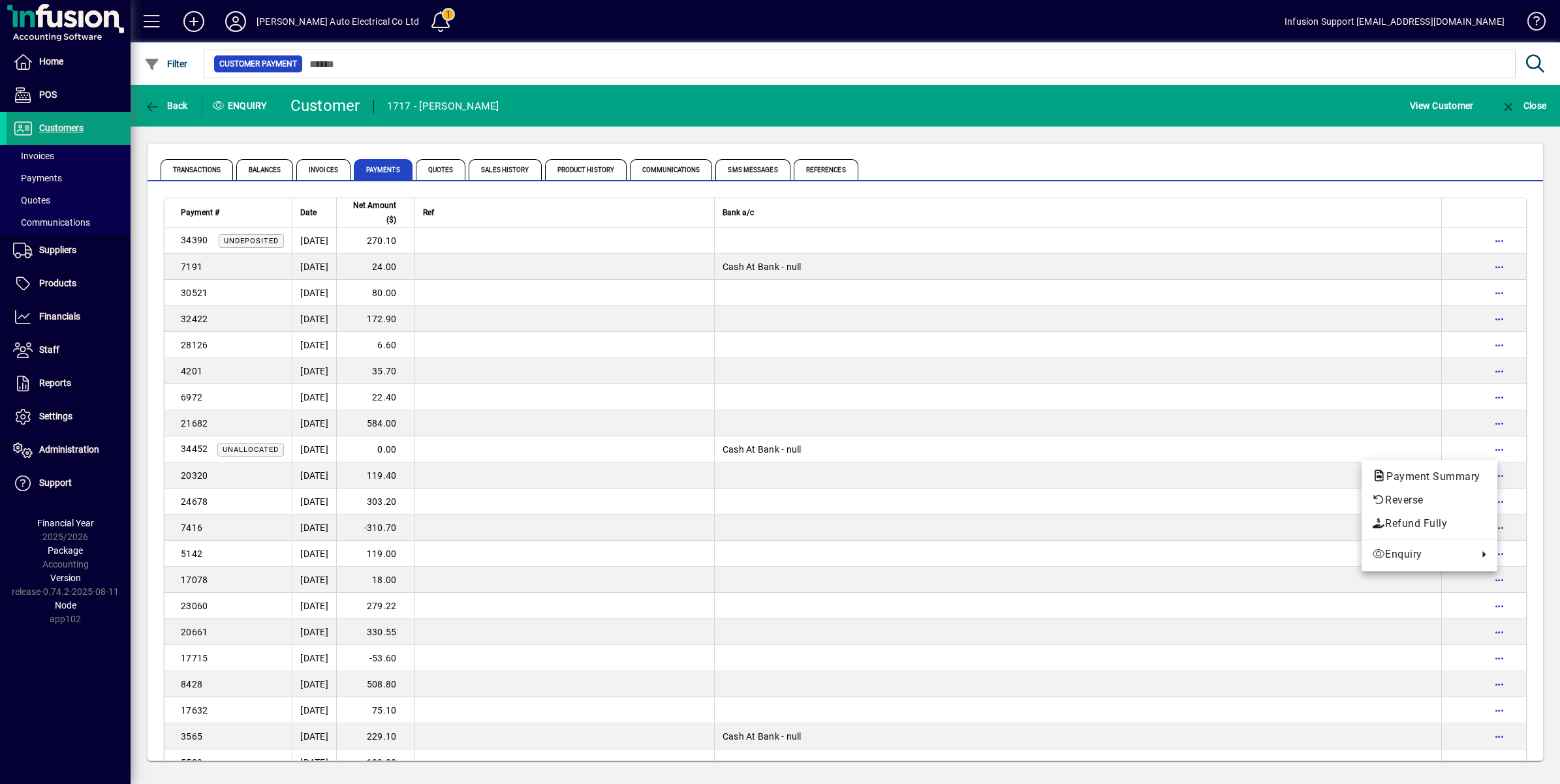
click at [257, 470] on div at bounding box center [780, 392] width 1560 height 784
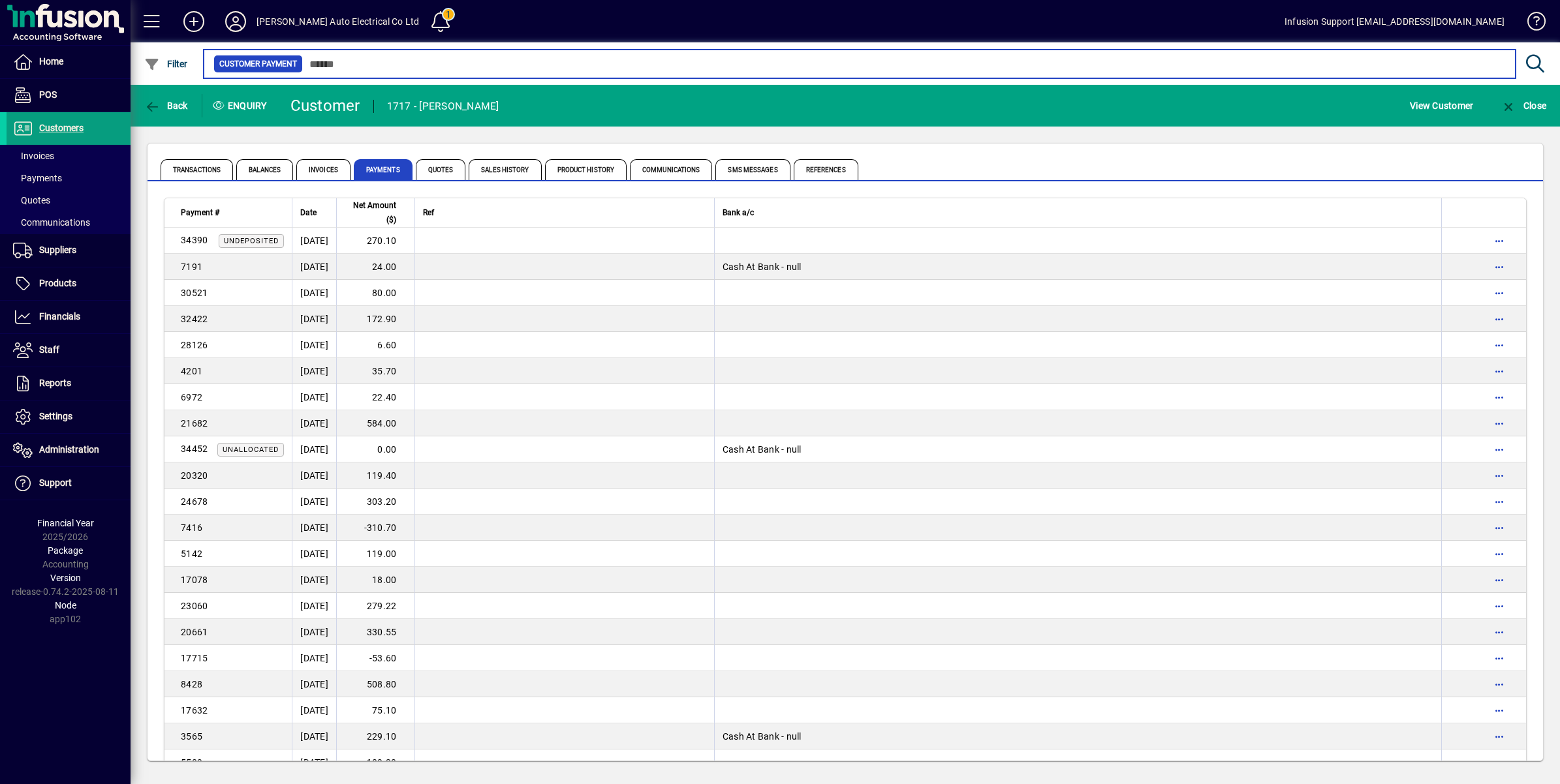
click at [343, 59] on input "text" at bounding box center [904, 64] width 1202 height 19
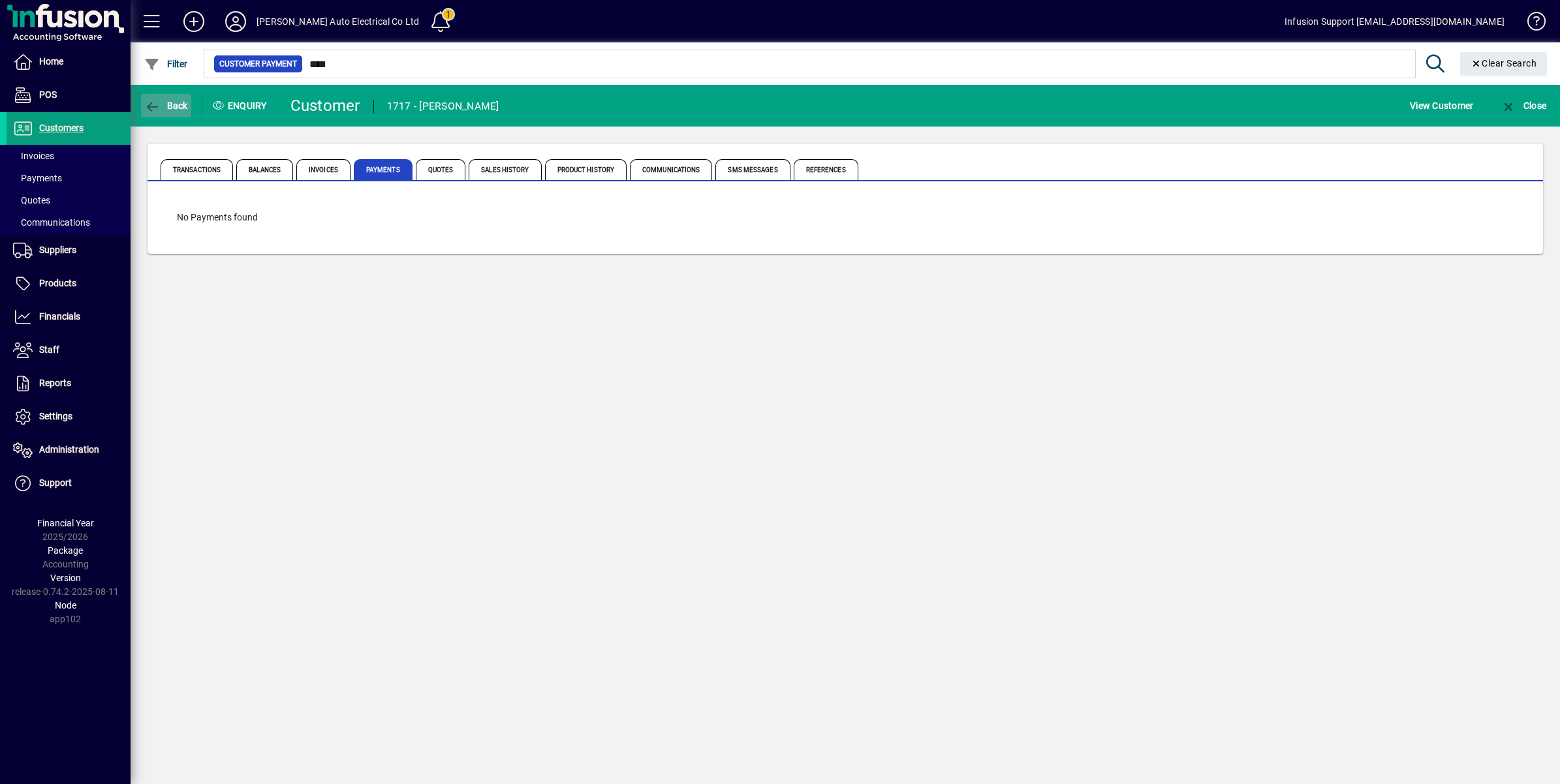
click at [152, 103] on icon "button" at bounding box center [152, 107] width 17 height 13
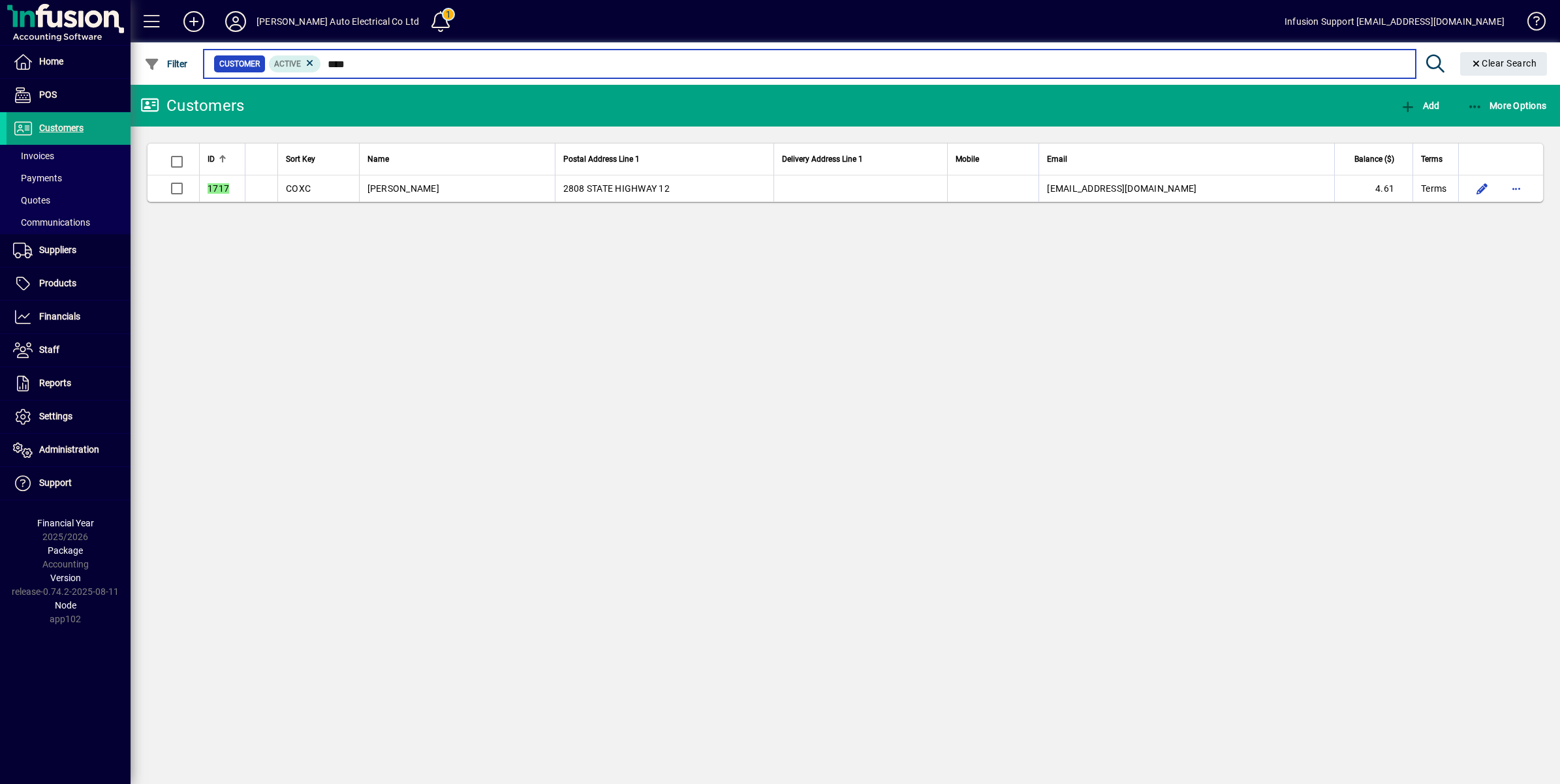
drag, startPoint x: 347, startPoint y: 62, endPoint x: 398, endPoint y: 59, distance: 51.1
click at [398, 59] on input "****" at bounding box center [863, 64] width 1083 height 19
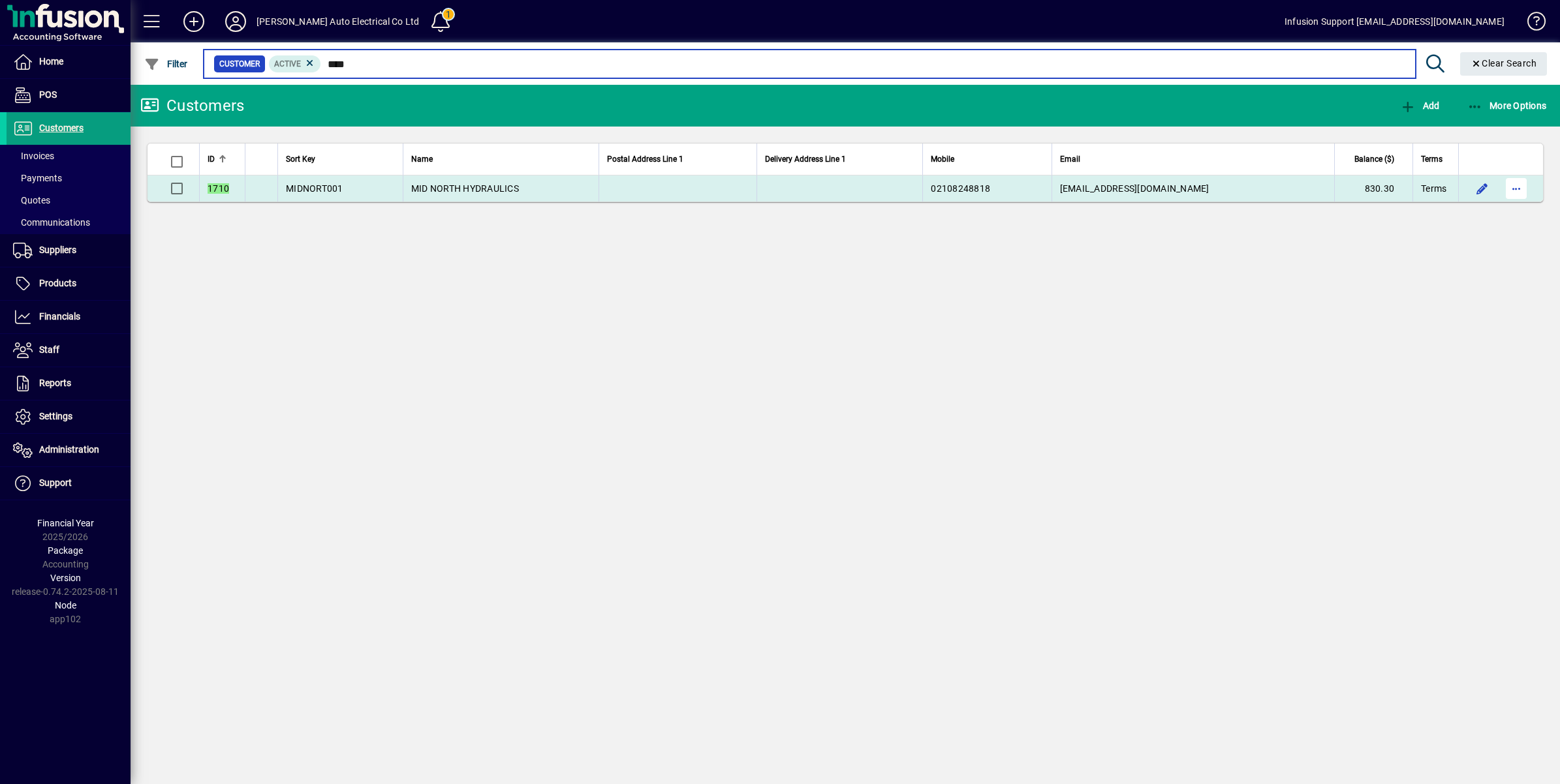
type input "****"
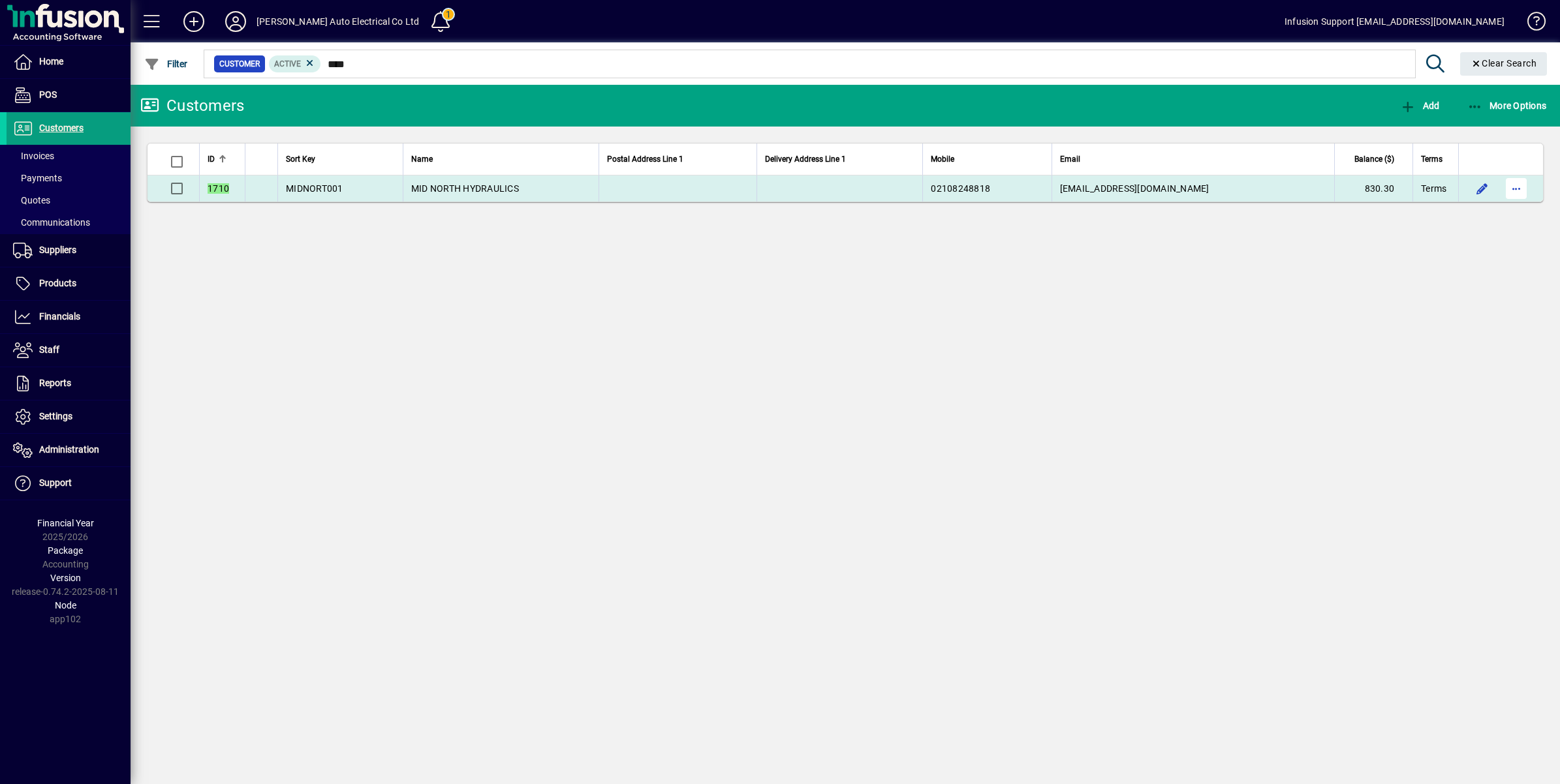
click at [1514, 191] on span "button" at bounding box center [1516, 188] width 31 height 31
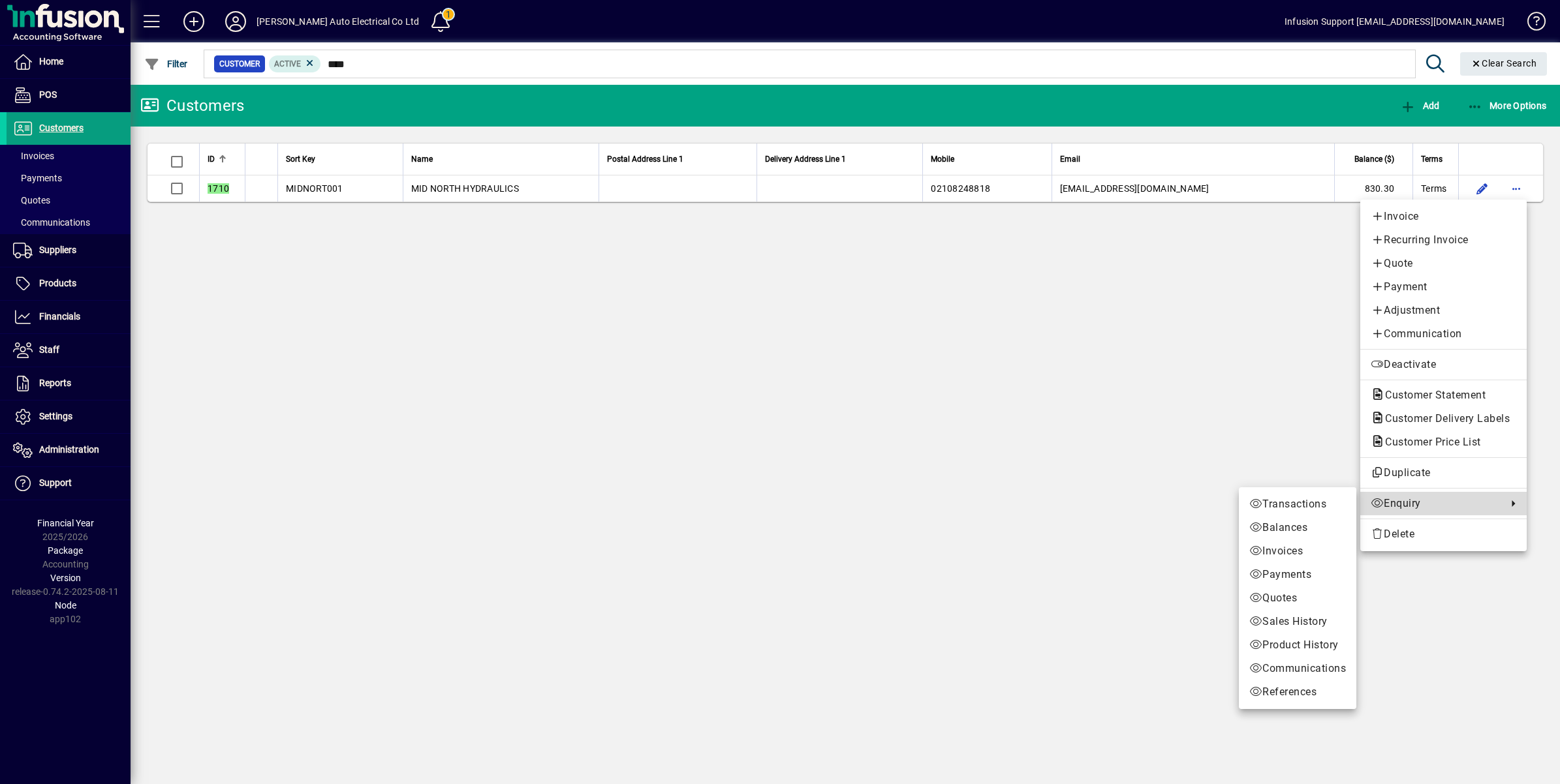
click at [1415, 500] on span "Enquiry" at bounding box center [1436, 504] width 130 height 16
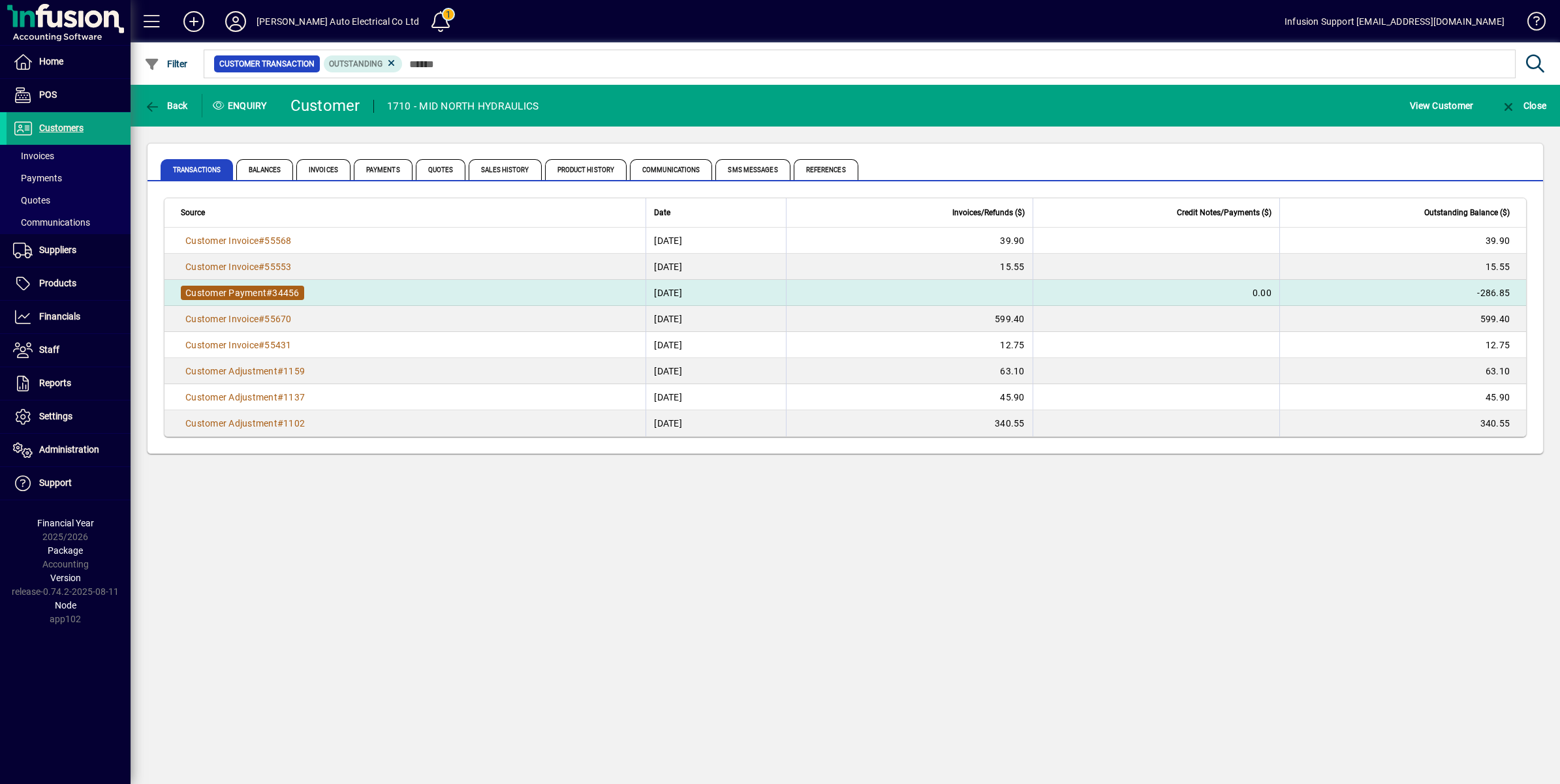
click at [245, 290] on span "Customer Payment" at bounding box center [226, 293] width 81 height 11
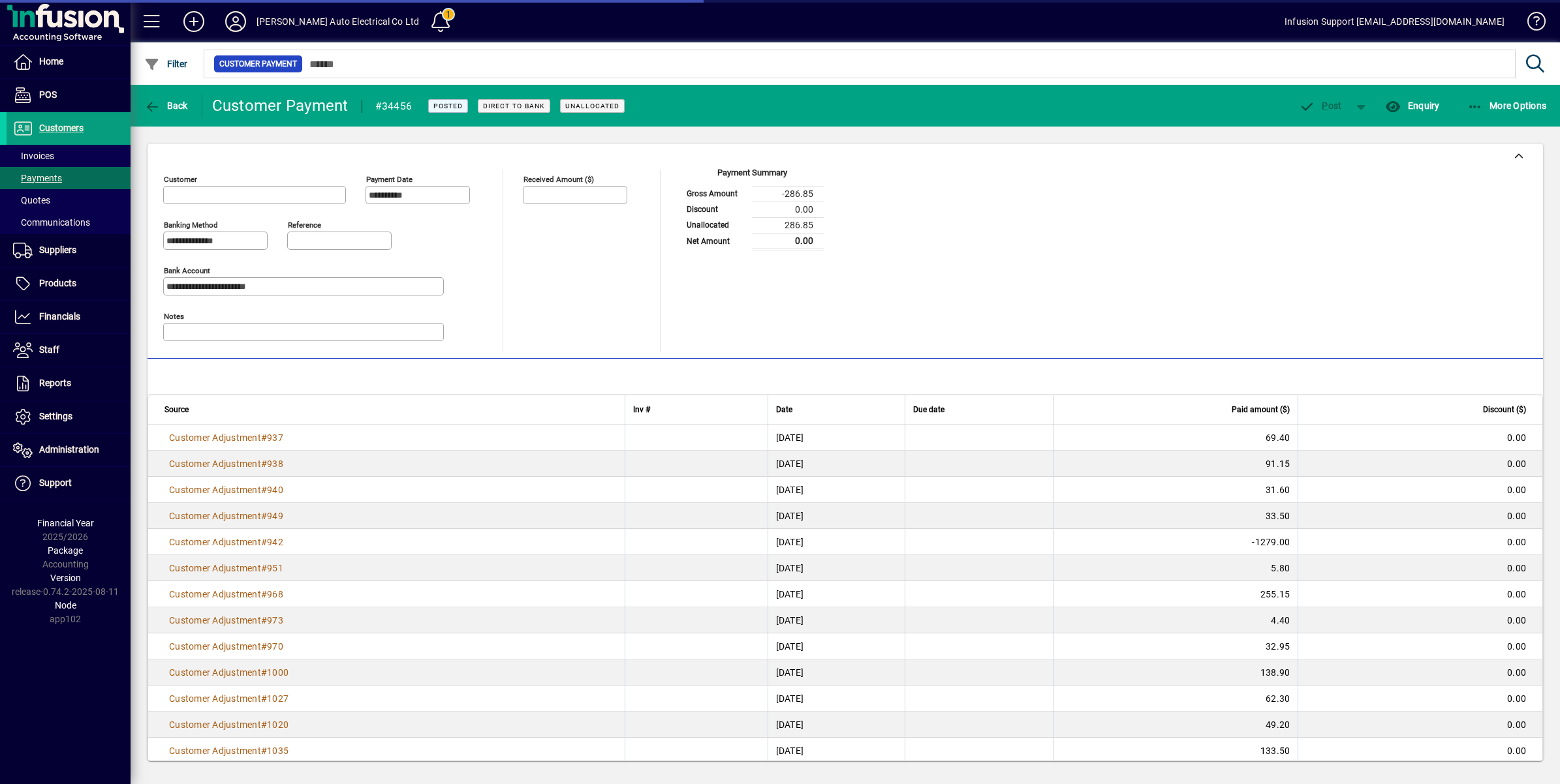
type input "**********"
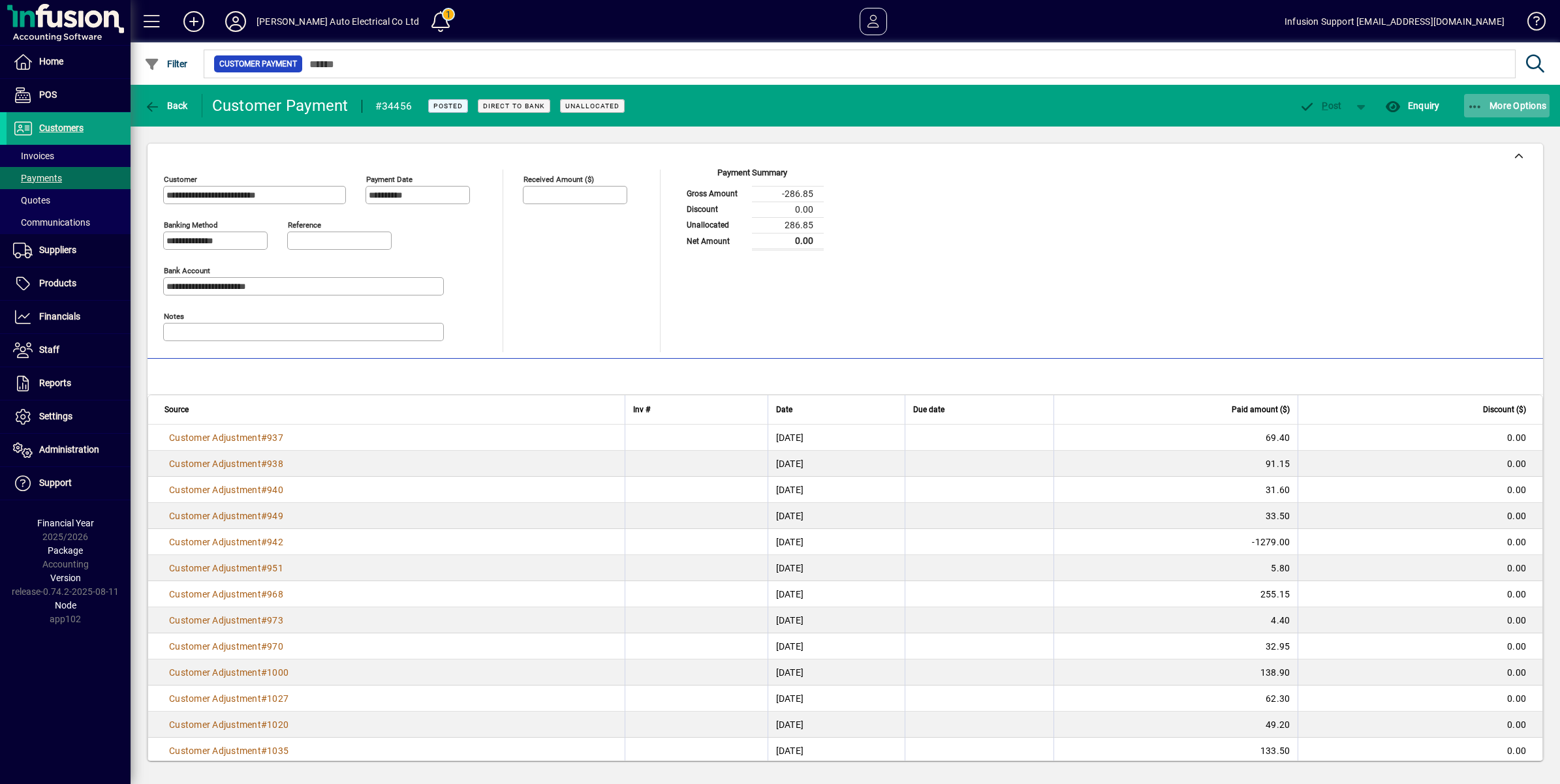
click at [1523, 101] on span "More Options" at bounding box center [1507, 106] width 79 height 11
drag, startPoint x: 1036, startPoint y: 272, endPoint x: 611, endPoint y: 122, distance: 450.7
click at [1036, 272] on div at bounding box center [780, 392] width 1560 height 784
click at [240, 20] on icon at bounding box center [235, 22] width 26 height 21
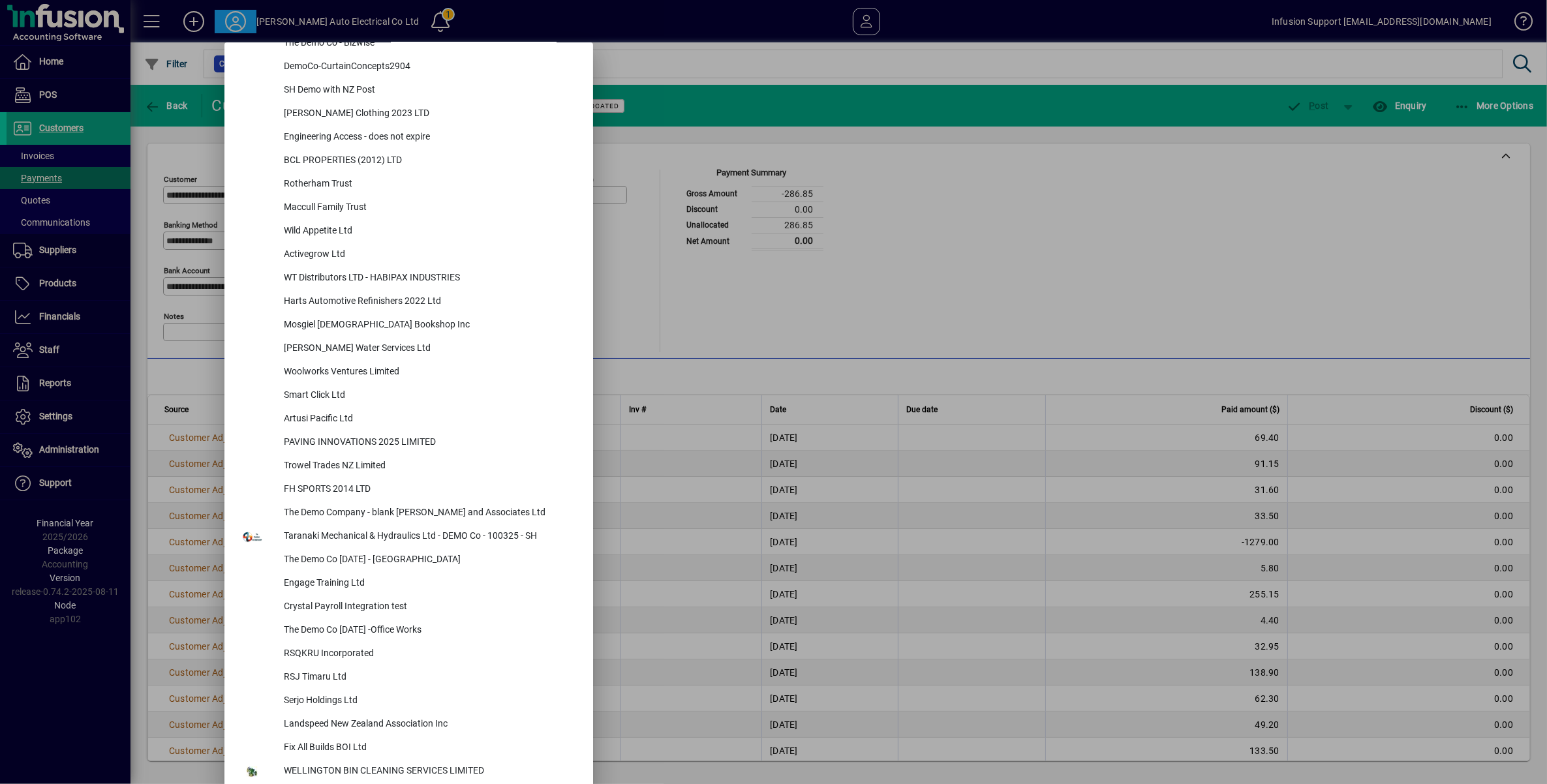
scroll to position [5479, 0]
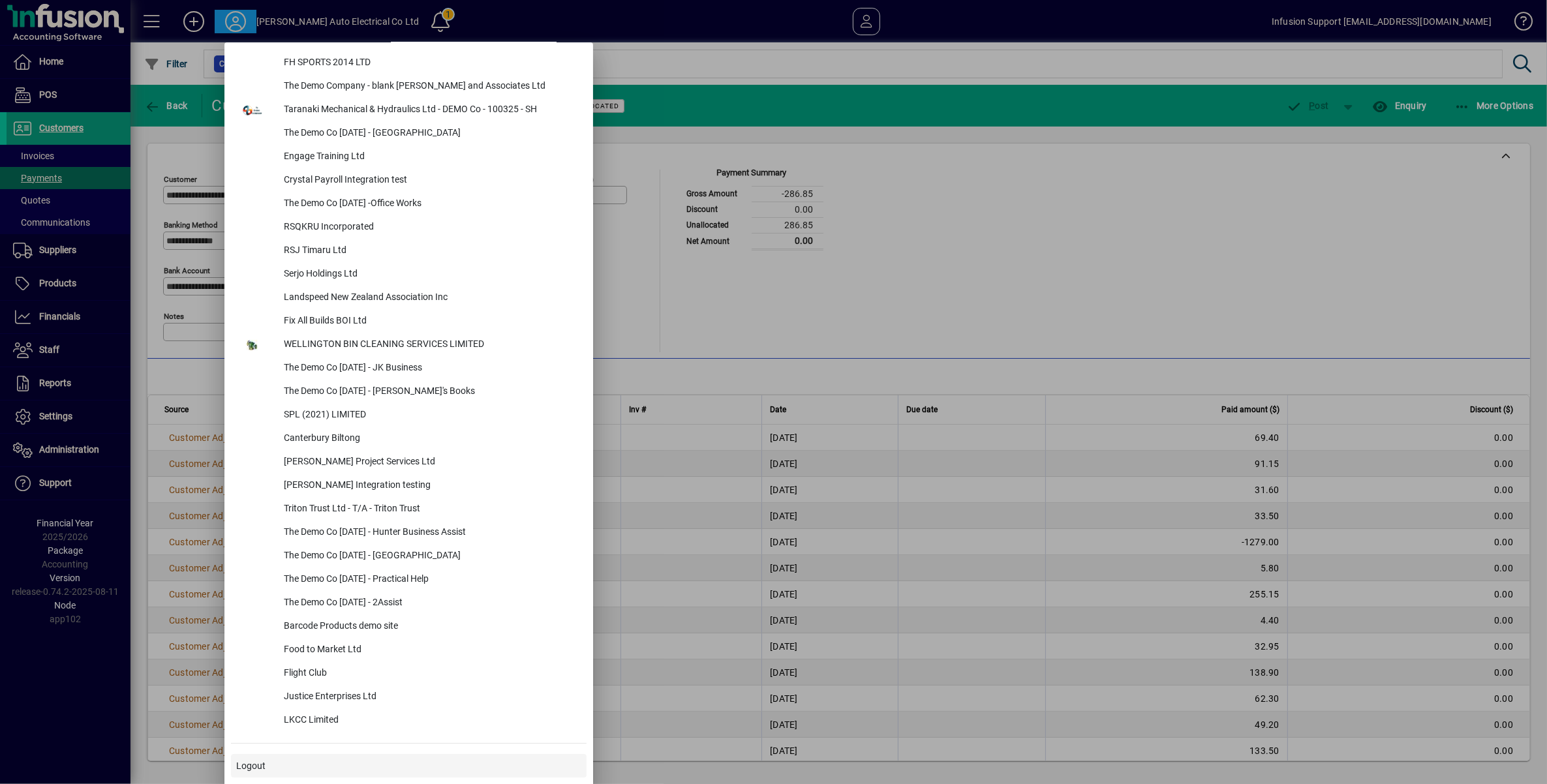
click at [245, 764] on span "Logout" at bounding box center [251, 766] width 29 height 14
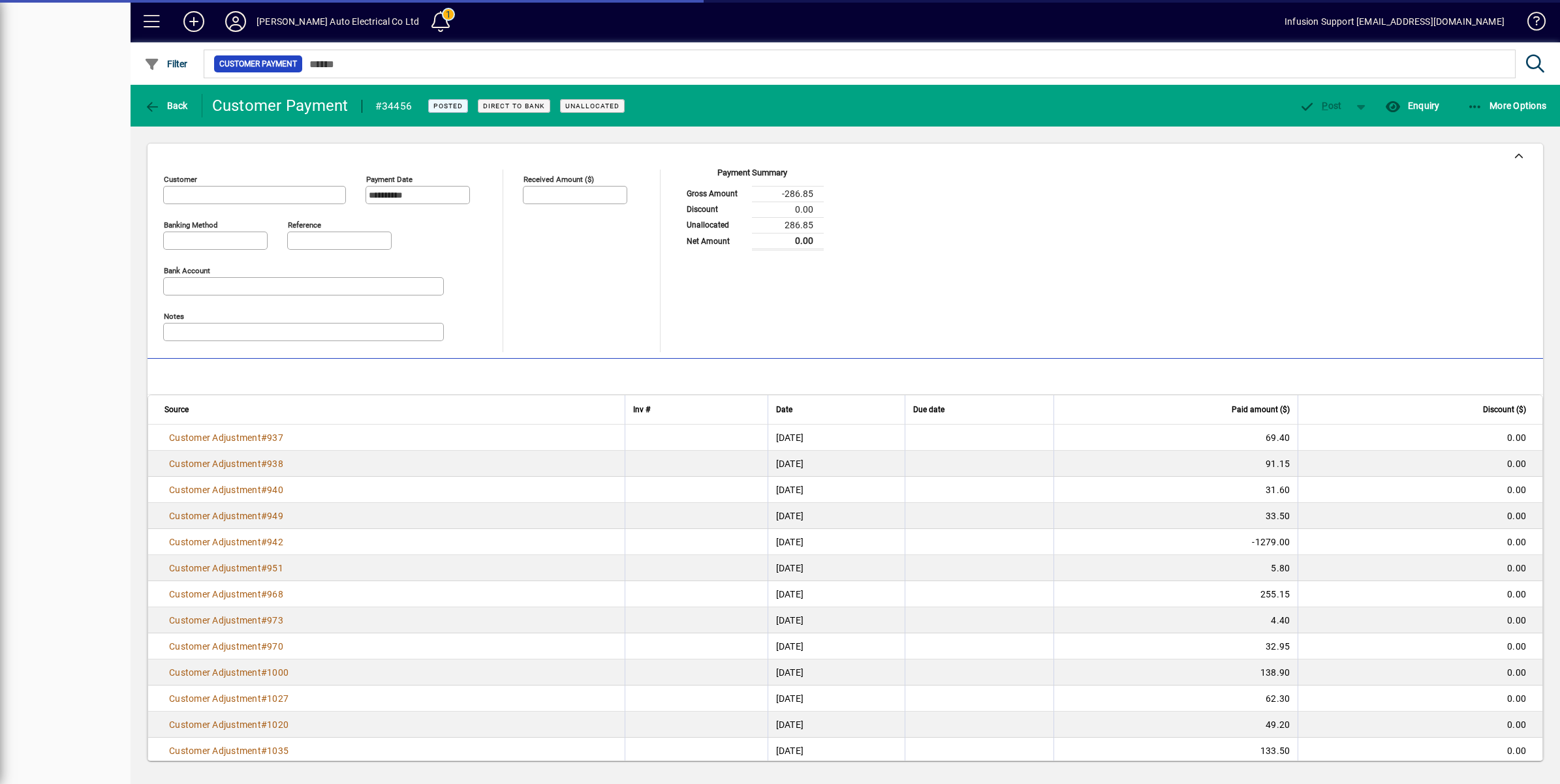
type input "**********"
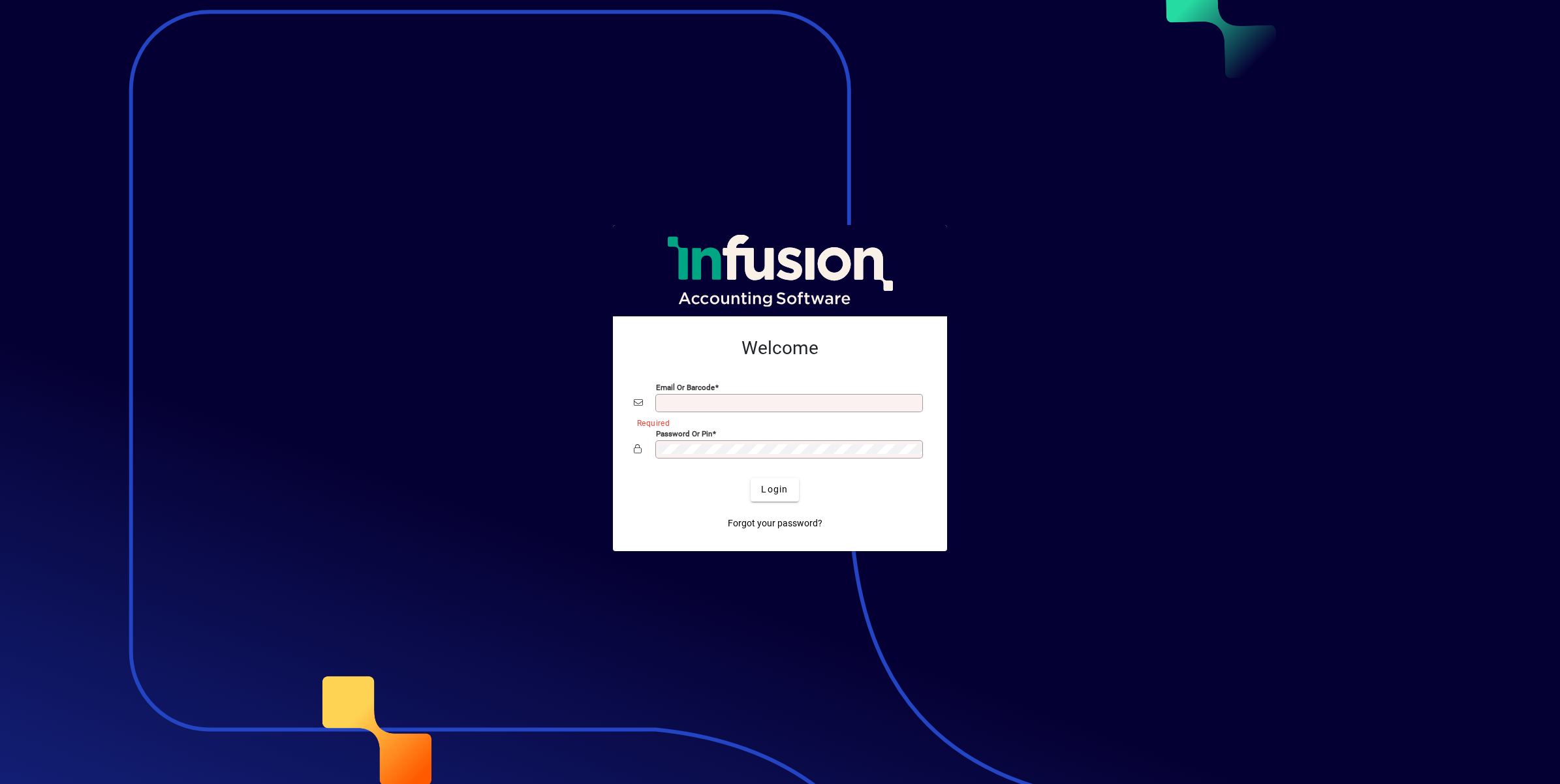
type input "**********"
click at [320, 479] on div at bounding box center [780, 392] width 1560 height 784
